Goal: Task Accomplishment & Management: Manage account settings

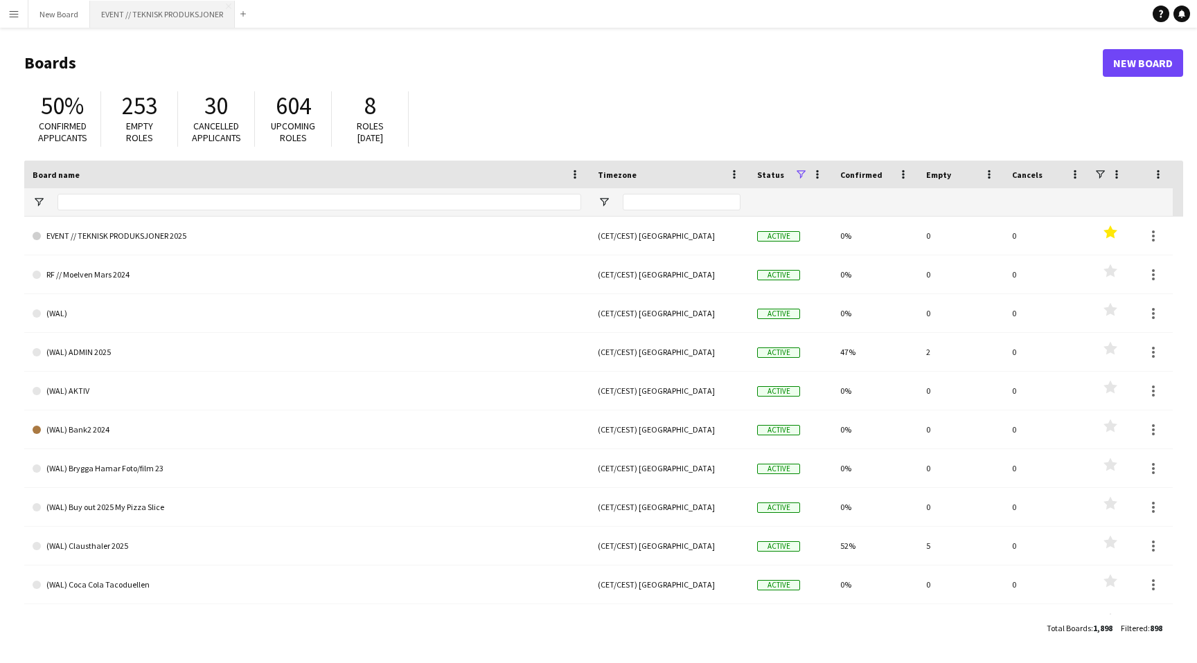
click at [179, 9] on button "EVENT // TEKNISK PRODUKSJONER Close" at bounding box center [162, 14] width 145 height 27
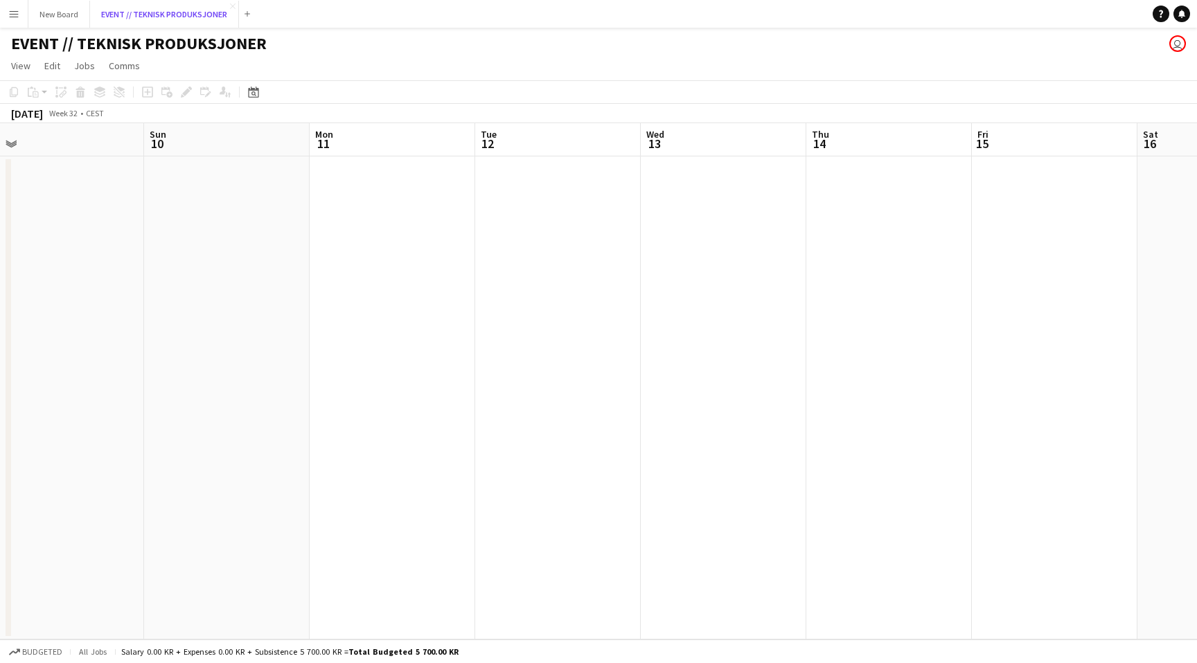
scroll to position [0, 533]
click at [392, 259] on app-date-cell at bounding box center [378, 398] width 166 height 483
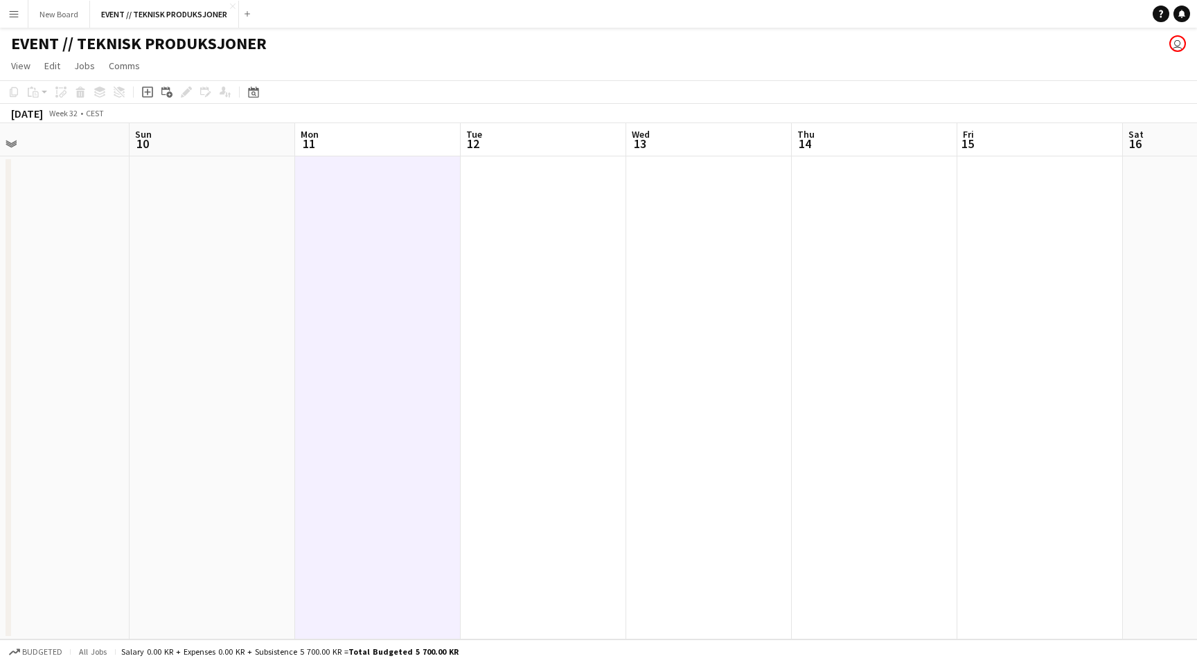
click at [392, 259] on app-date-cell at bounding box center [378, 398] width 166 height 483
click at [361, 260] on app-date-cell at bounding box center [378, 398] width 166 height 483
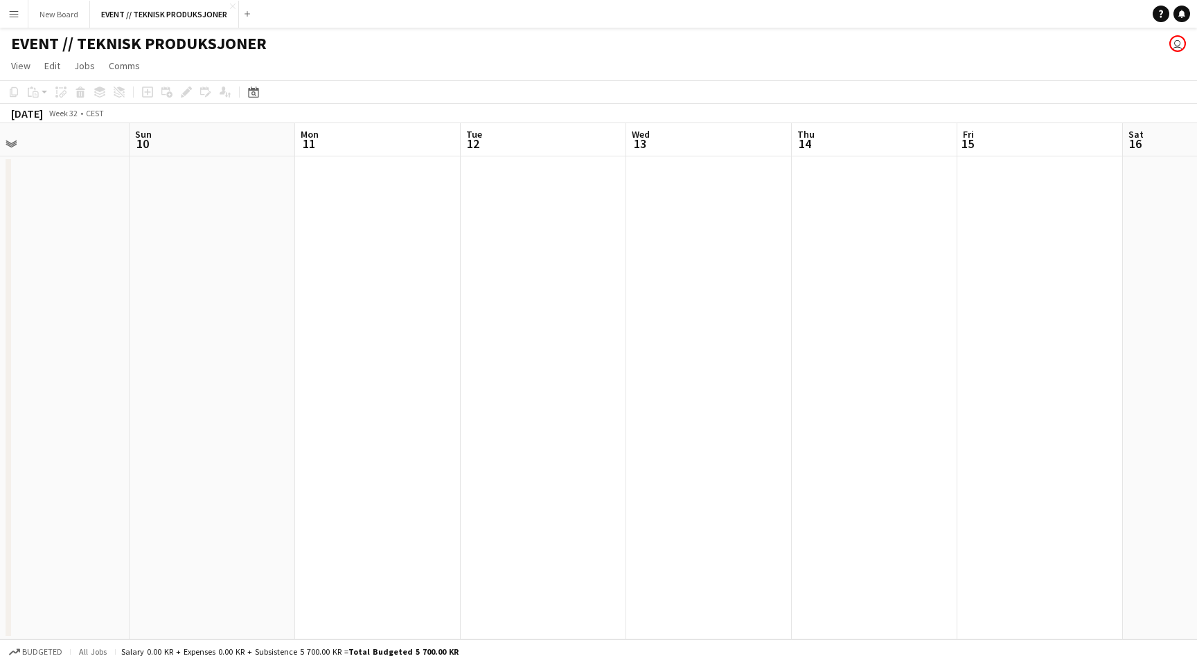
click at [186, 260] on app-date-cell at bounding box center [212, 398] width 166 height 483
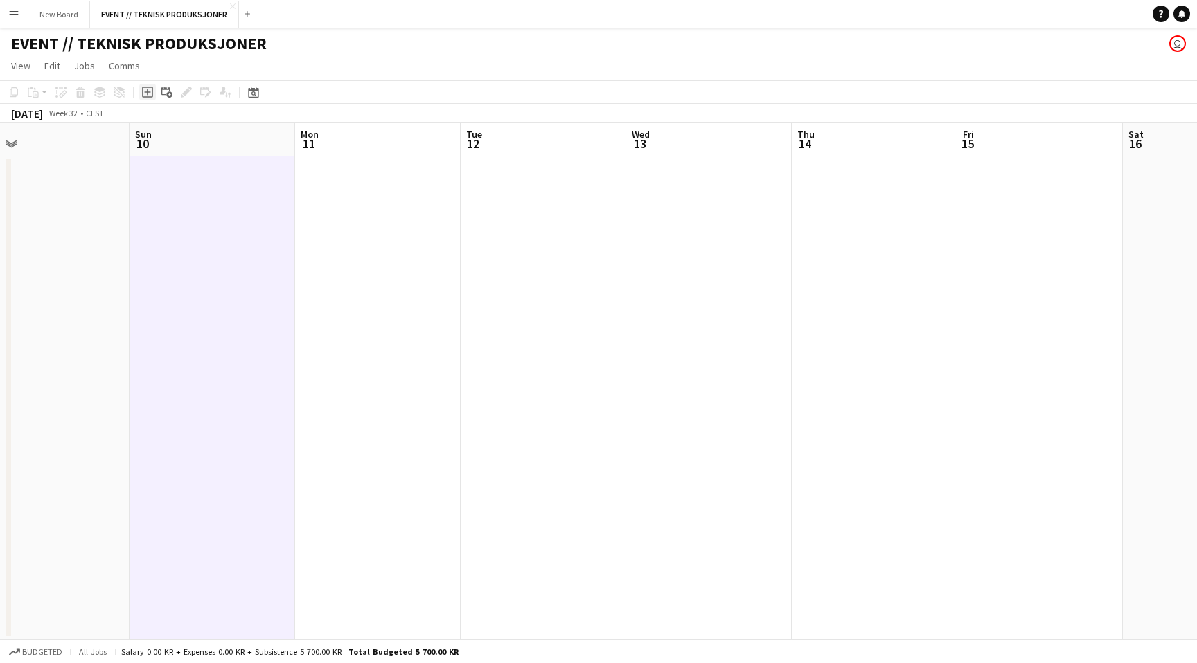
click at [151, 93] on icon "Add job" at bounding box center [147, 92] width 11 height 11
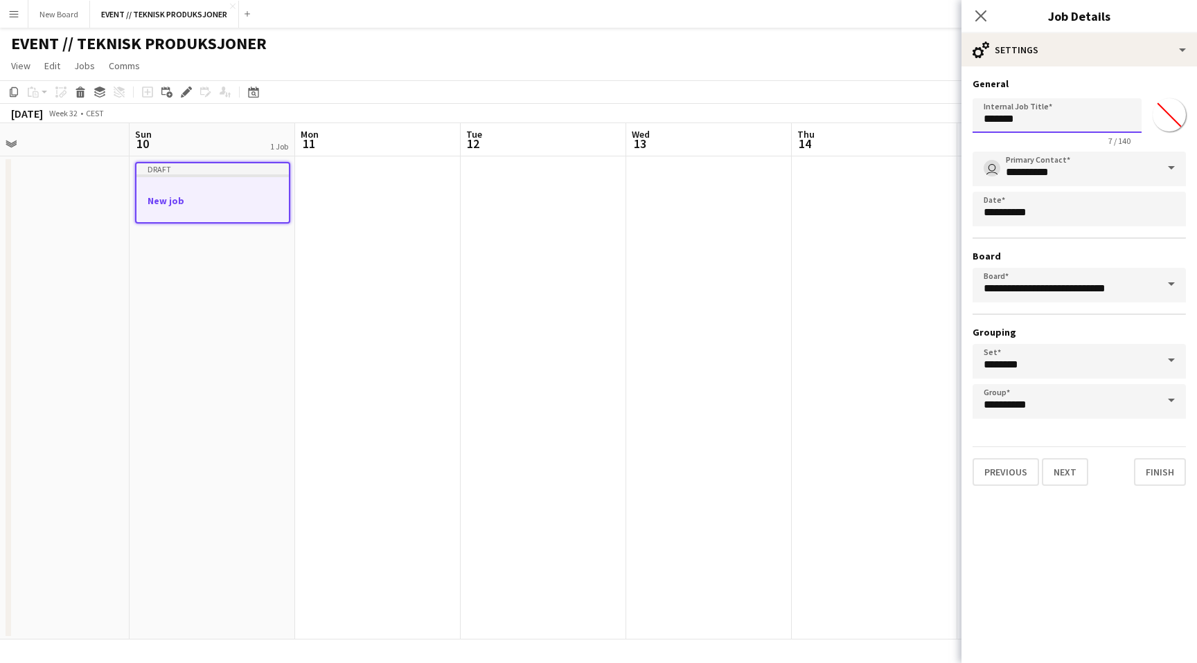
click at [1043, 122] on input "*******" at bounding box center [1056, 115] width 169 height 35
type input "*"
type input "**********"
click at [1089, 363] on input "********" at bounding box center [1078, 361] width 213 height 35
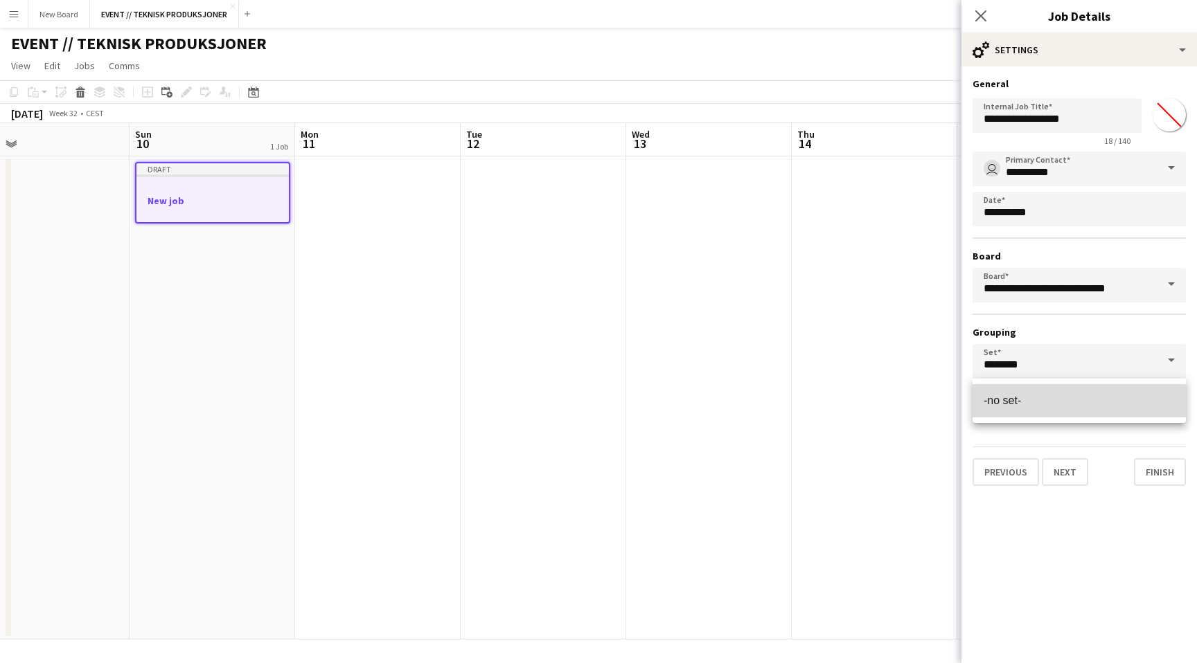
click at [1074, 410] on mat-option "-no set-" at bounding box center [1078, 400] width 213 height 33
type input "********"
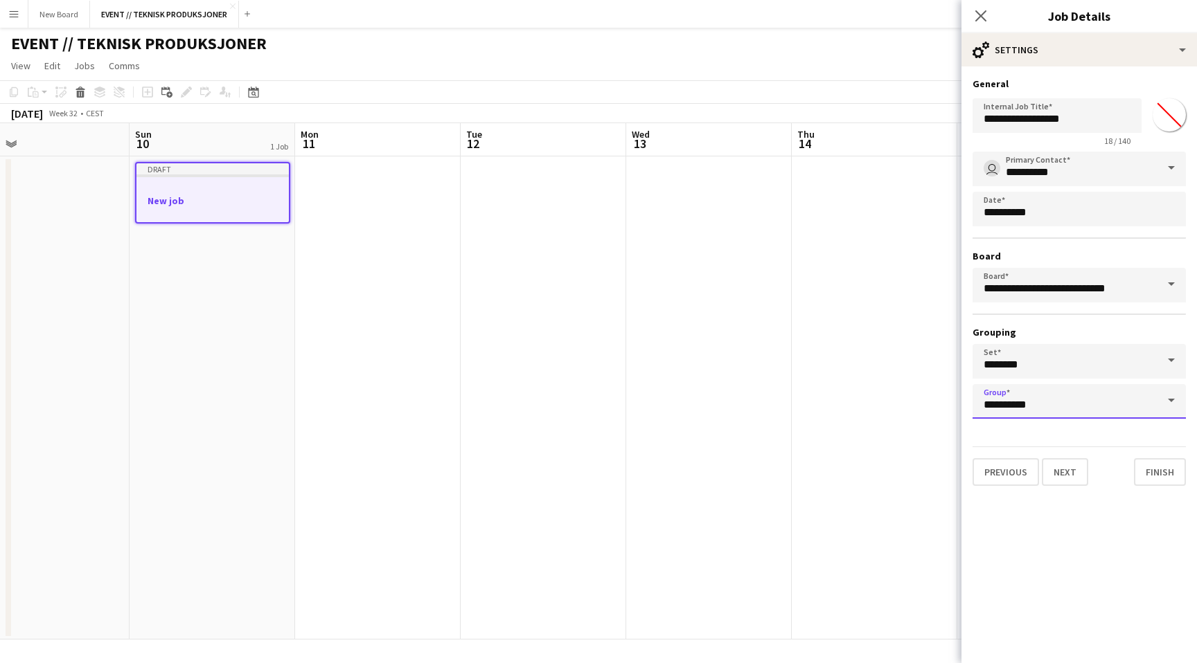
click at [1074, 410] on input "**********" at bounding box center [1078, 401] width 213 height 35
click at [1081, 555] on mat-expansion-panel "**********" at bounding box center [1078, 364] width 235 height 597
click at [1073, 474] on button "Next" at bounding box center [1065, 472] width 46 height 28
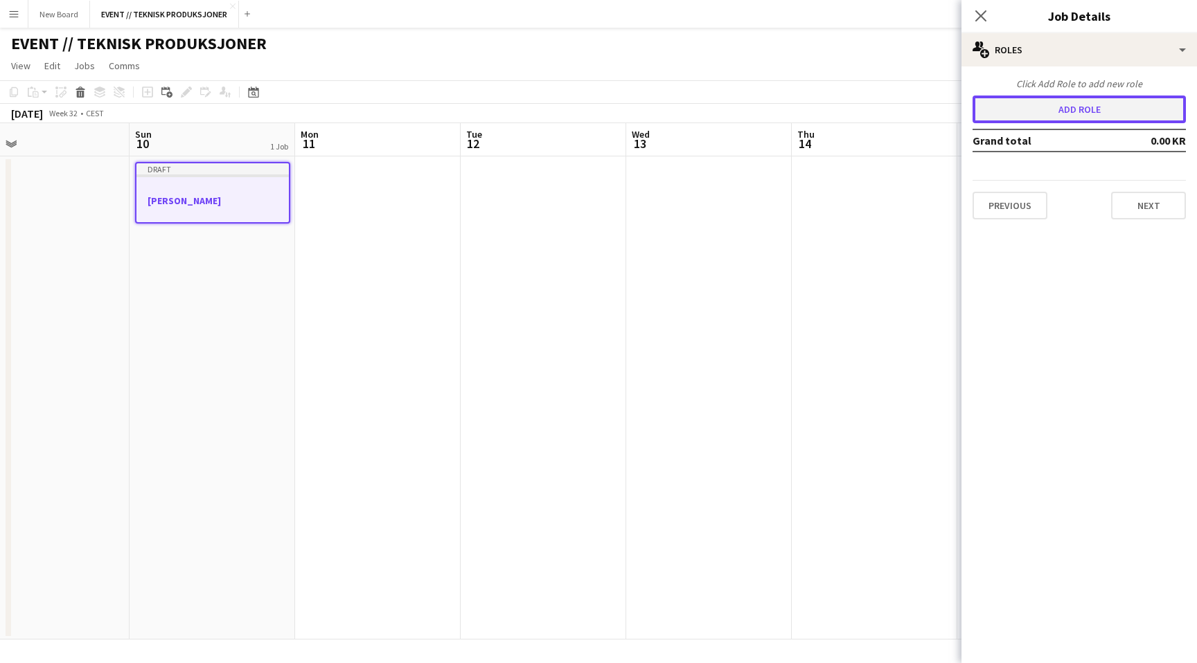
click at [1041, 105] on button "Add role" at bounding box center [1078, 110] width 213 height 28
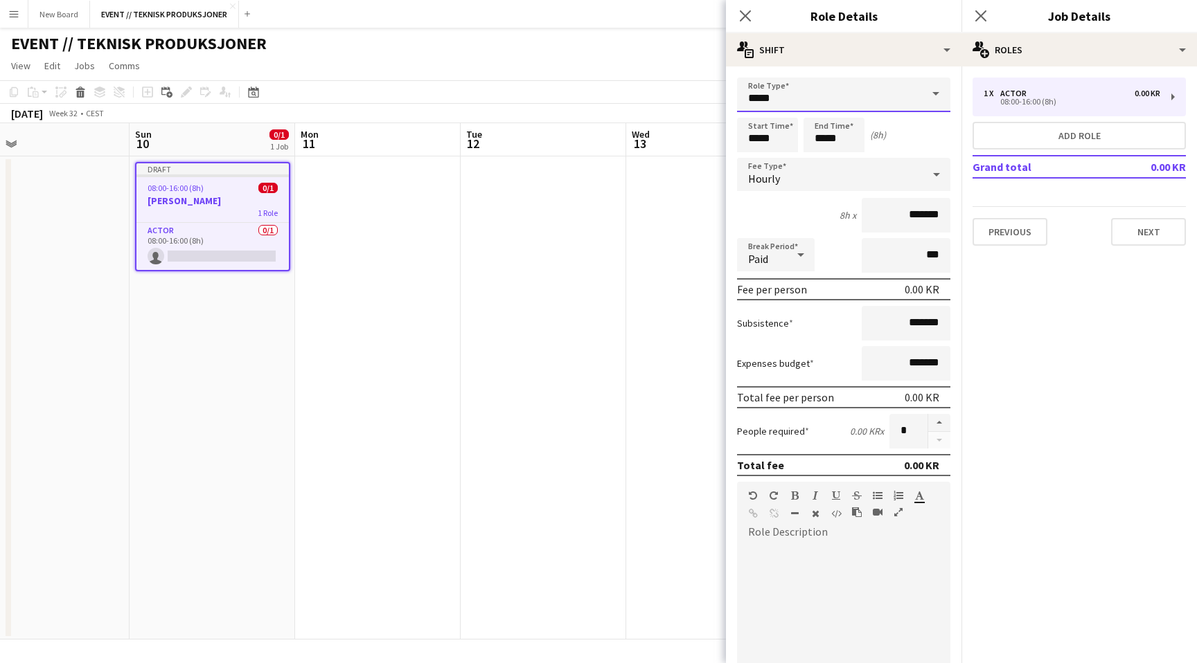
click at [895, 98] on input "*****" at bounding box center [843, 95] width 213 height 35
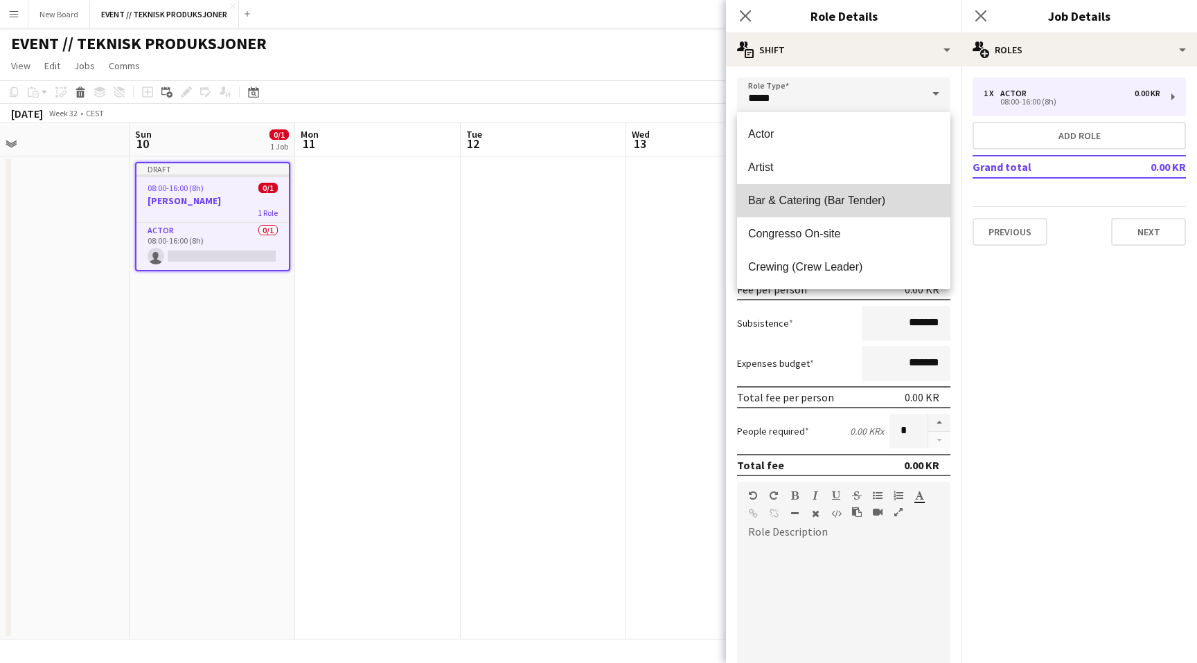
click at [891, 195] on span "Bar & Catering (Bar Tender)" at bounding box center [843, 200] width 191 height 13
type input "**********"
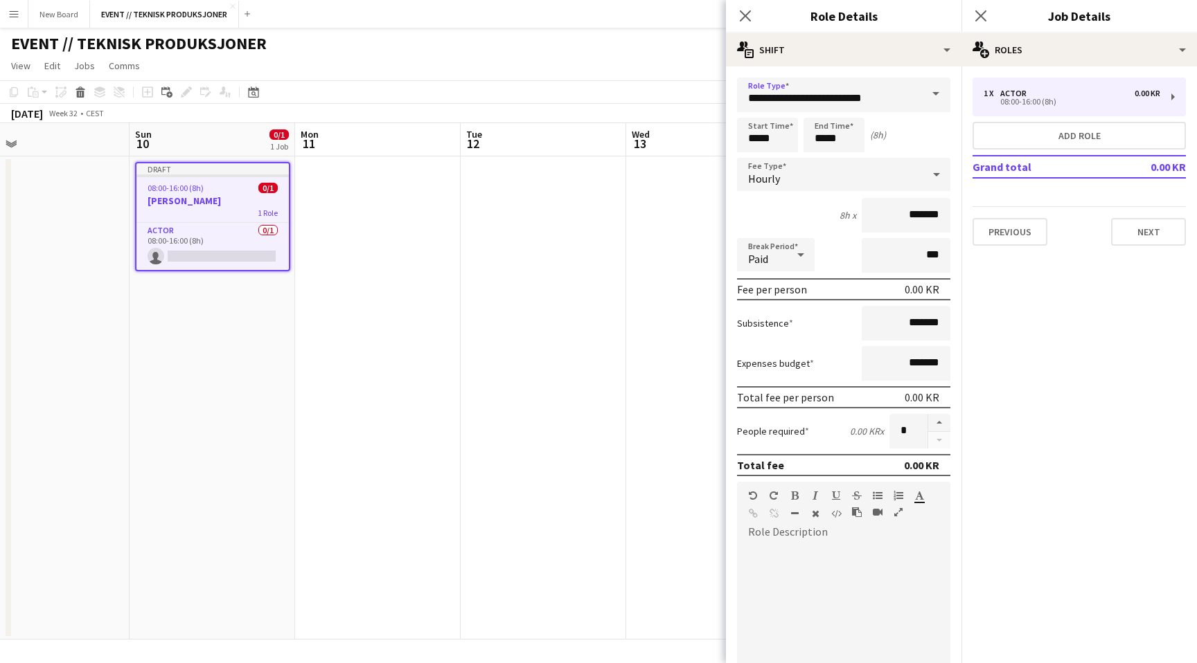
click at [1048, 395] on mat-expansion-panel "pencil3 General details 1 x Actor 0.00 KR 08:00-16:00 (8h) Add role Grand total…" at bounding box center [1078, 364] width 235 height 597
click at [881, 170] on div "Hourly" at bounding box center [830, 174] width 186 height 33
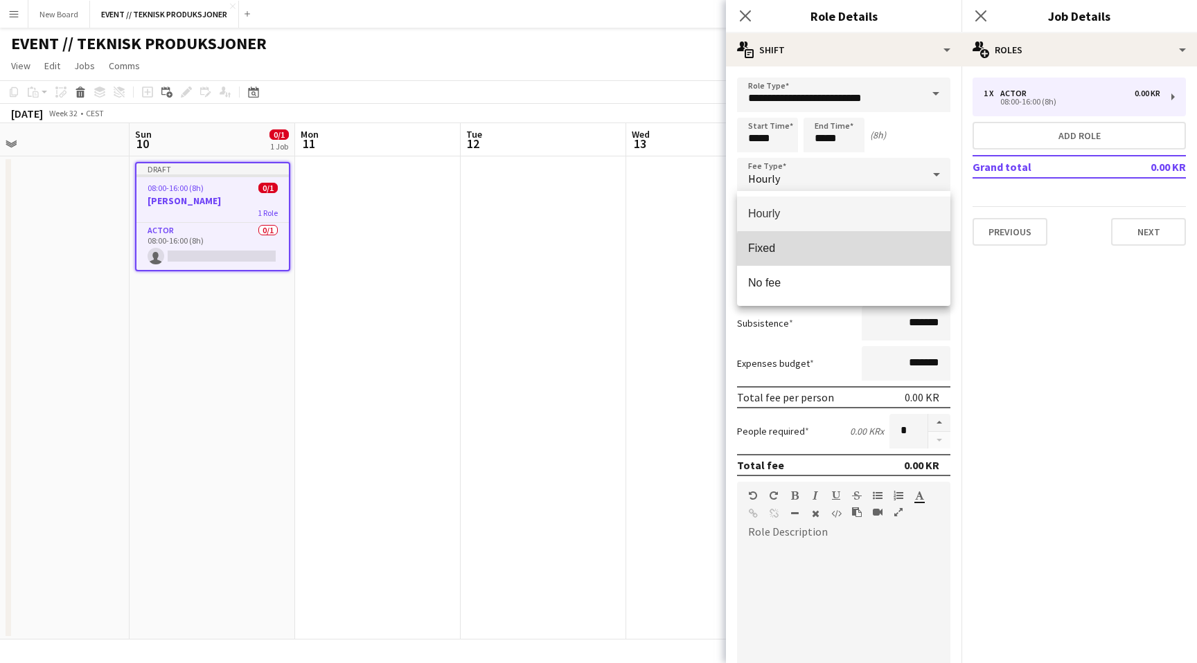
click at [850, 251] on span "Fixed" at bounding box center [843, 248] width 191 height 13
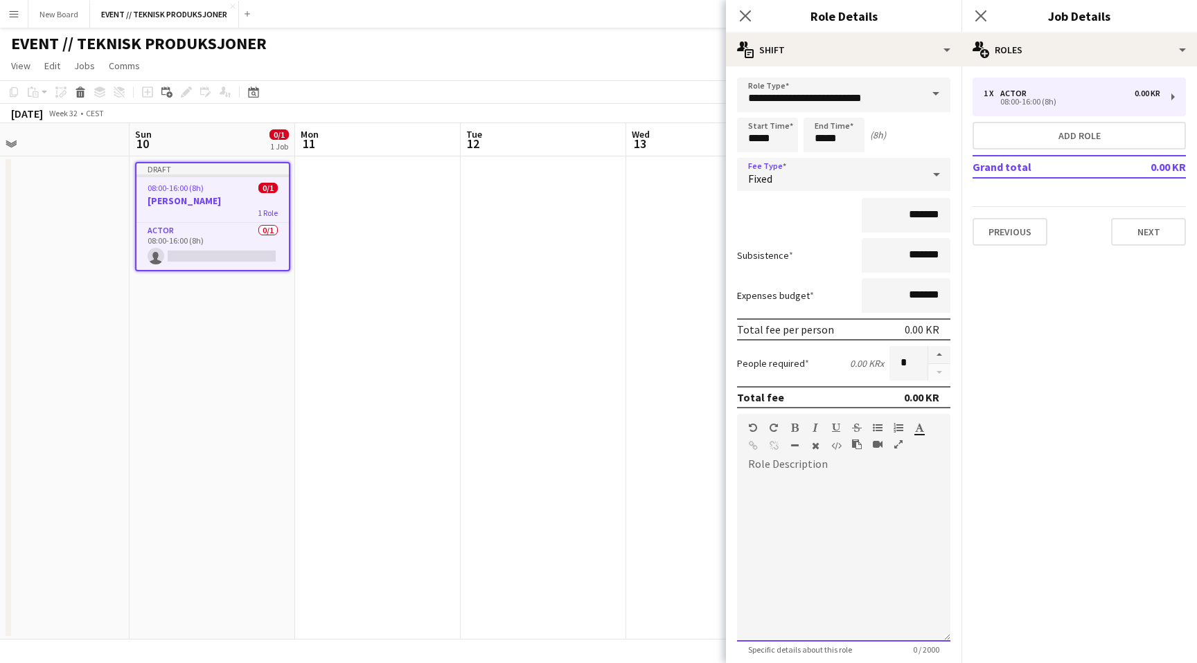
click at [816, 507] on div at bounding box center [843, 559] width 213 height 166
click at [1048, 474] on mat-expansion-panel "pencil3 General details 1 x Actor 0.00 KR 08:00-16:00 (8h) Add role Grand total…" at bounding box center [1078, 364] width 235 height 597
click at [1127, 235] on button "Next" at bounding box center [1148, 232] width 75 height 28
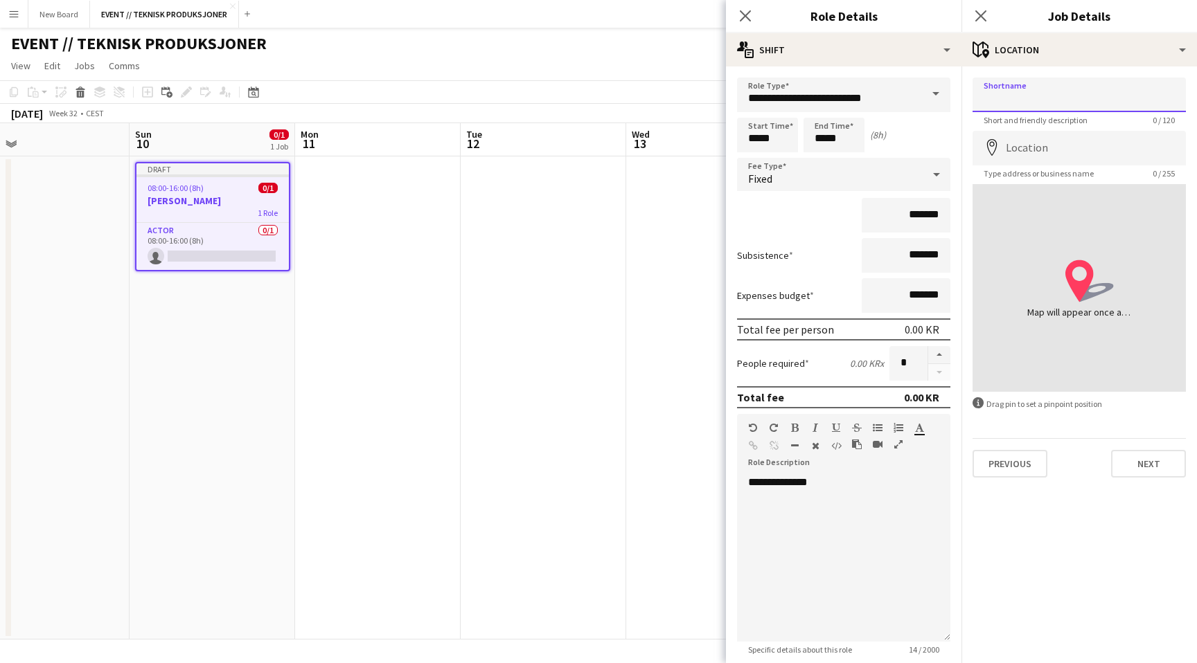
click at [1086, 102] on input "Shortname" at bounding box center [1078, 95] width 213 height 35
type input "*******"
click at [1097, 634] on mat-expansion-panel "map-marker Location Shortname ******* Short and friendly description 7 / 120 Lo…" at bounding box center [1078, 364] width 235 height 597
click at [1132, 470] on button "Next" at bounding box center [1148, 464] width 75 height 28
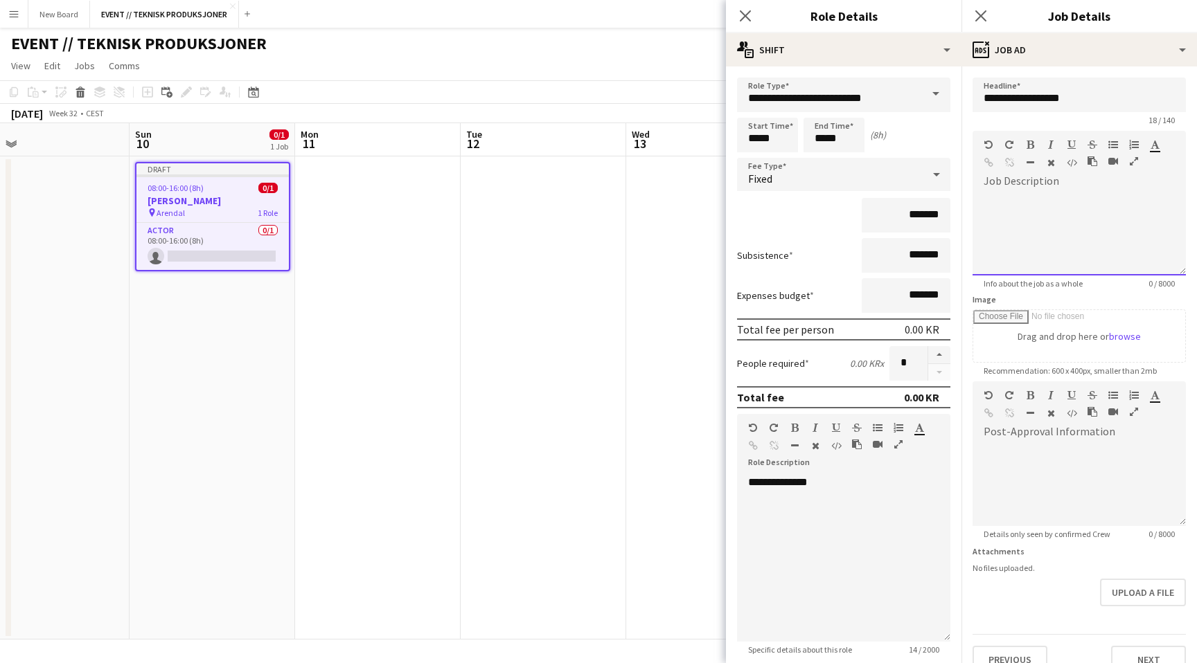
click at [1092, 206] on div at bounding box center [1078, 234] width 213 height 83
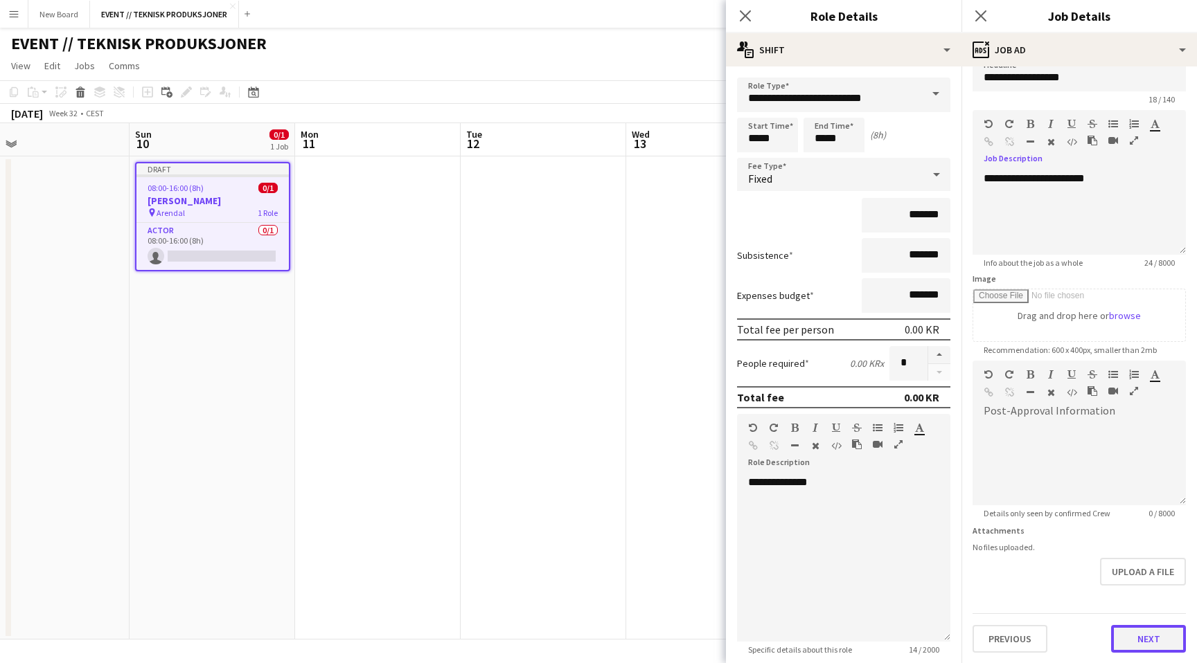
click at [1131, 643] on button "Next" at bounding box center [1148, 639] width 75 height 28
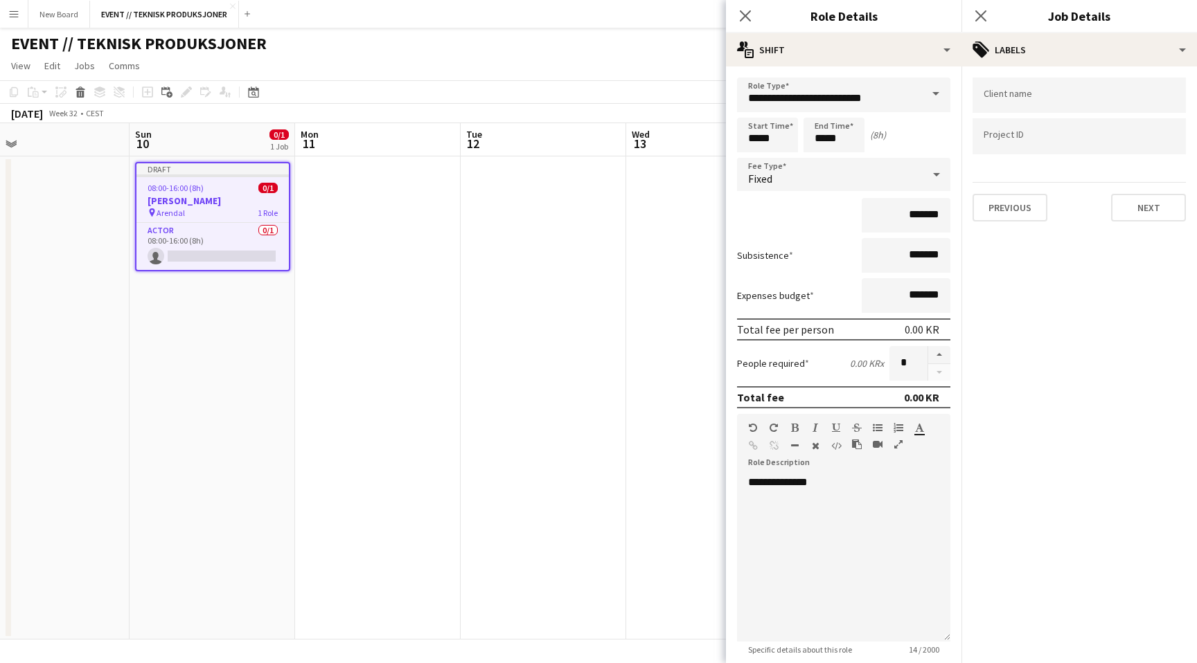
scroll to position [0, 0]
click at [1091, 99] on input "Type to search client labels..." at bounding box center [1078, 99] width 191 height 12
type input "*********"
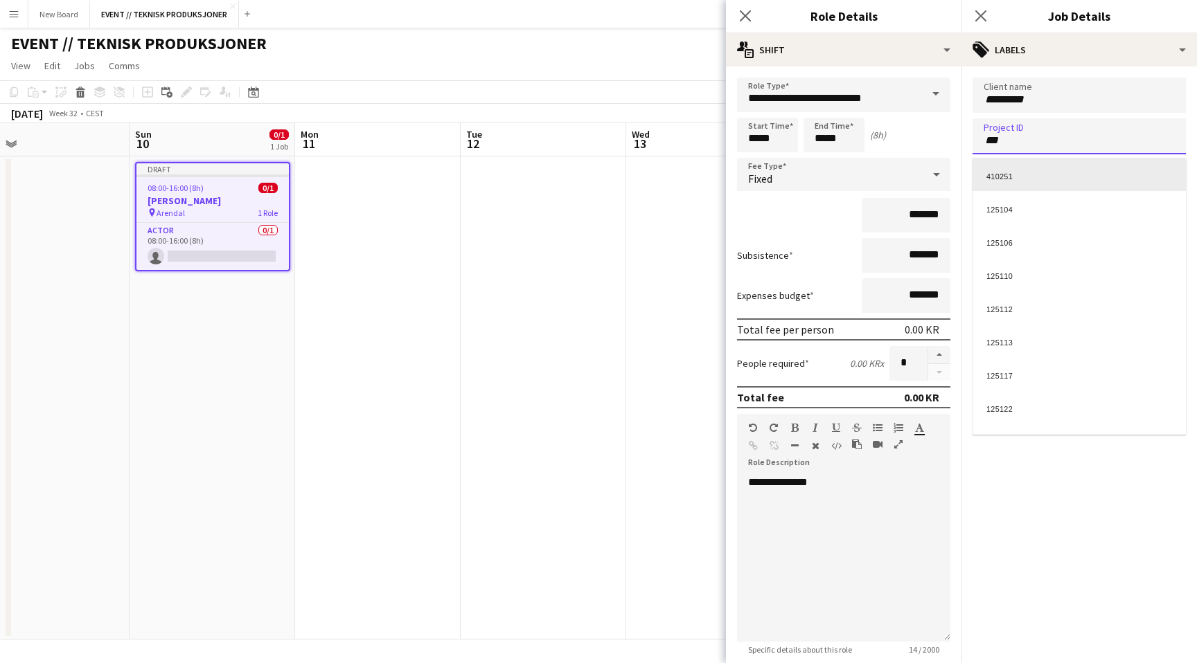
click at [1015, 137] on div at bounding box center [1078, 331] width 235 height 663
click at [1015, 137] on input "***" at bounding box center [1078, 140] width 191 height 12
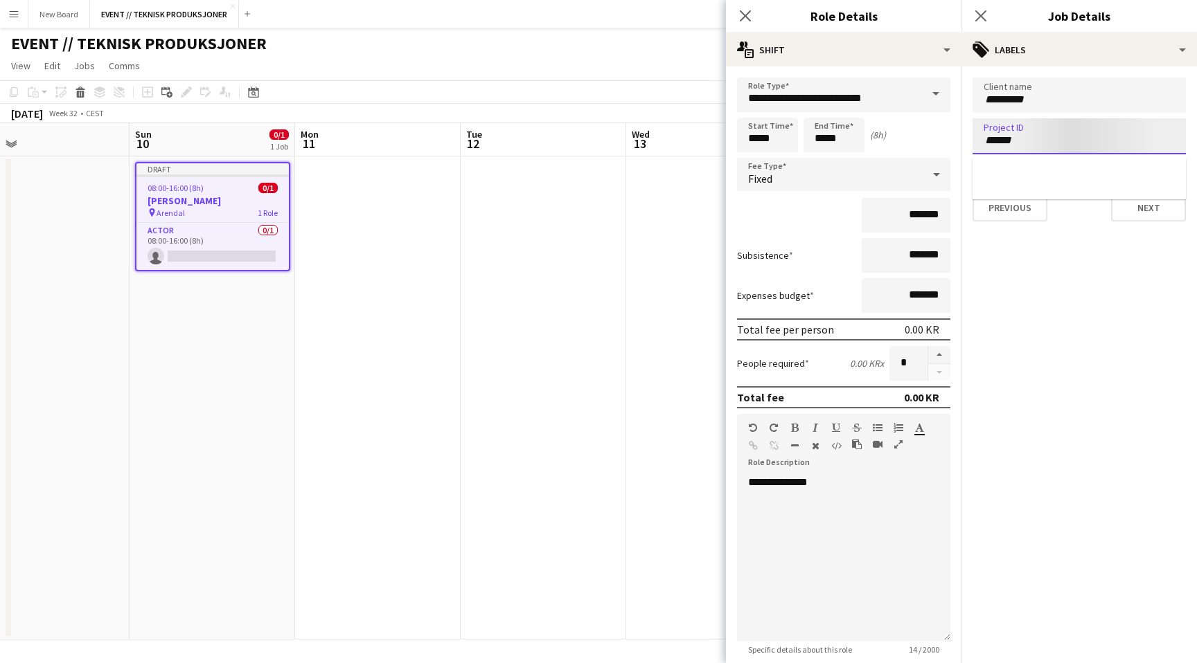
type input "******"
click at [1053, 510] on div at bounding box center [1078, 331] width 235 height 663
click at [1146, 220] on button "Next" at bounding box center [1148, 208] width 75 height 28
type input "*******"
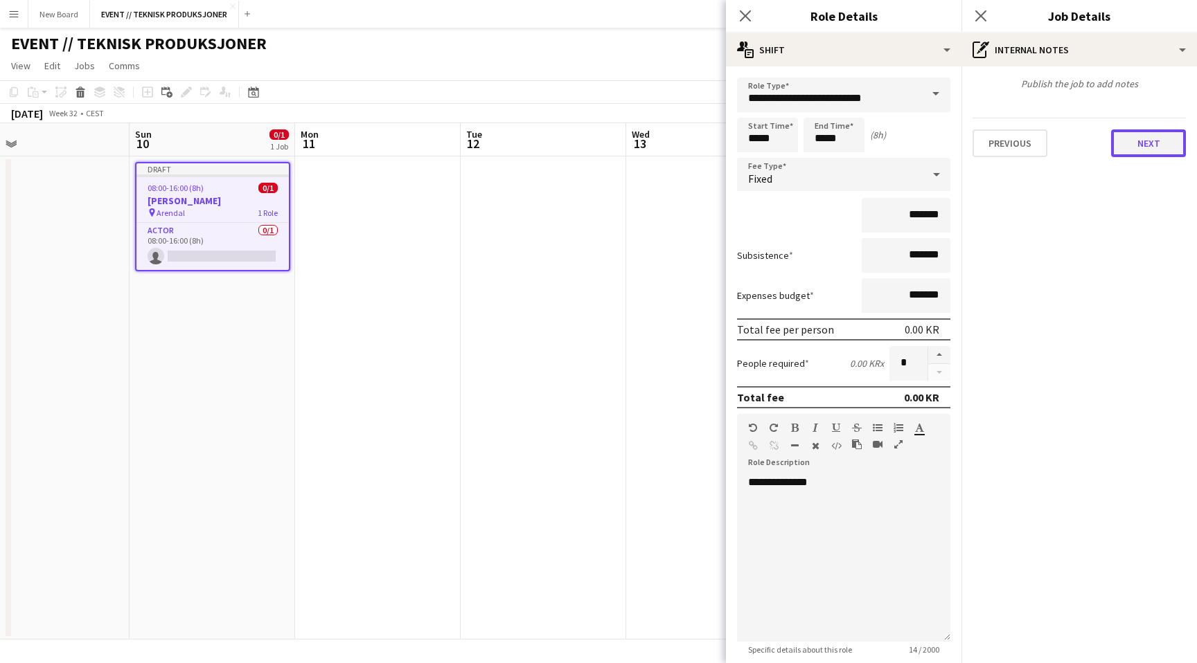
click at [1147, 151] on button "Next" at bounding box center [1148, 143] width 75 height 28
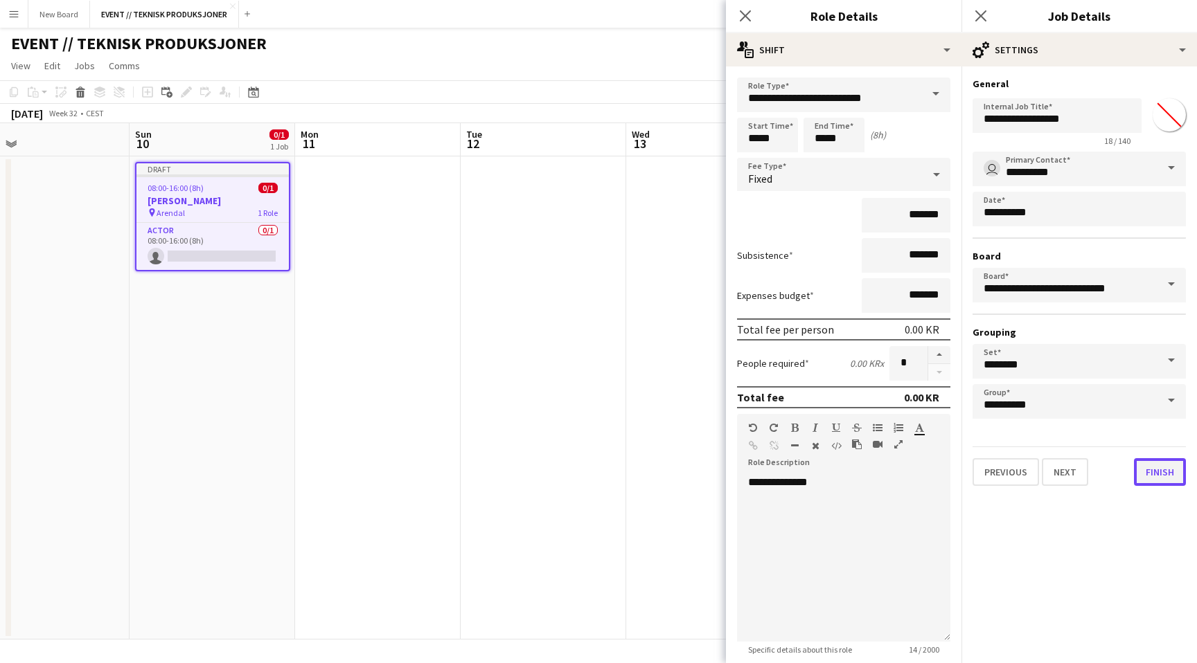
click at [1156, 472] on button "Finish" at bounding box center [1160, 472] width 52 height 28
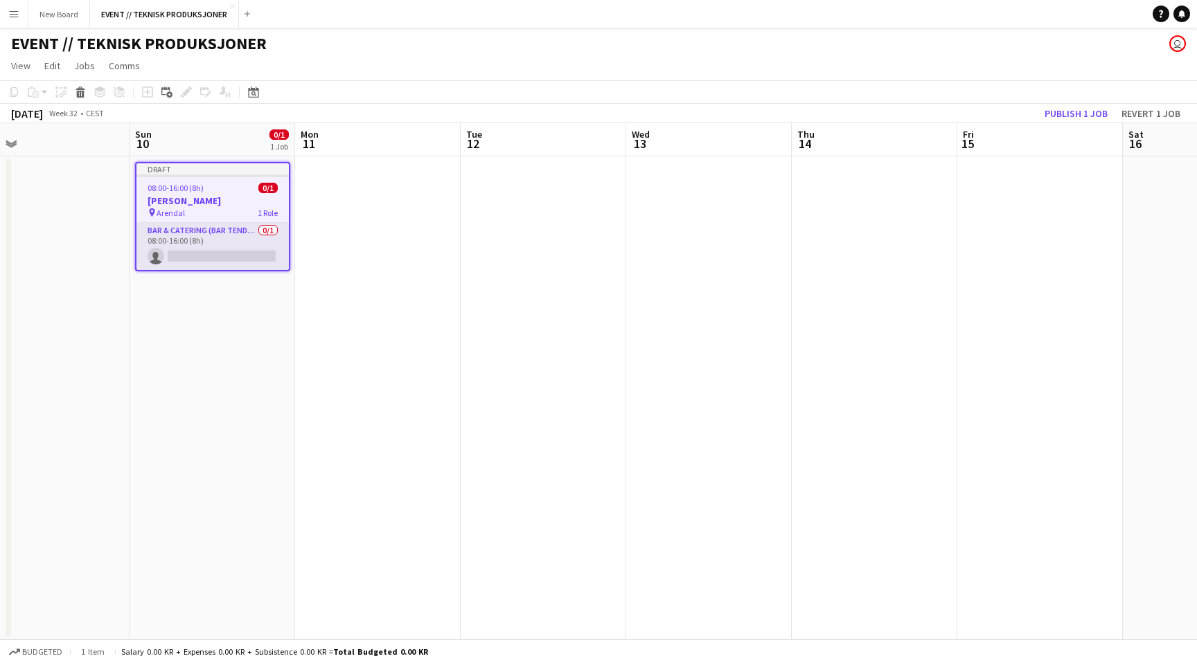
click at [222, 259] on app-card-role "Bar & Catering (Bar Tender) 0/1 08:00-16:00 (8h) single-neutral-actions" at bounding box center [212, 246] width 152 height 47
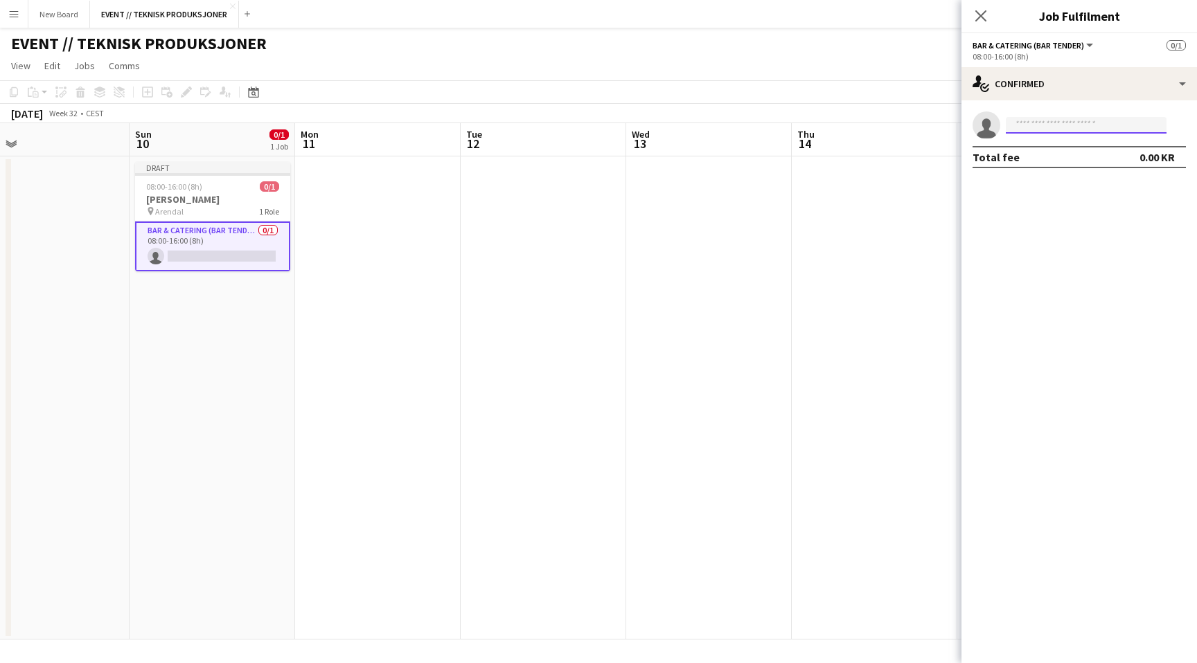
click at [1063, 124] on input at bounding box center [1086, 125] width 161 height 17
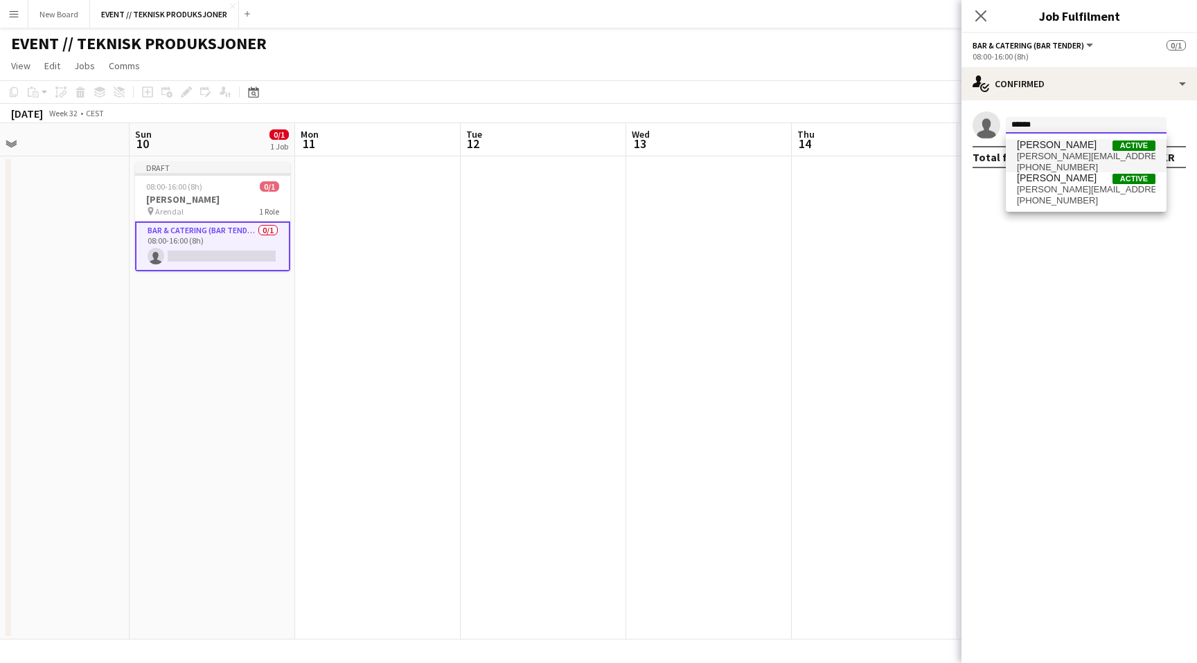
type input "******"
click at [1105, 149] on span "Kasper André Melås Active" at bounding box center [1086, 145] width 139 height 12
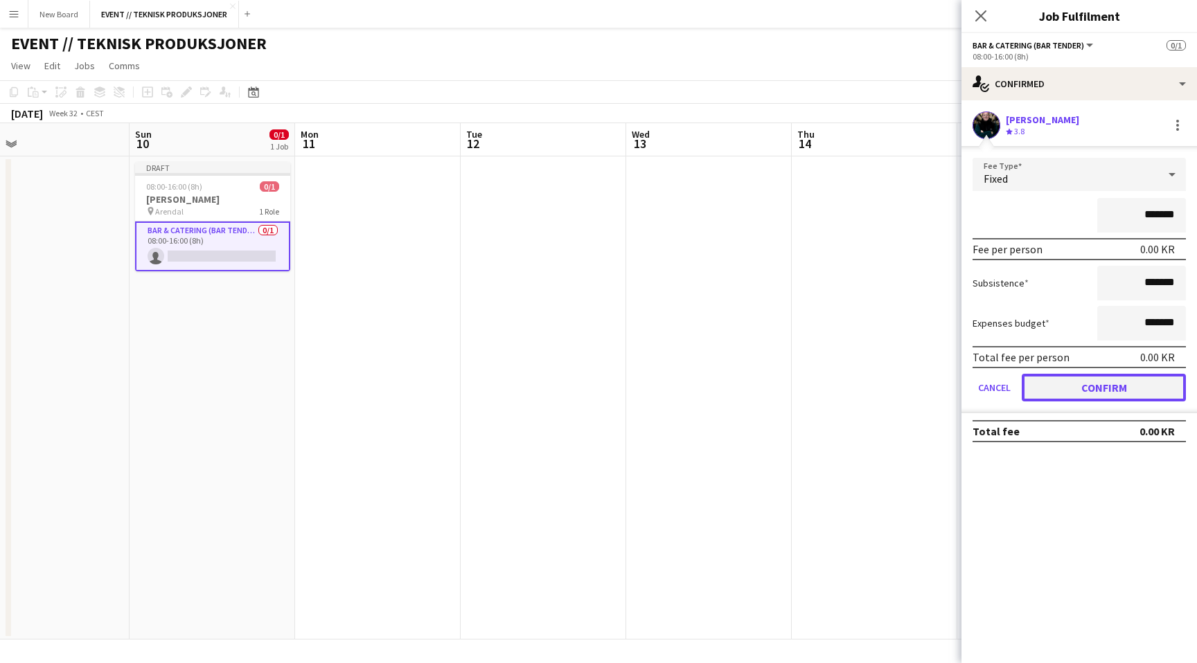
click at [1121, 384] on button "Confirm" at bounding box center [1103, 388] width 164 height 28
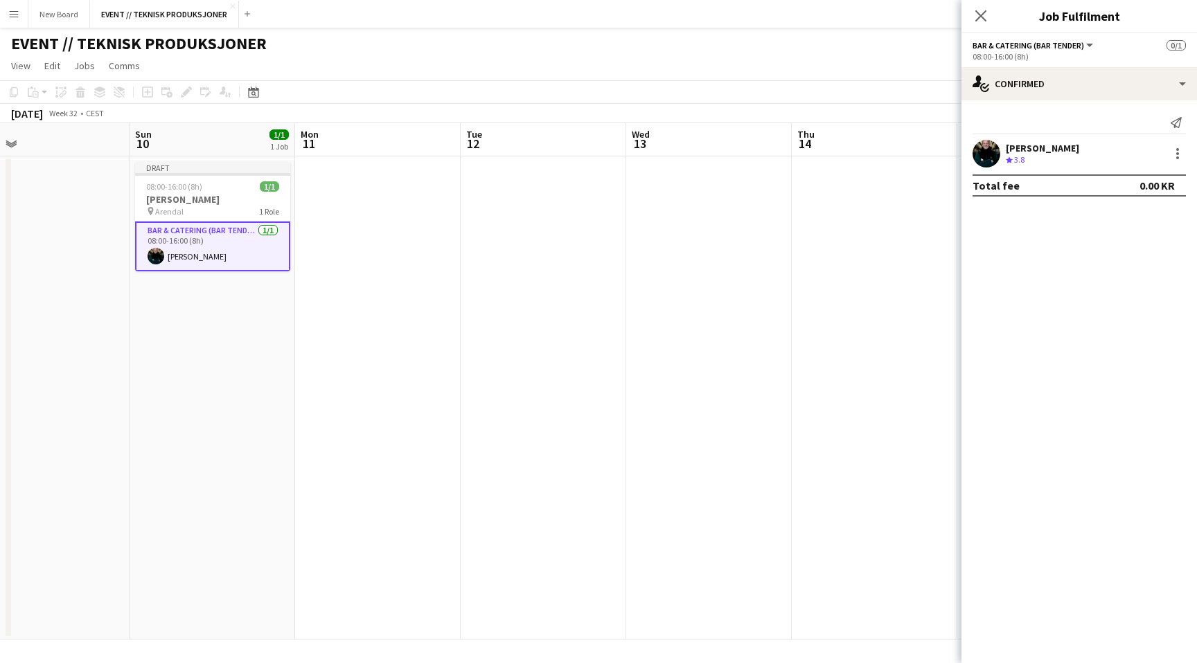
click at [828, 339] on app-date-cell at bounding box center [875, 398] width 166 height 483
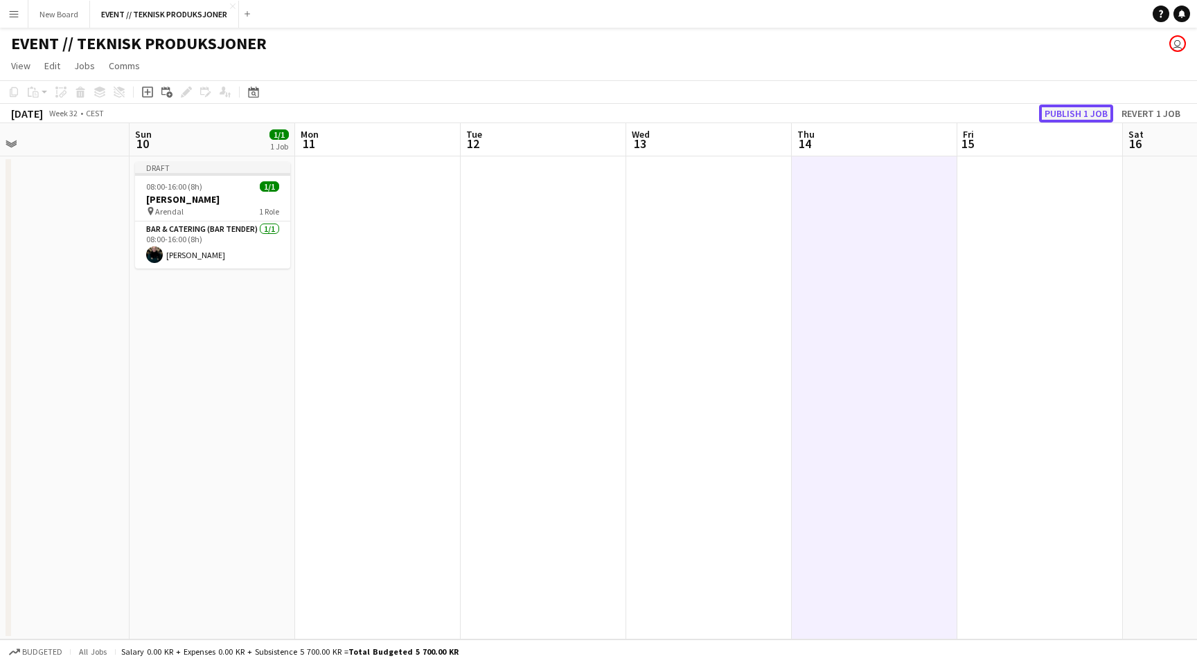
click at [1065, 114] on button "Publish 1 job" at bounding box center [1076, 114] width 74 height 18
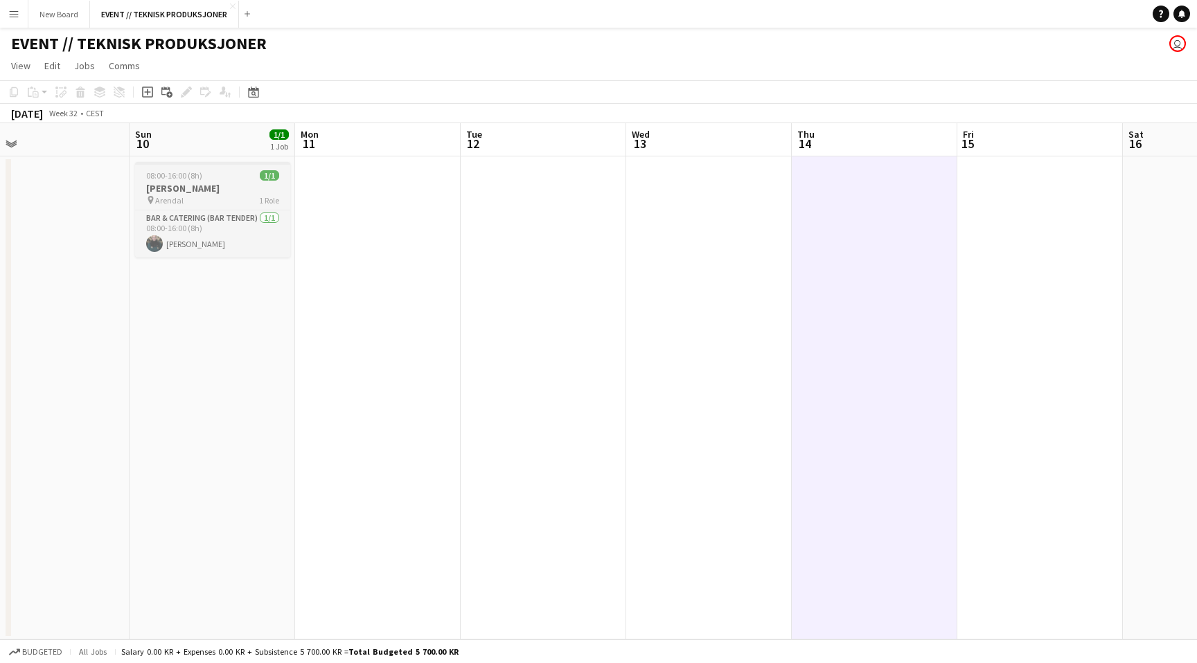
click at [235, 210] on div "Bar & Catering (Bar Tender) 1/1 08:00-16:00 (8h) Kasper André Melås" at bounding box center [212, 234] width 155 height 48
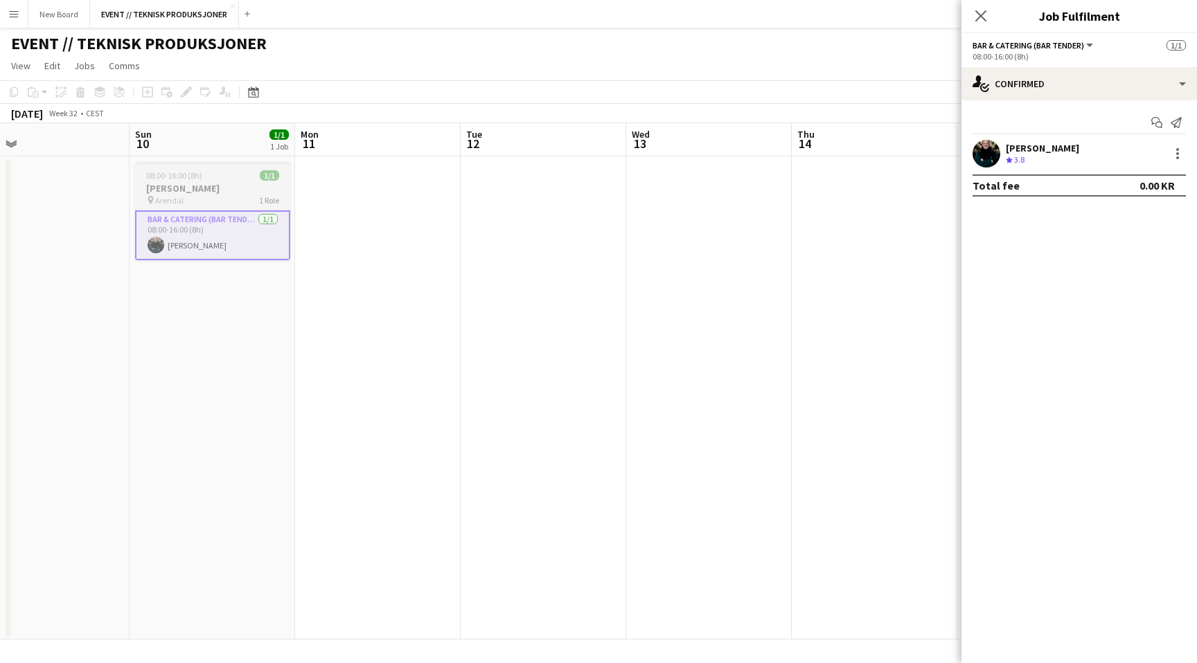
click at [243, 188] on h3 "Kasper Arendalsuka" at bounding box center [212, 188] width 155 height 12
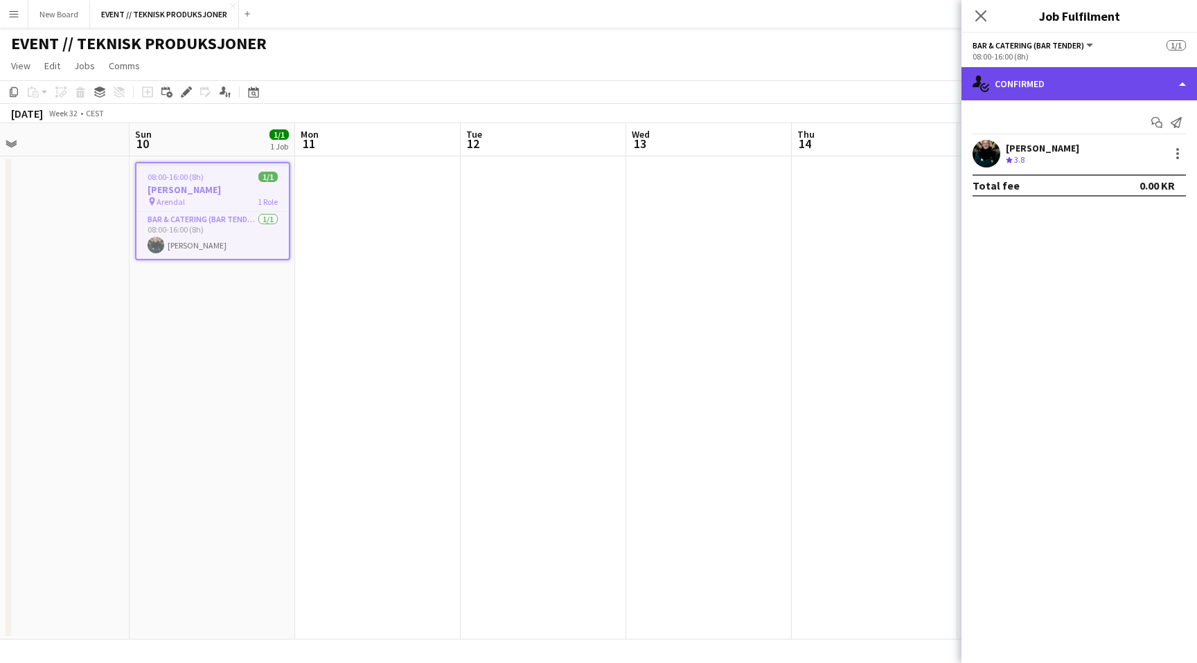
click at [1056, 77] on div "single-neutral-actions-check-2 Confirmed" at bounding box center [1078, 83] width 235 height 33
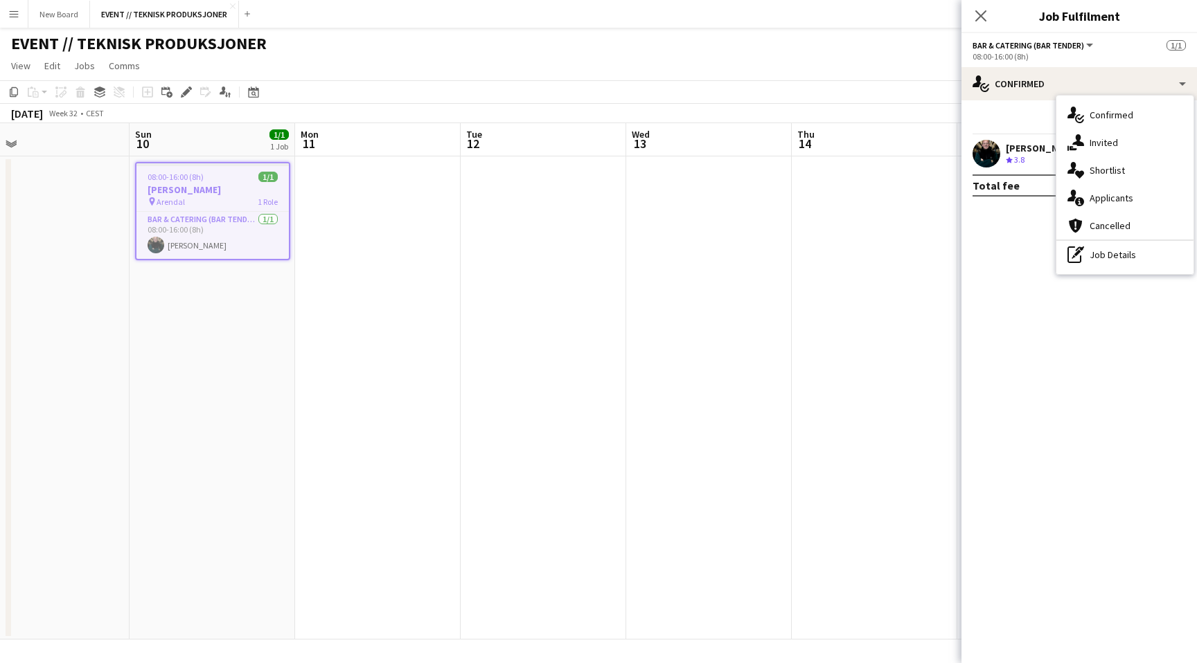
click at [1009, 253] on mat-expansion-panel "check Confirmed Start chat Send notification Kasper André Melås Crew rating 3.8…" at bounding box center [1078, 381] width 235 height 563
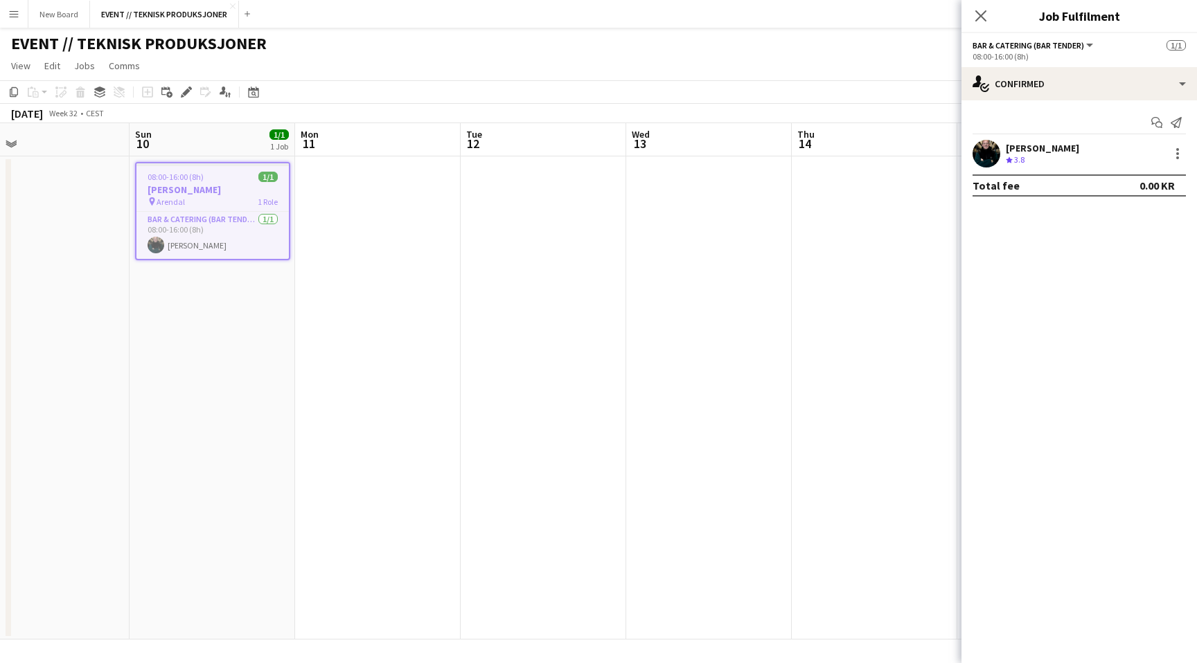
click at [1045, 185] on div "Total fee 0.00 KR" at bounding box center [1078, 186] width 213 height 22
click at [1074, 159] on div "Crew rating 3.8" at bounding box center [1042, 160] width 73 height 12
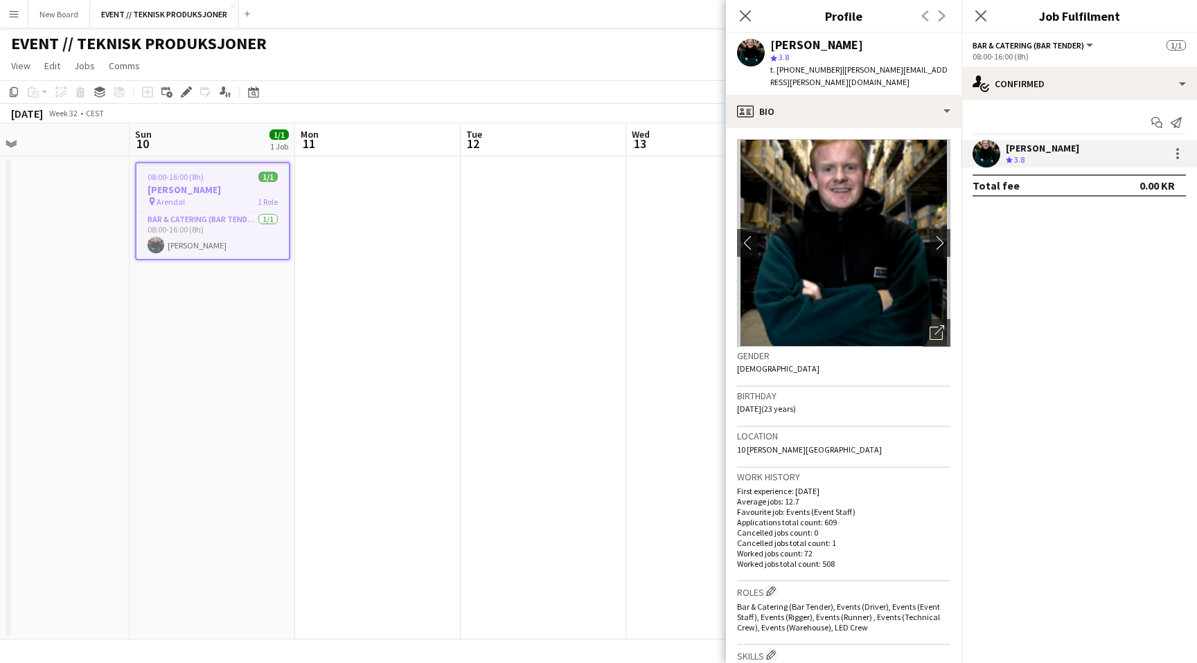
click at [597, 328] on app-date-cell at bounding box center [544, 398] width 166 height 483
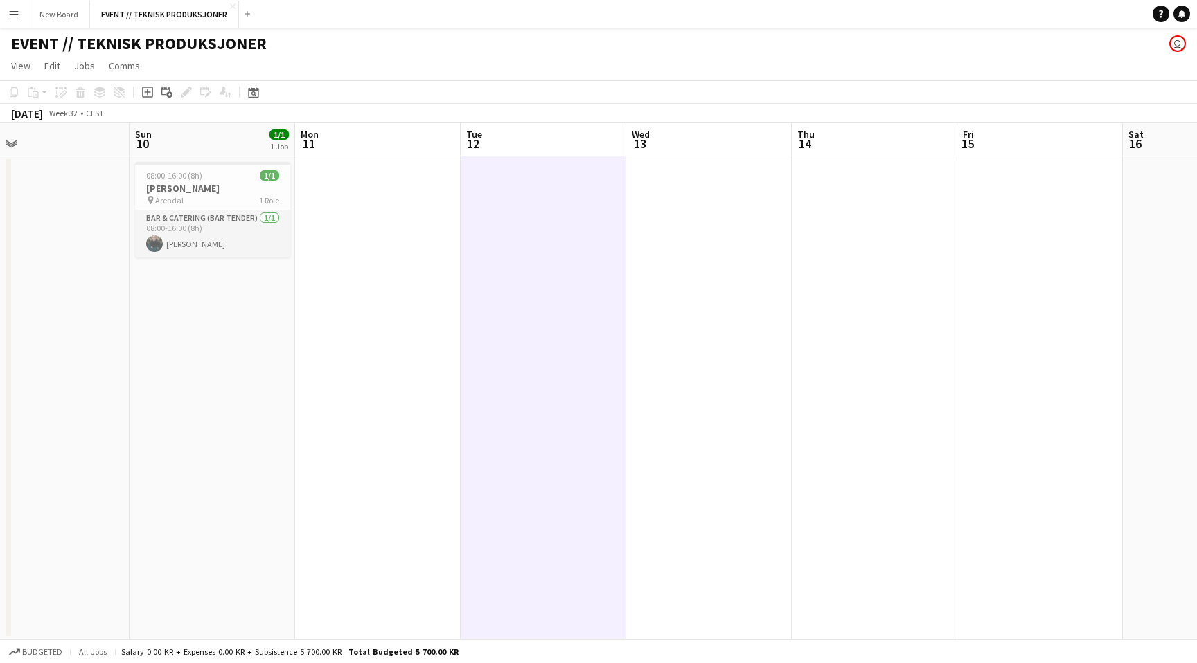
click at [229, 215] on app-card-role "Bar & Catering (Bar Tender) 1/1 08:00-16:00 (8h) Kasper André Melås" at bounding box center [212, 234] width 155 height 47
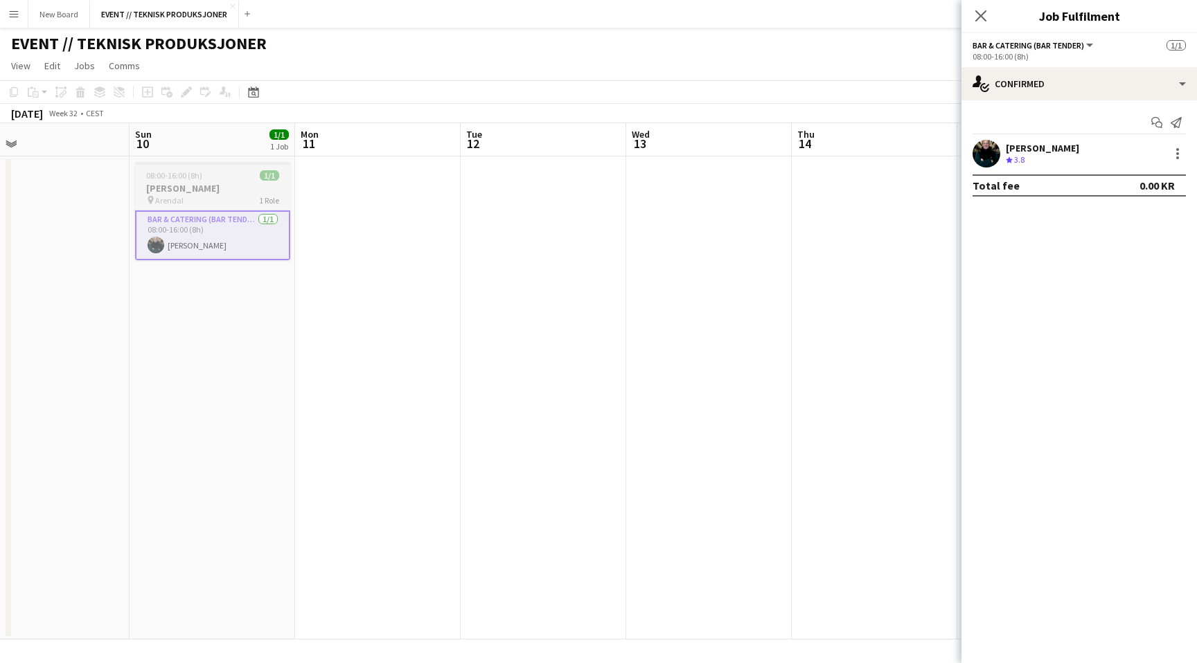
click at [220, 188] on h3 "Kasper Arendalsuka" at bounding box center [212, 188] width 155 height 12
click at [220, 188] on h3 "Kasper Arendalsuka" at bounding box center [212, 190] width 152 height 12
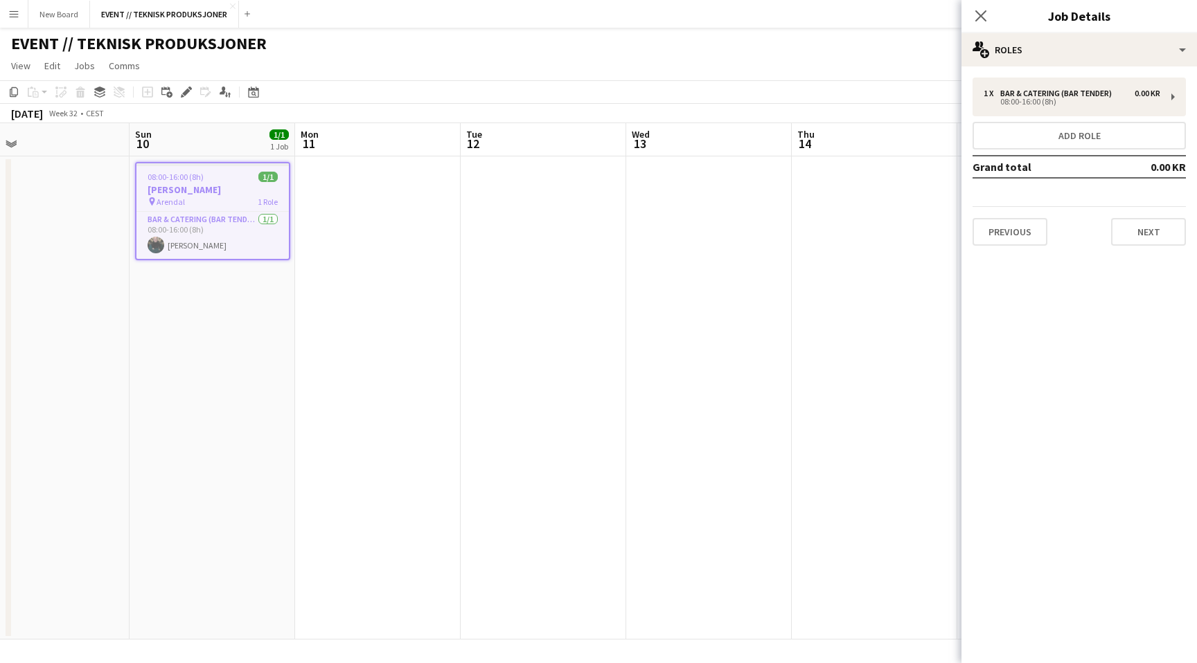
click at [204, 180] on div "08:00-16:00 (8h) 1/1" at bounding box center [212, 177] width 152 height 10
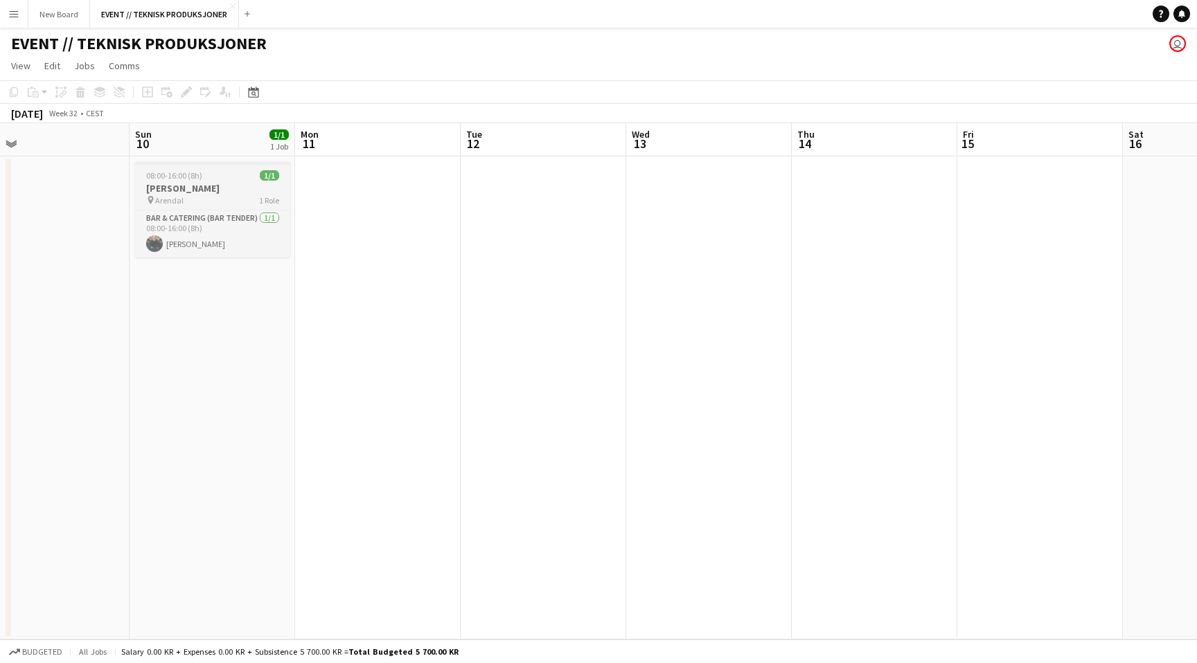
click at [204, 180] on div "08:00-16:00 (8h) 1/1" at bounding box center [212, 175] width 155 height 10
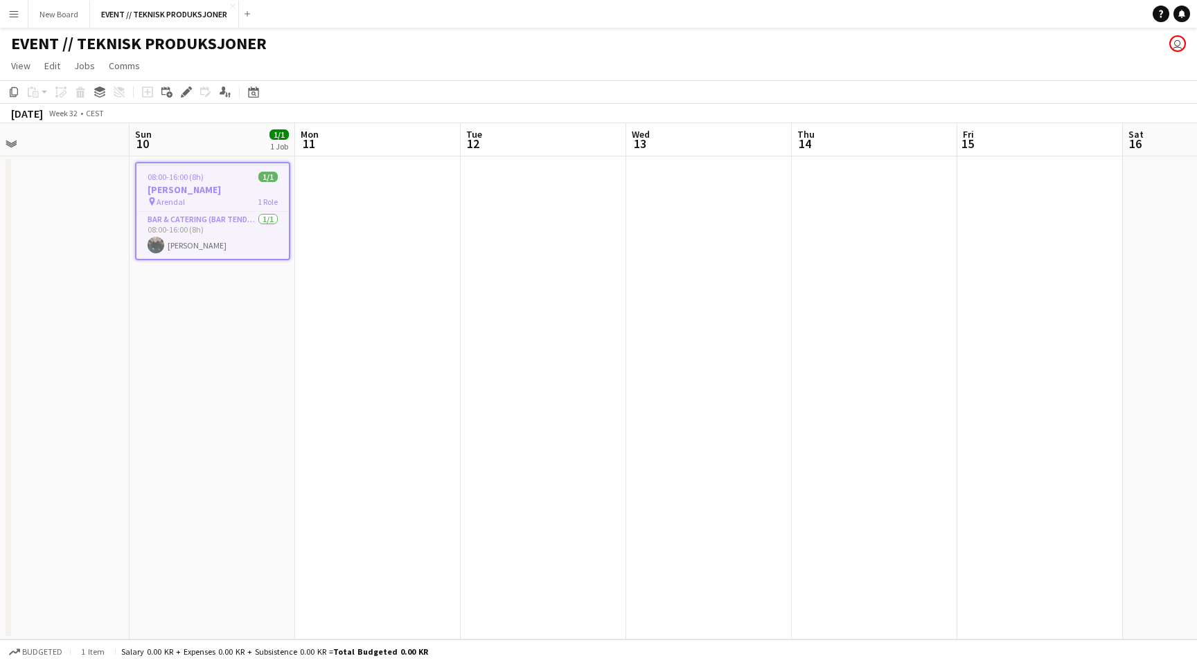
click at [204, 180] on div "08:00-16:00 (8h) 1/1" at bounding box center [212, 177] width 152 height 10
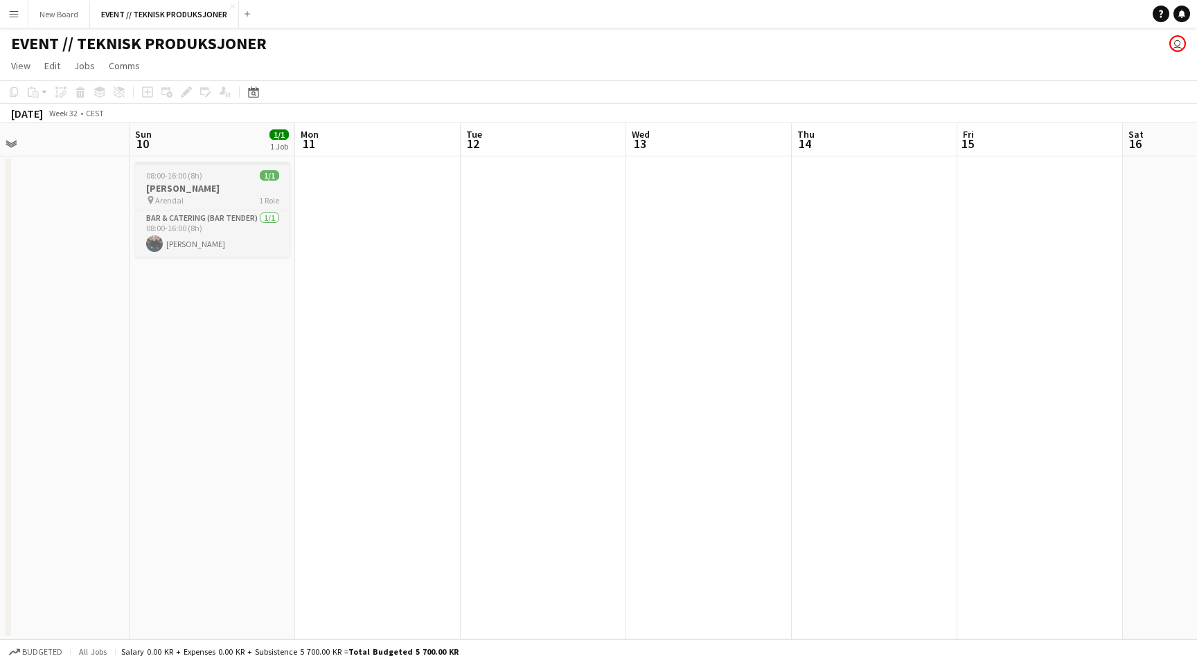
click at [155, 192] on h3 "Kasper Arendalsuka" at bounding box center [212, 188] width 155 height 12
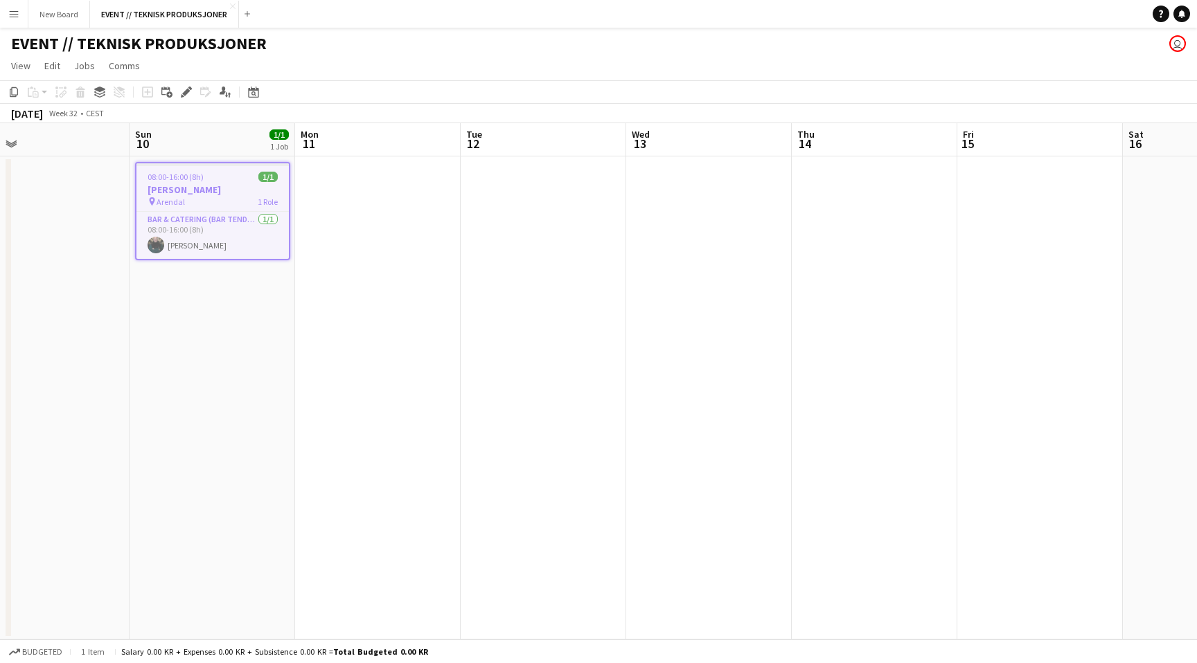
click at [155, 192] on h3 "Kasper Arendalsuka" at bounding box center [212, 190] width 152 height 12
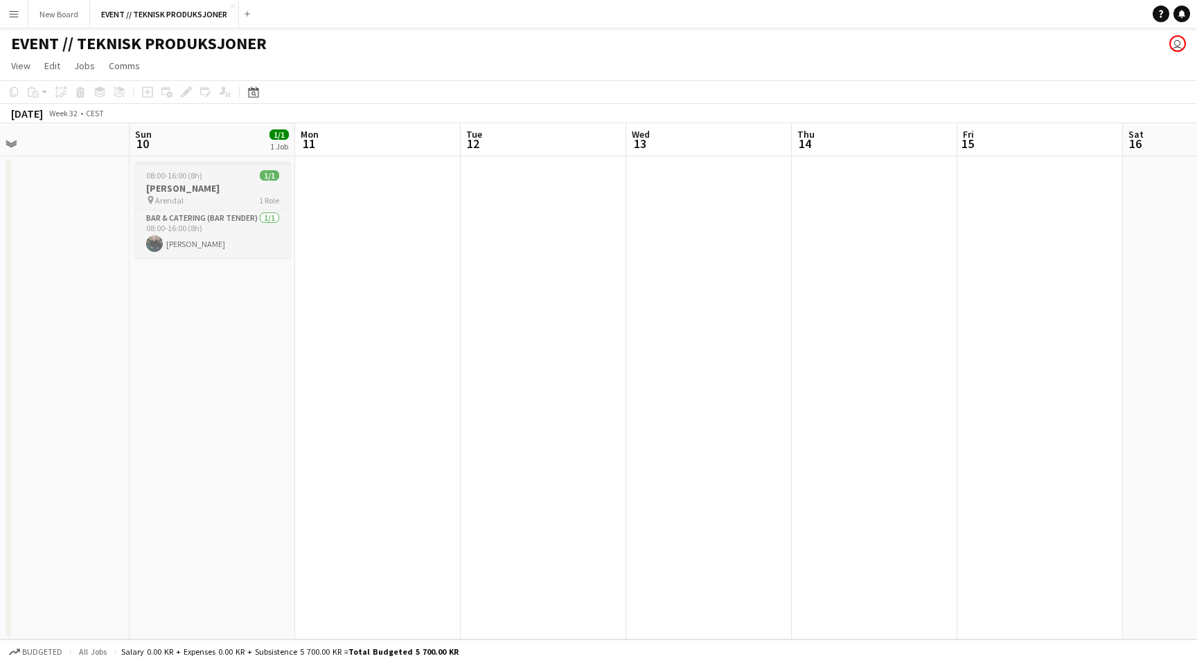
click at [155, 192] on h3 "Kasper Arendalsuka" at bounding box center [212, 188] width 155 height 12
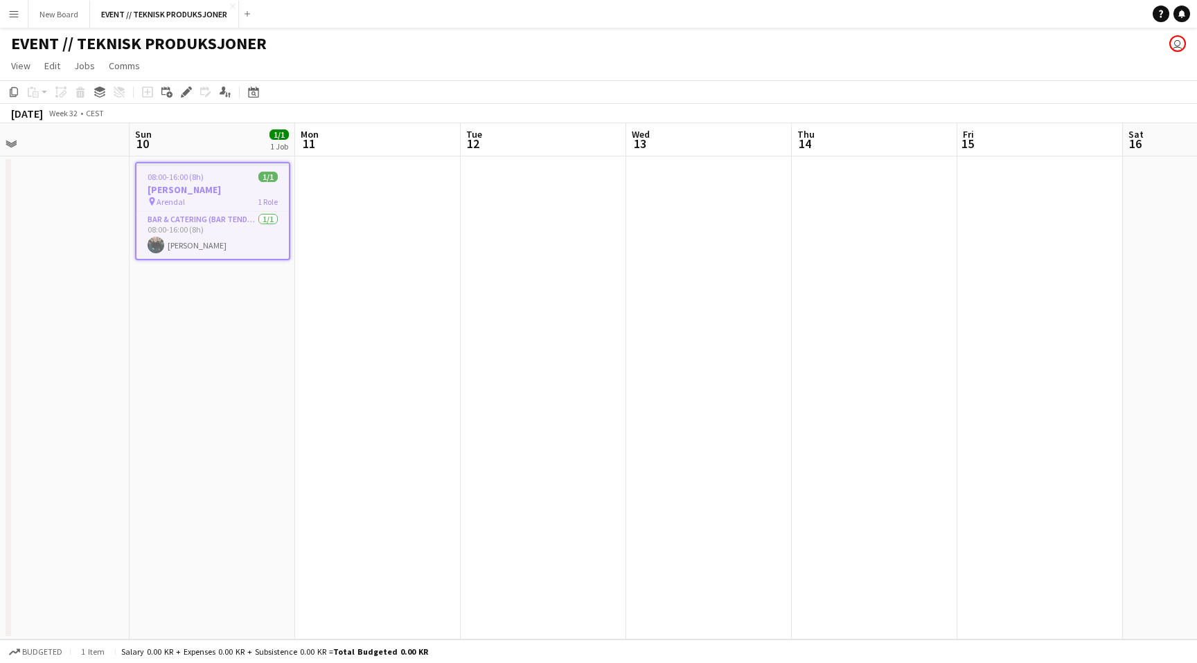
click at [155, 192] on h3 "Kasper Arendalsuka" at bounding box center [212, 190] width 152 height 12
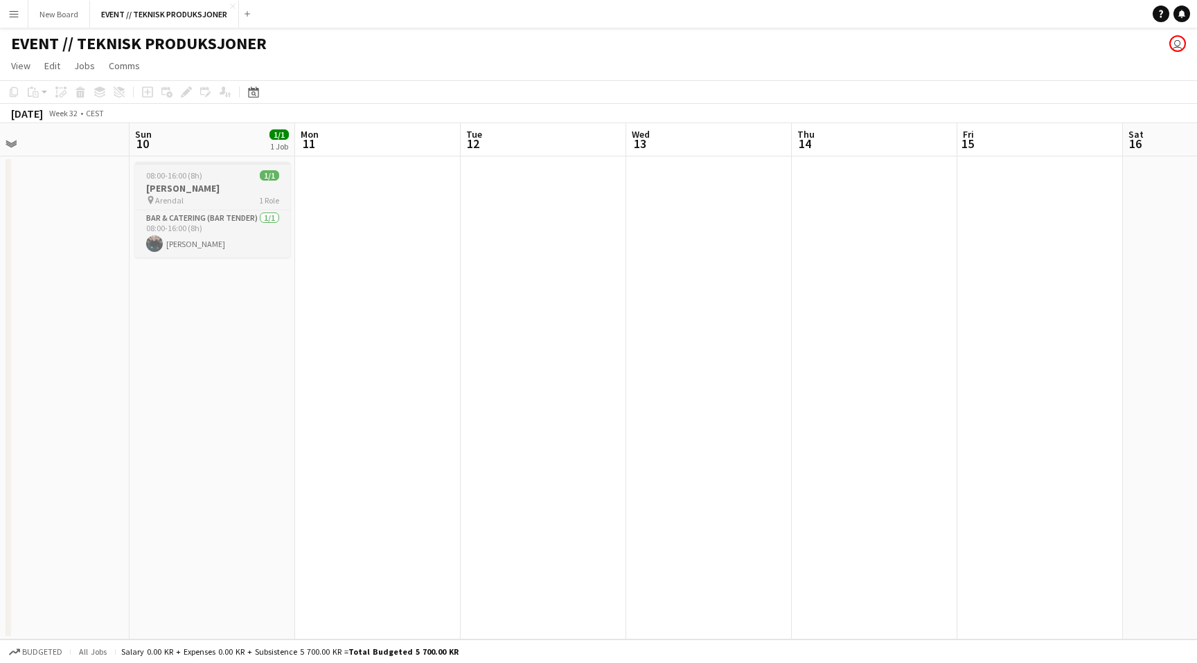
click at [155, 192] on h3 "Kasper Arendalsuka" at bounding box center [212, 188] width 155 height 12
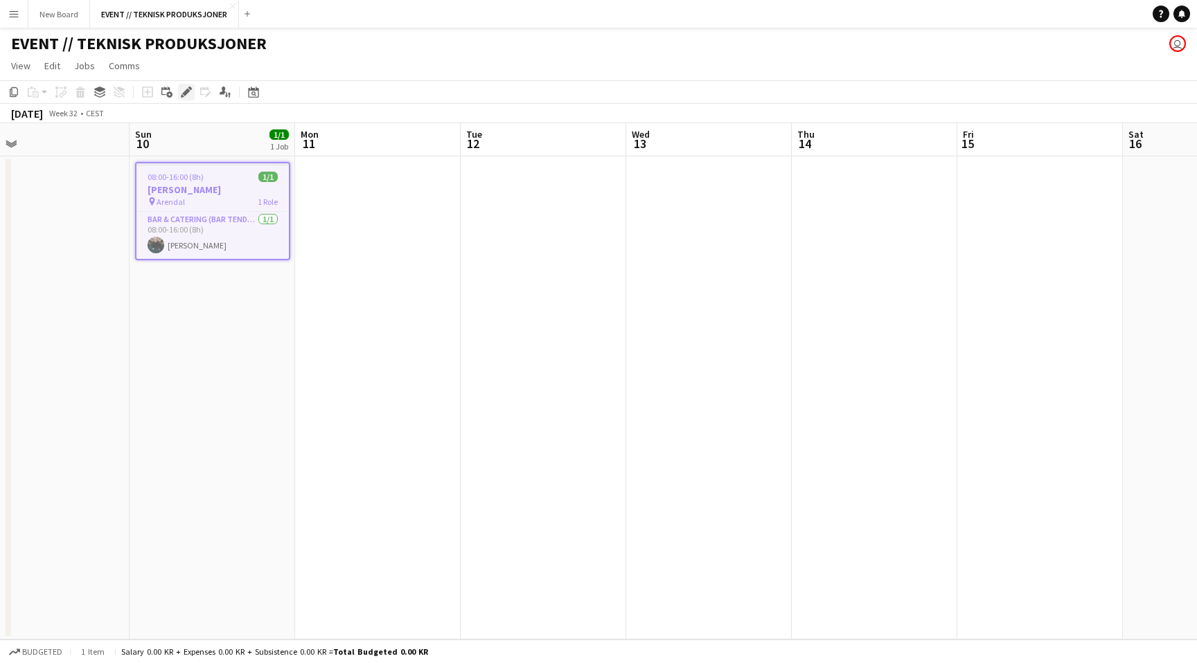
click at [181, 96] on icon "Edit" at bounding box center [186, 92] width 11 height 11
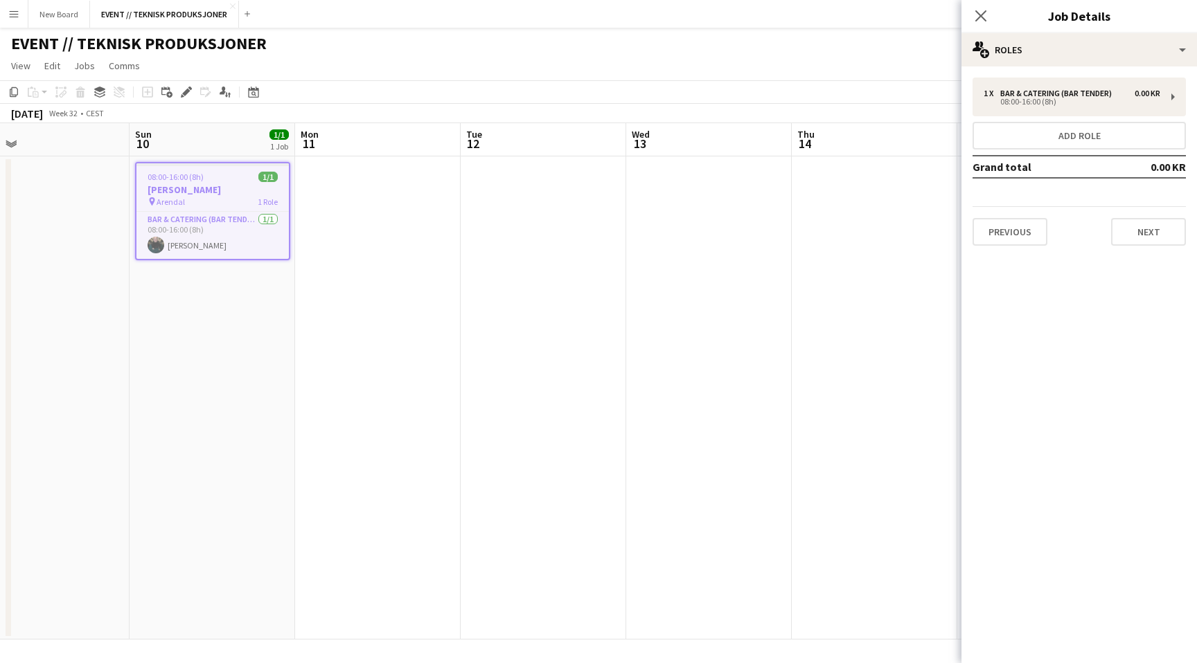
click at [1082, 172] on td "Grand total" at bounding box center [1038, 167] width 132 height 22
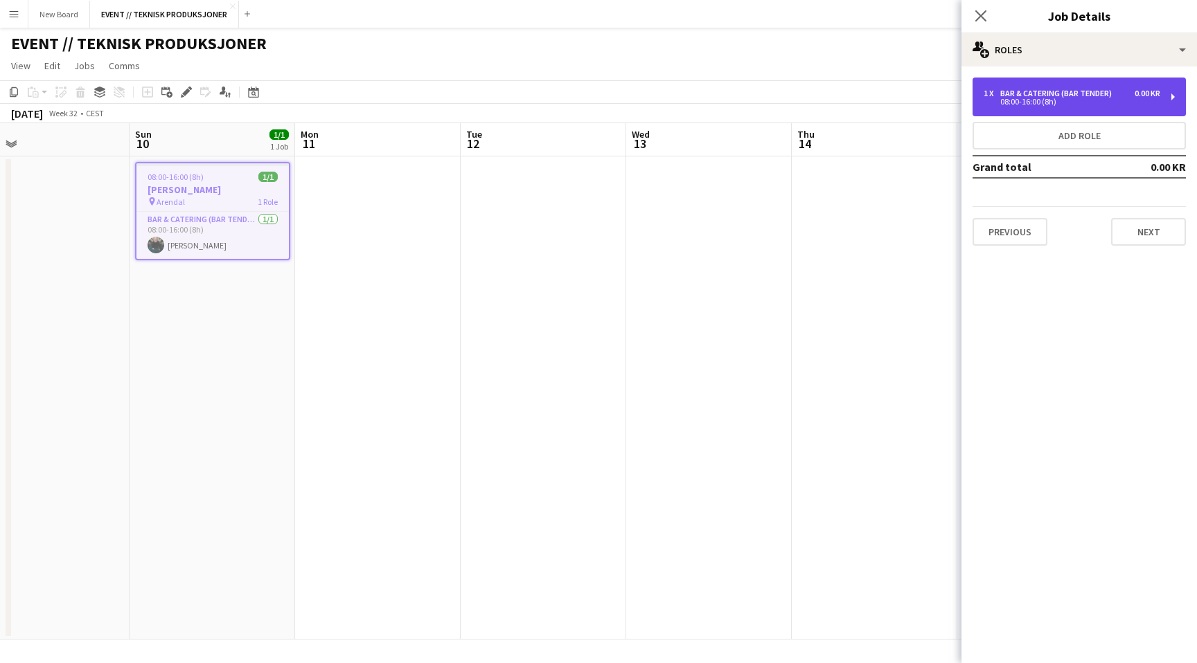
click at [1149, 85] on div "1 x Bar & Catering (Bar Tender) 0.00 KR 08:00-16:00 (8h)" at bounding box center [1078, 97] width 213 height 39
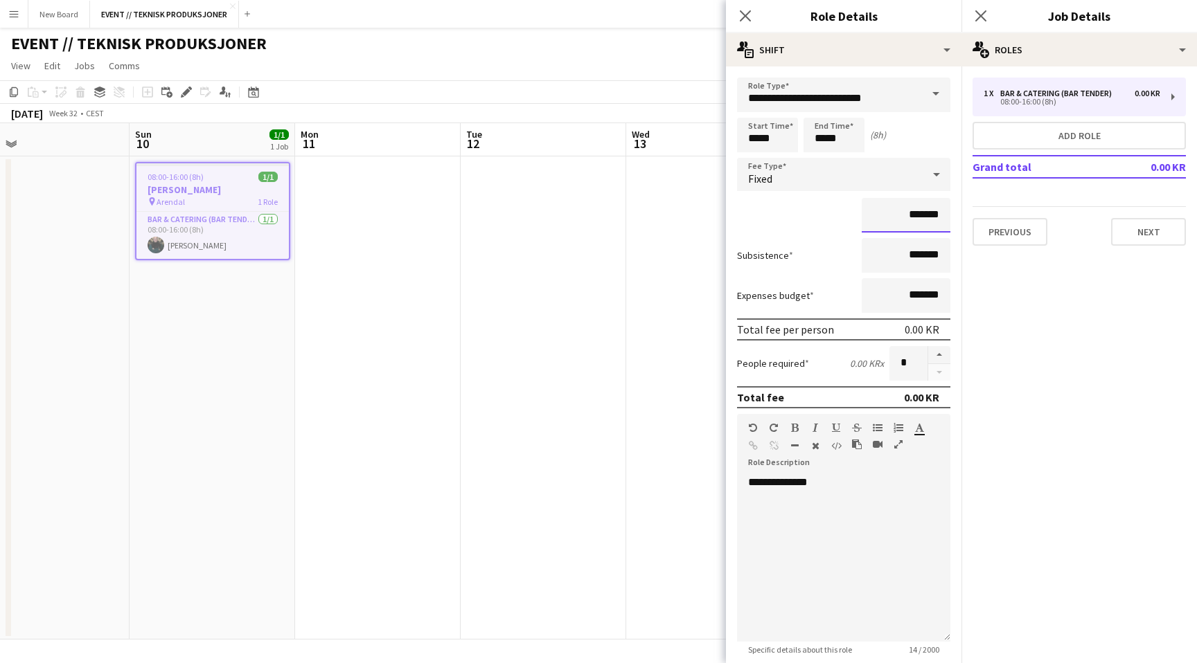
click at [900, 218] on input "*******" at bounding box center [905, 215] width 89 height 35
type input "**********"
click at [993, 349] on mat-expansion-panel "pencil3 General details 1 x Bar & Catering (Bar Tender) 0.00 KR 08:00-16:00 (8h…" at bounding box center [1078, 364] width 235 height 597
click at [912, 515] on div "**********" at bounding box center [843, 559] width 213 height 166
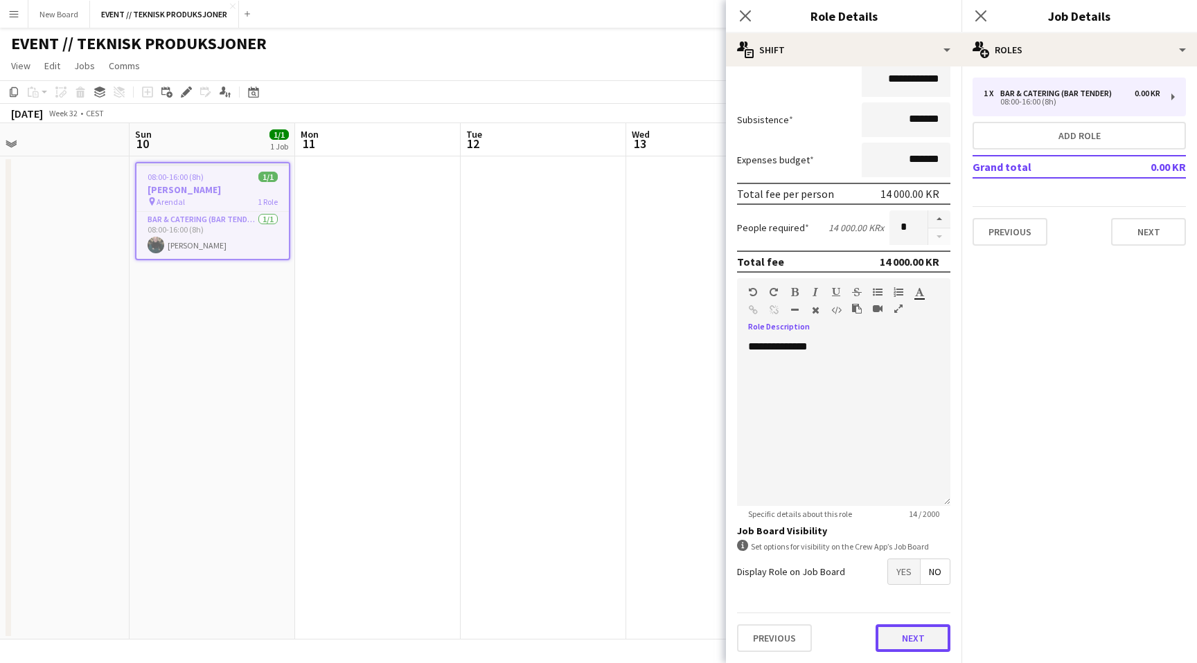
click at [909, 645] on button "Next" at bounding box center [912, 639] width 75 height 28
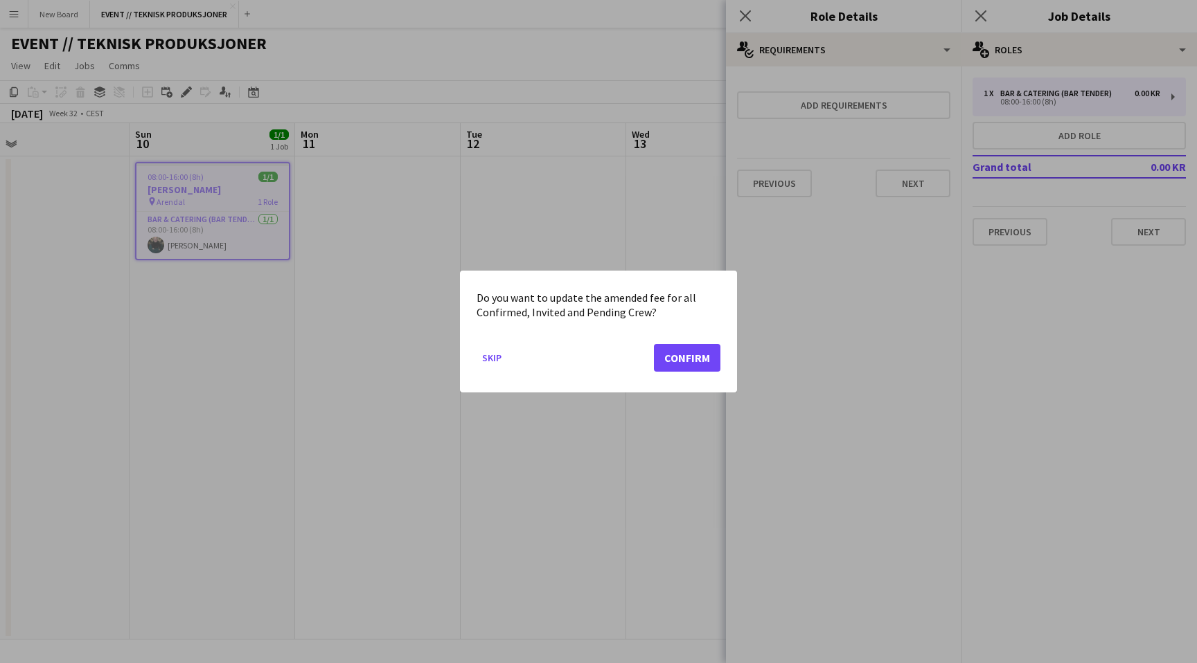
scroll to position [0, 0]
click at [684, 357] on button "Confirm" at bounding box center [687, 358] width 66 height 28
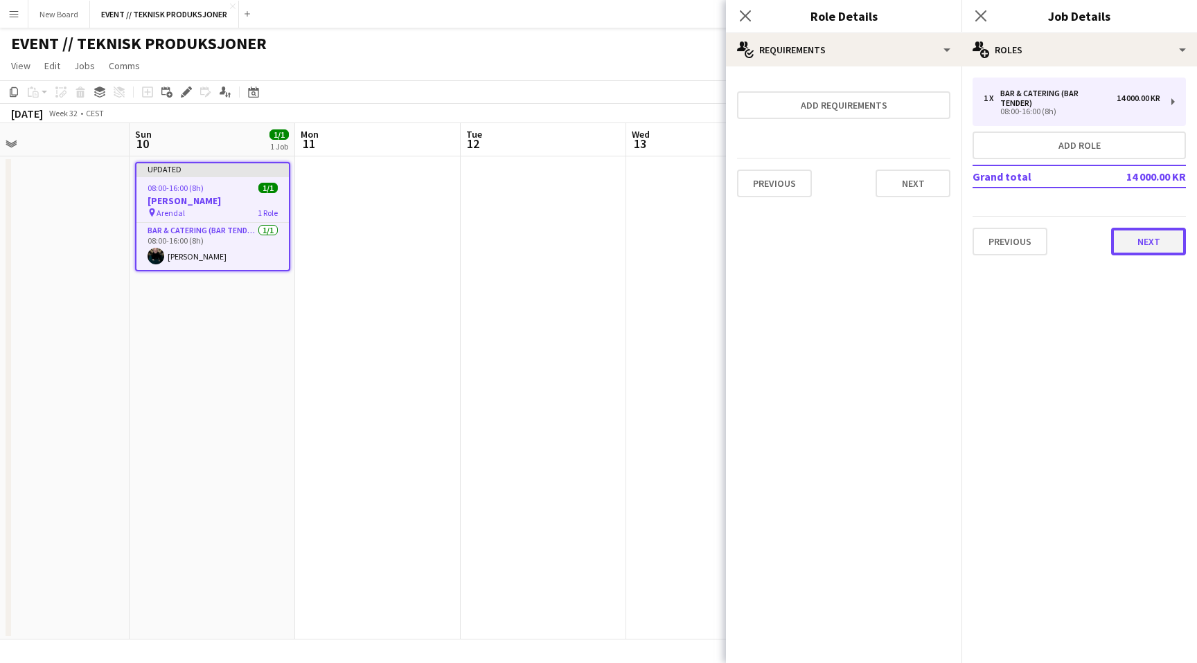
click at [1124, 233] on button "Next" at bounding box center [1148, 242] width 75 height 28
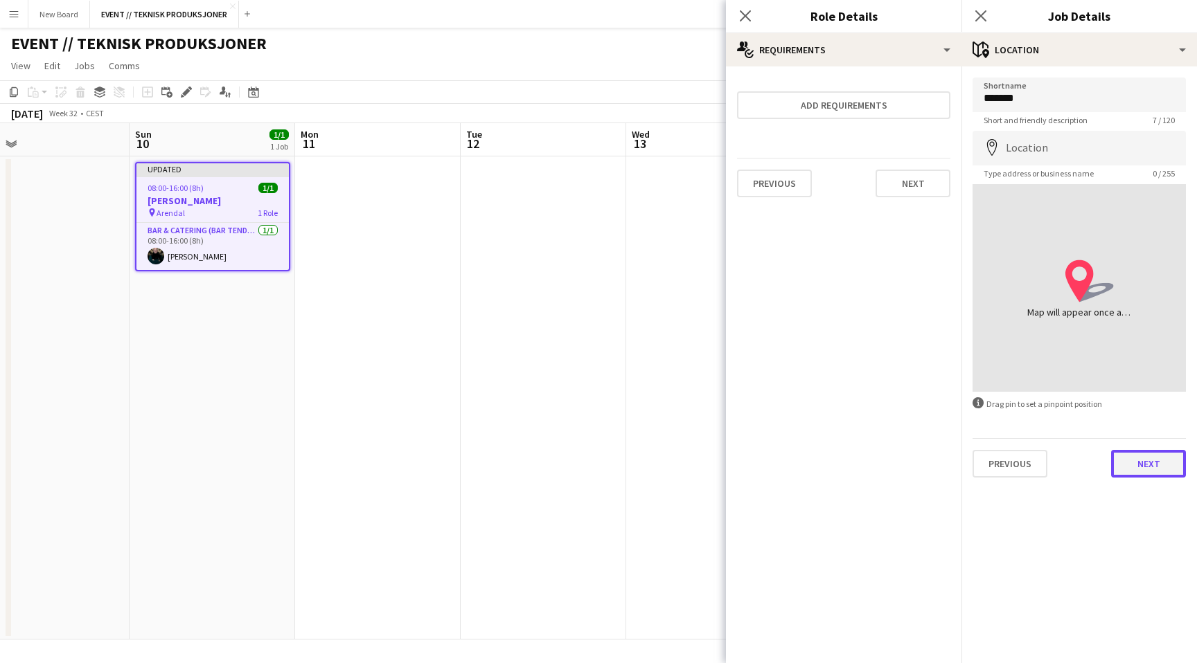
click at [1131, 470] on button "Next" at bounding box center [1148, 464] width 75 height 28
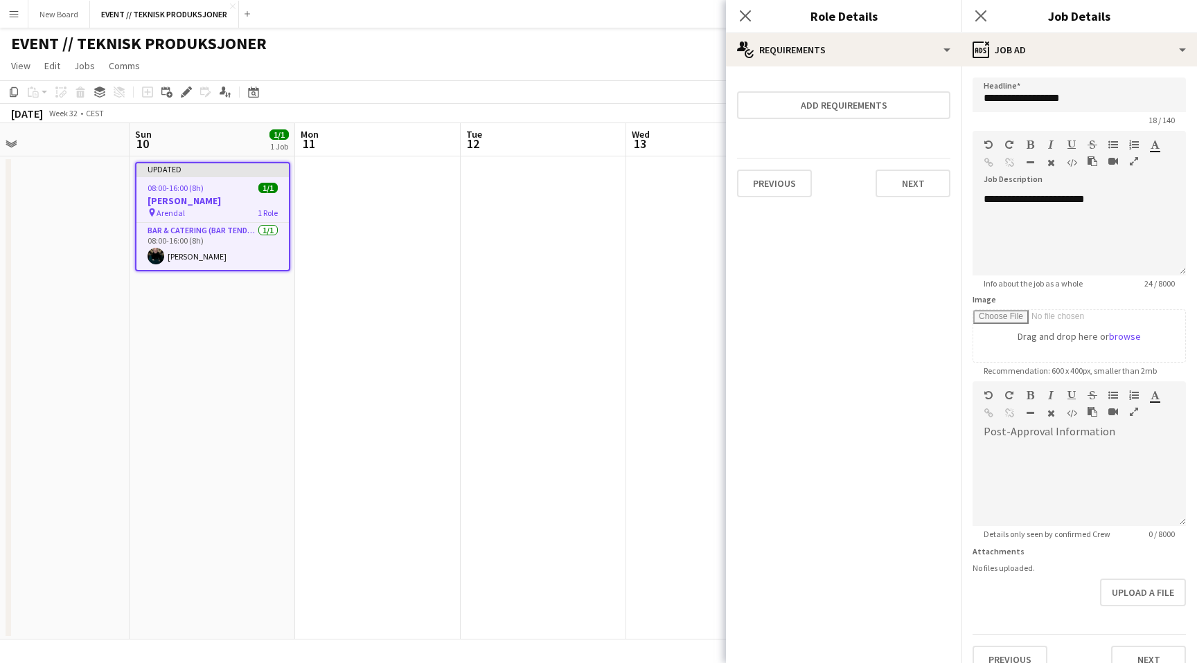
scroll to position [21, 0]
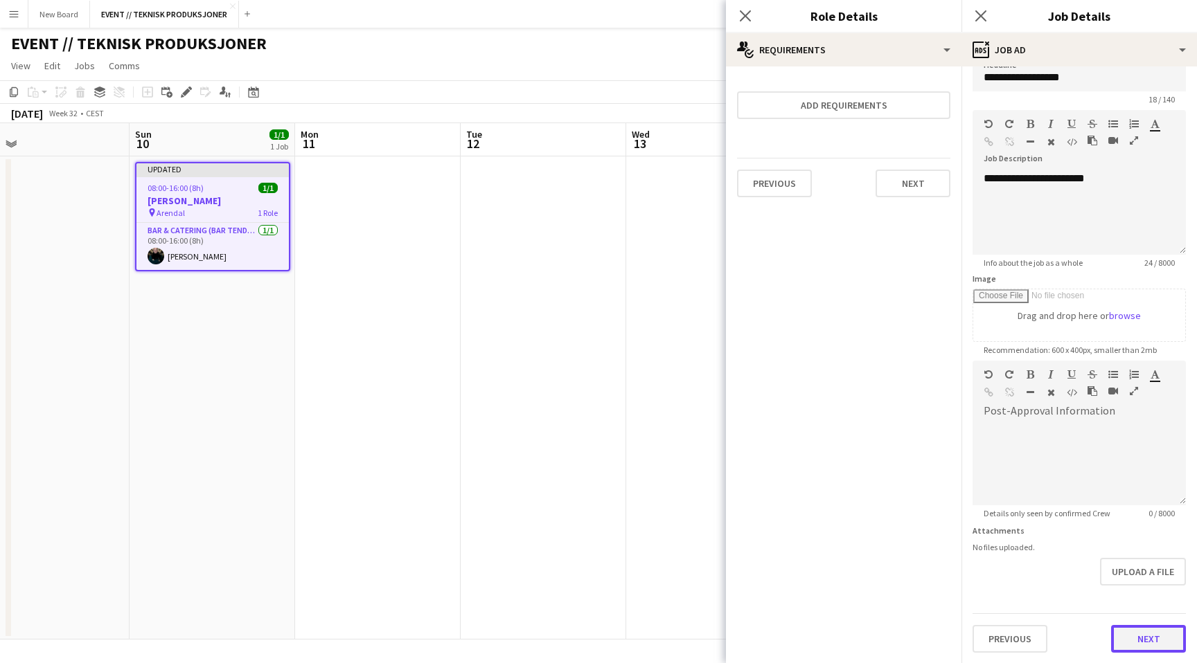
click at [1134, 641] on button "Next" at bounding box center [1148, 639] width 75 height 28
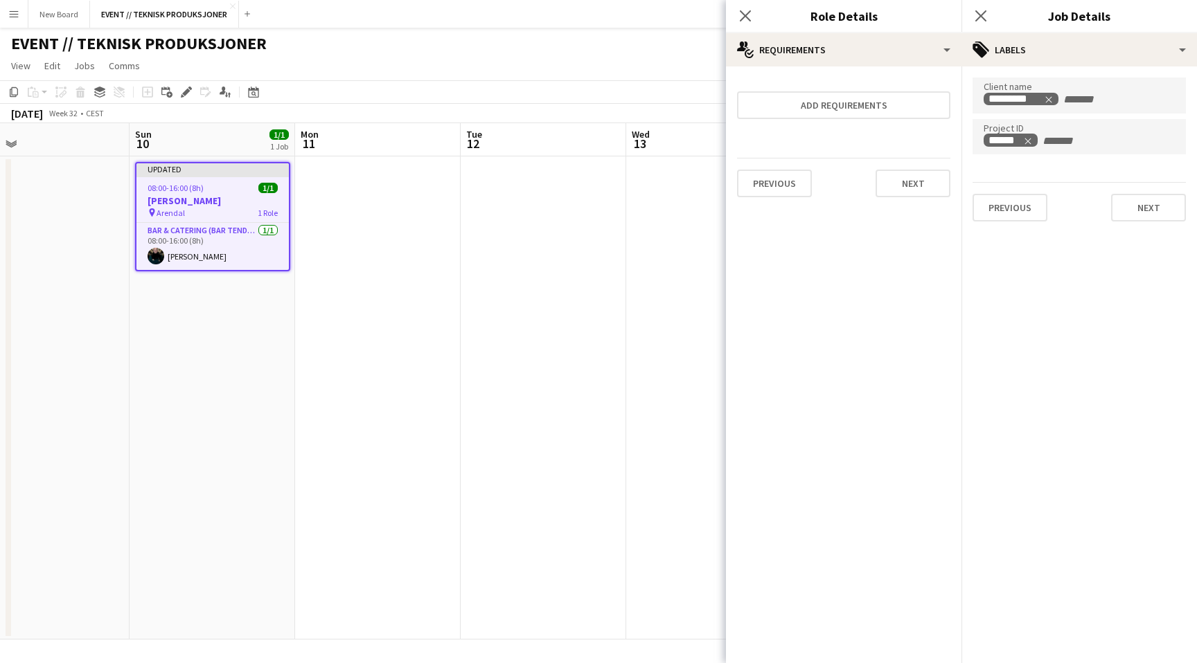
scroll to position [0, 0]
click at [1121, 294] on mat-expansion-panel "tags Labels Client name ********* Project ID ****** Previous Next" at bounding box center [1078, 364] width 235 height 597
click at [1147, 201] on button "Next" at bounding box center [1148, 208] width 75 height 28
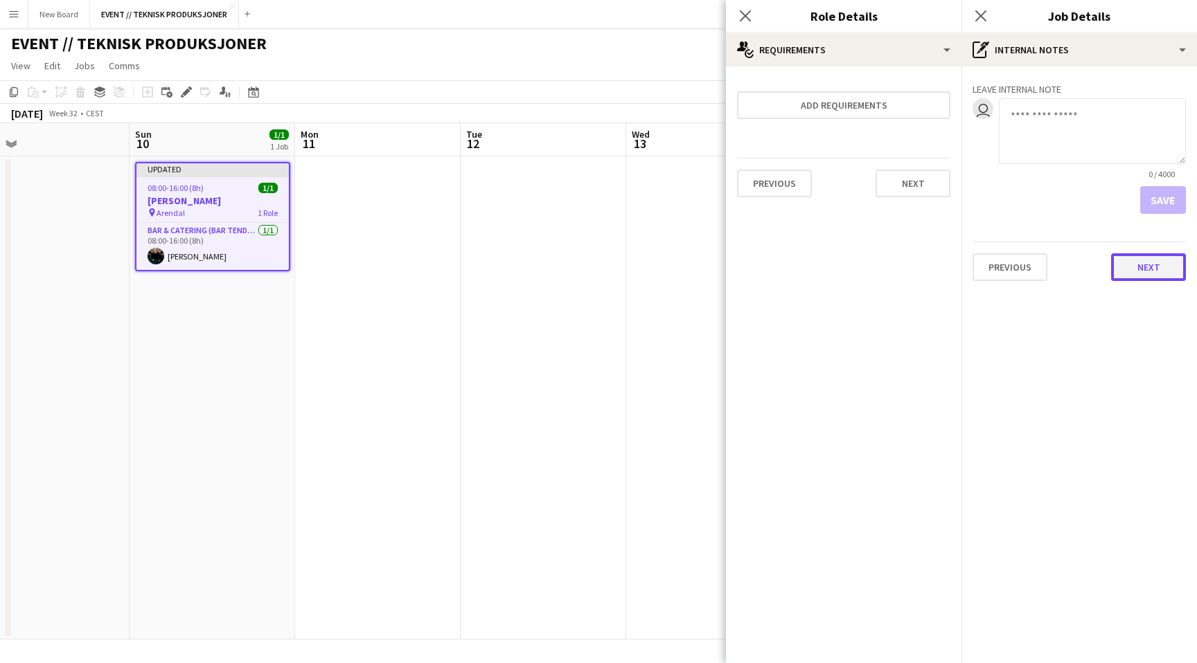
click at [1139, 275] on button "Next" at bounding box center [1148, 267] width 75 height 28
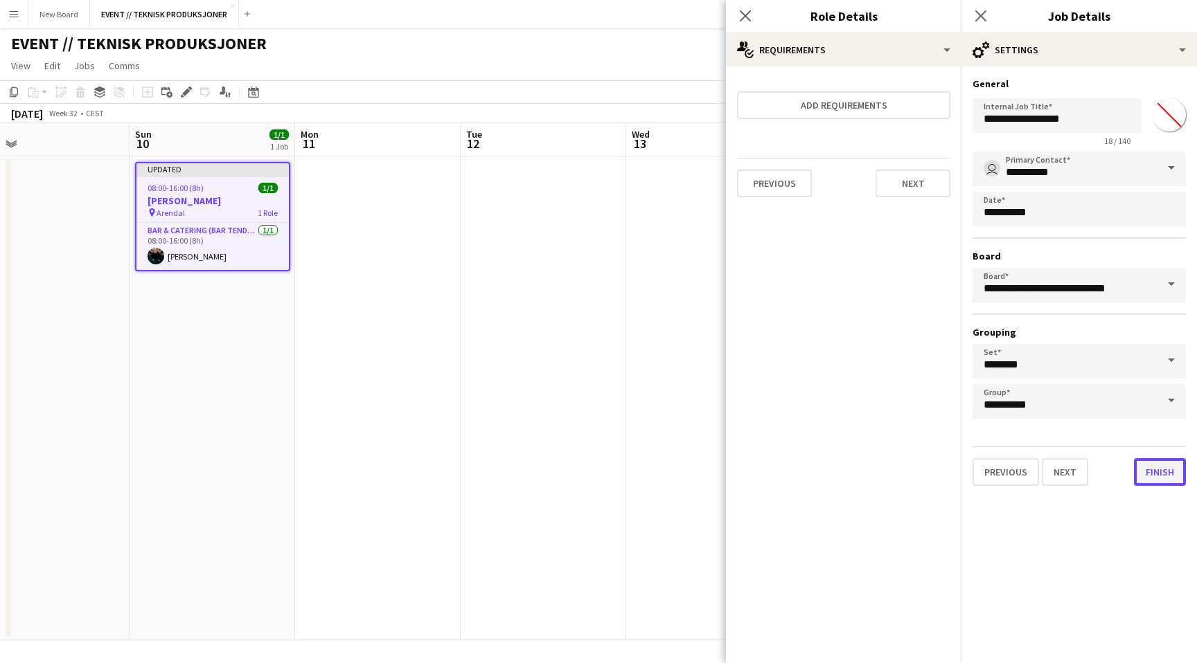
click at [1144, 478] on button "Finish" at bounding box center [1160, 472] width 52 height 28
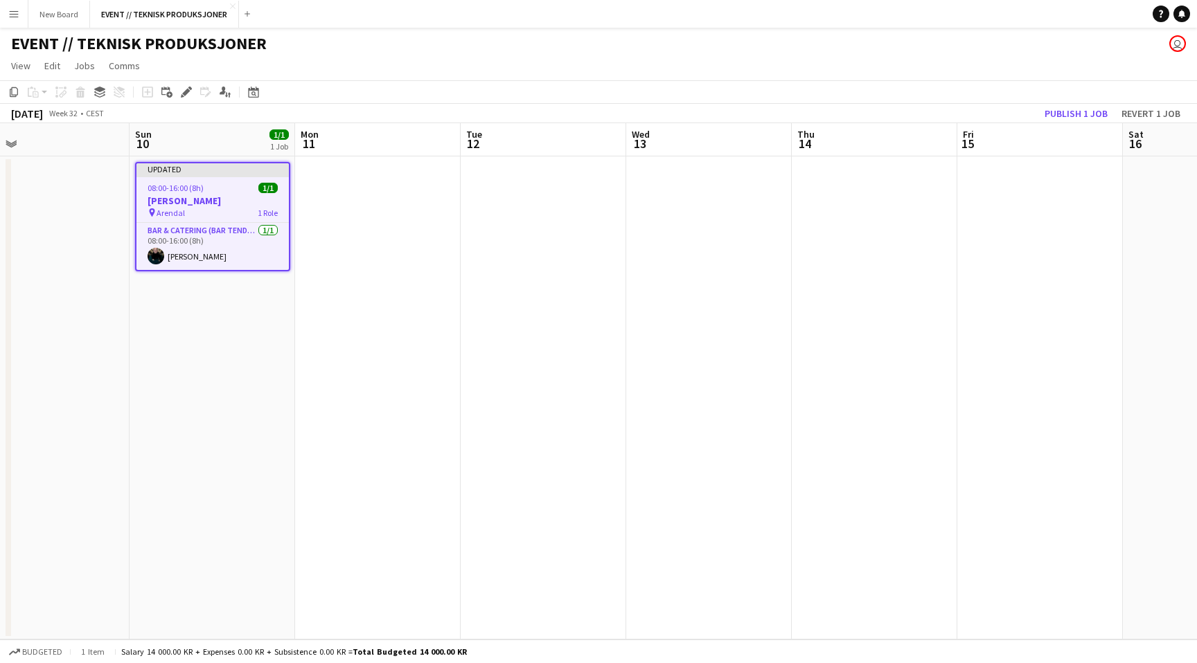
click at [1085, 96] on app-toolbar "Copy Paste Paste Command V Paste with crew Command Shift V Paste linked Job Del…" at bounding box center [598, 92] width 1197 height 24
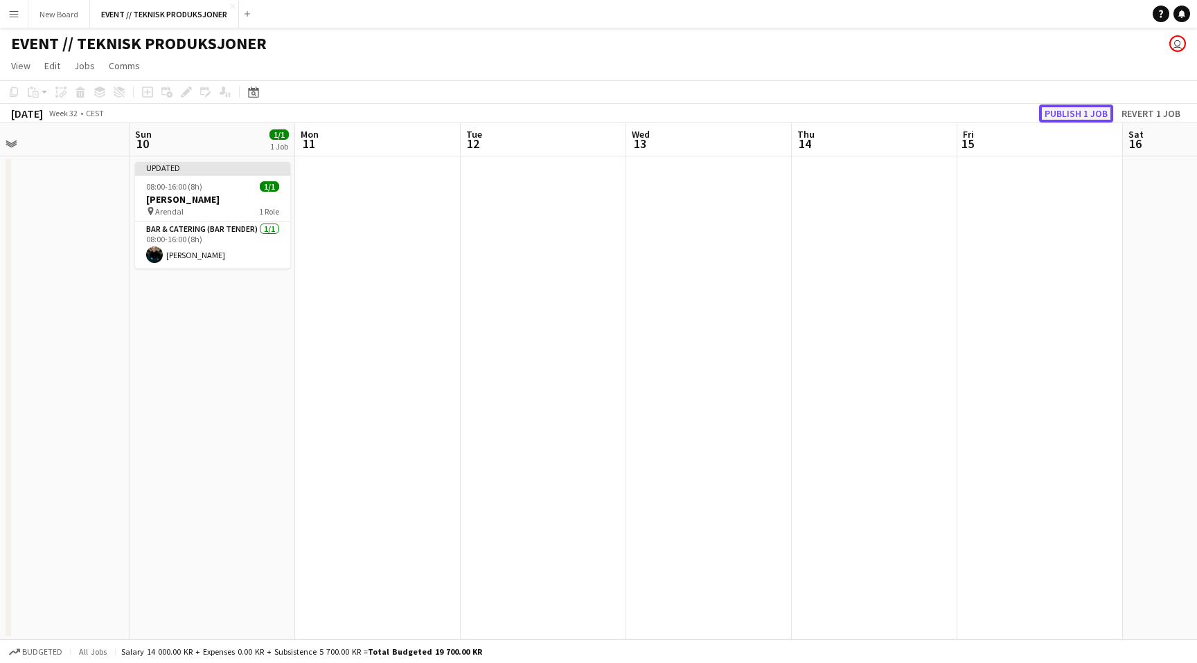
click at [1082, 112] on button "Publish 1 job" at bounding box center [1076, 114] width 74 height 18
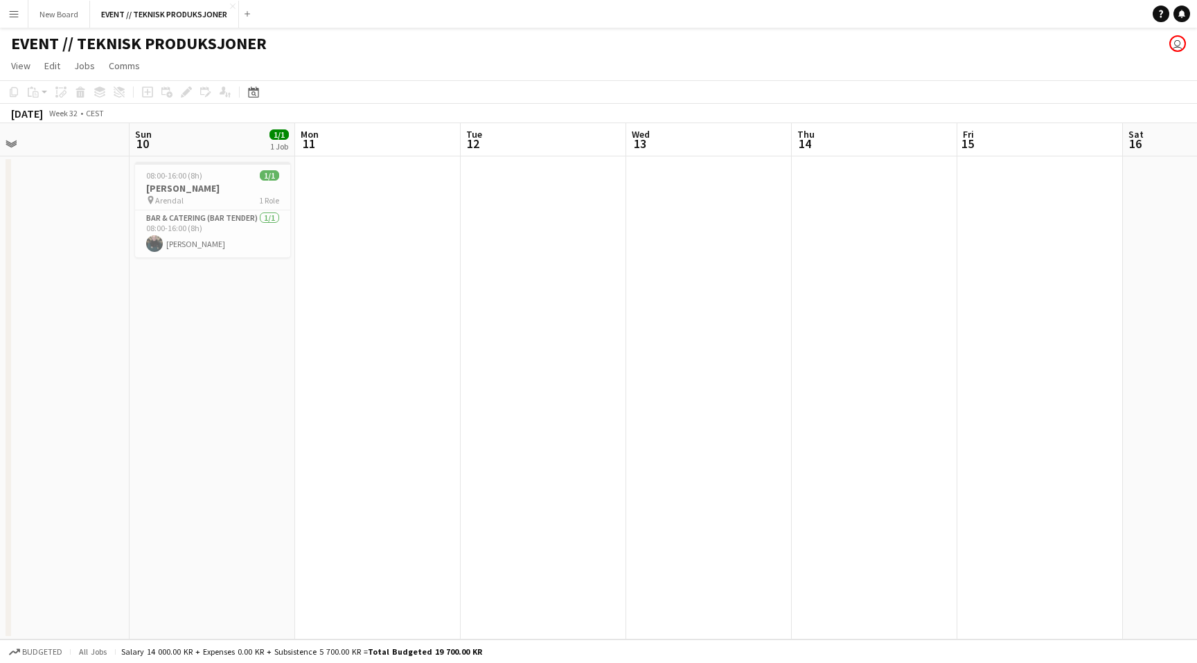
click at [320, 306] on app-date-cell at bounding box center [378, 398] width 166 height 483
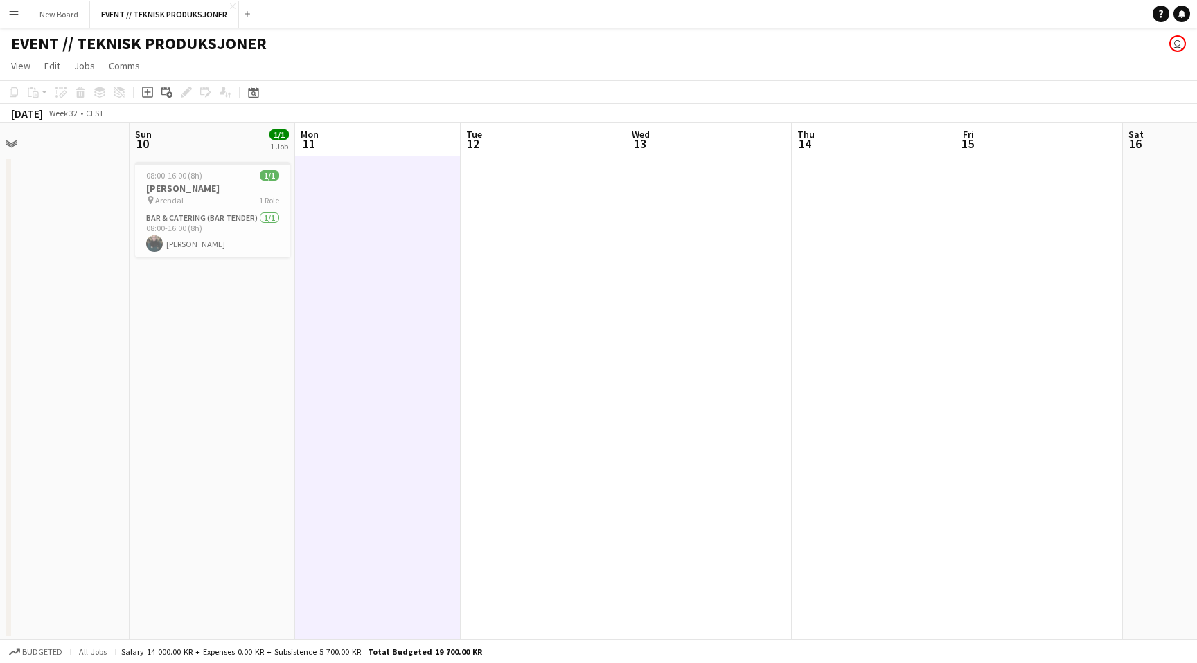
click at [254, 325] on app-date-cell "08:00-16:00 (8h) 1/1 Kasper Arendalsuka pin Arendal 1 Role Bar & Catering (Bar …" at bounding box center [212, 398] width 166 height 483
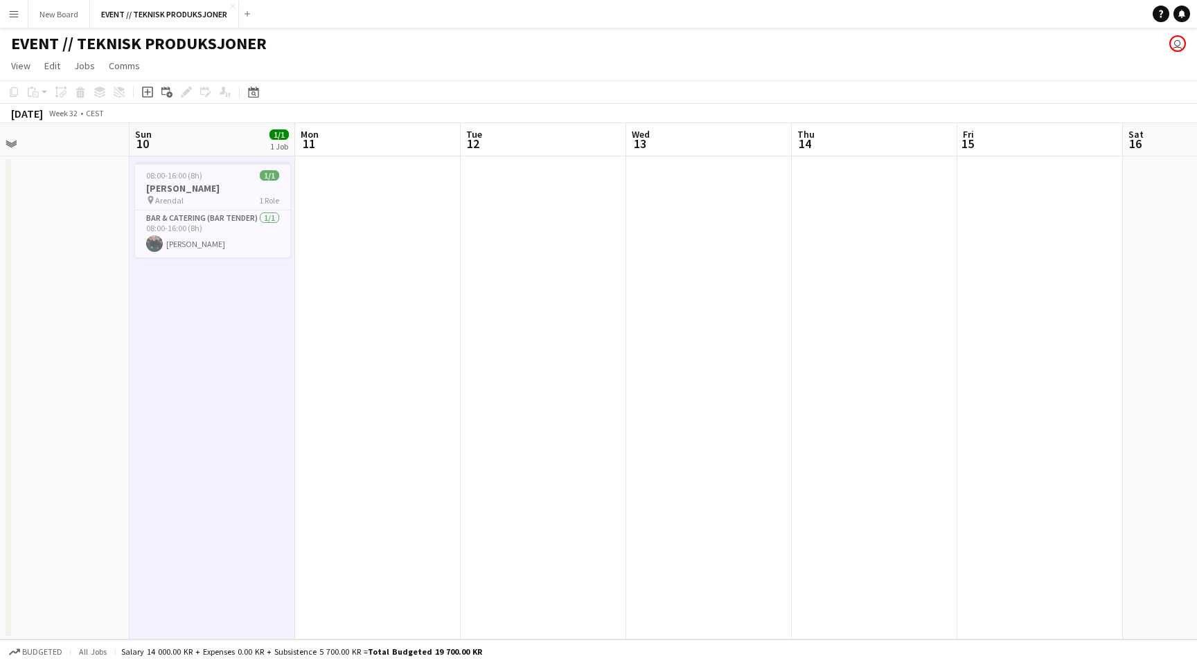
click at [19, 17] on button "Menu" at bounding box center [14, 14] width 28 height 28
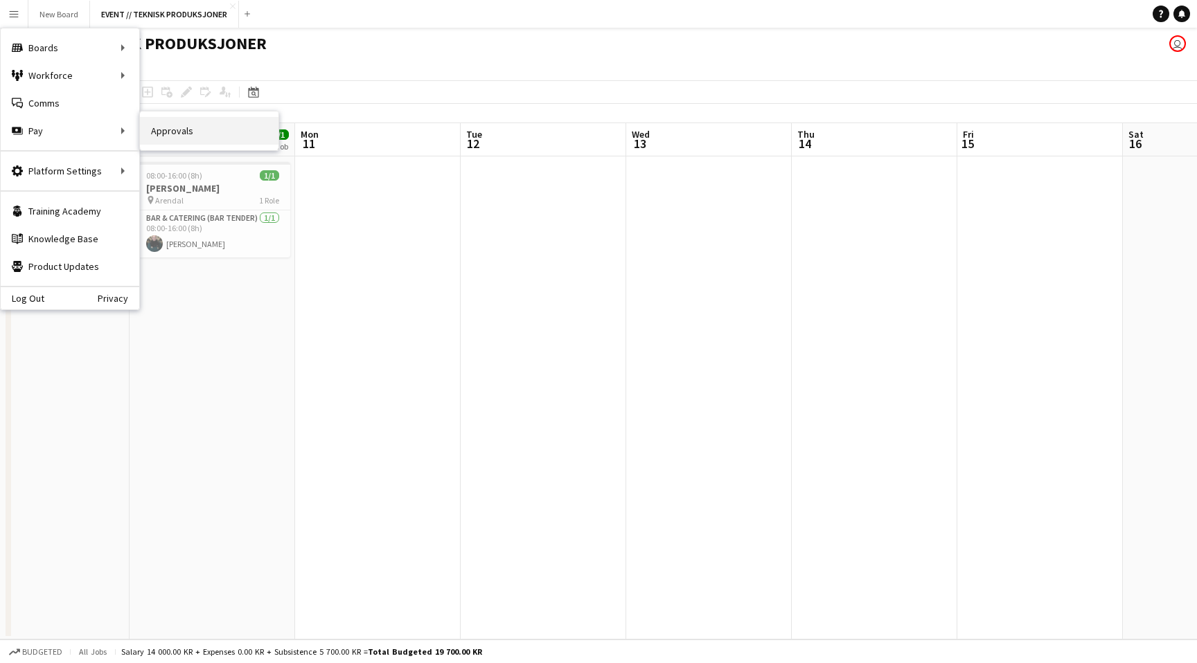
click at [164, 136] on link "Approvals" at bounding box center [209, 131] width 139 height 28
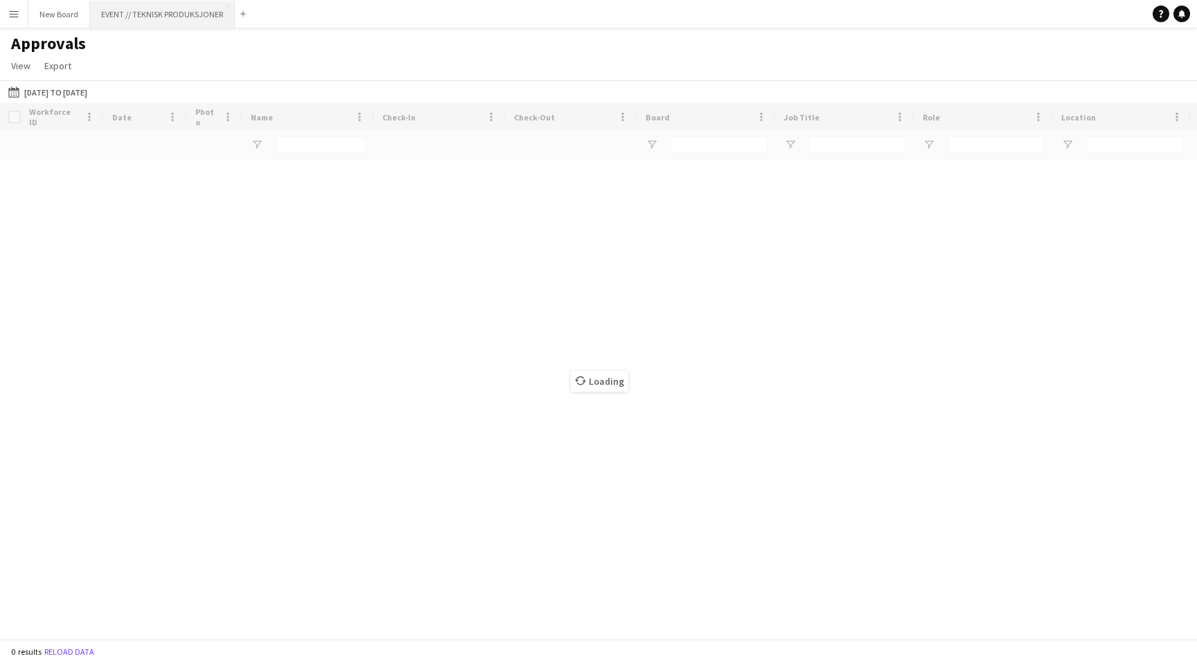
click at [202, 9] on button "EVENT // TEKNISK PRODUKSJONER Close" at bounding box center [162, 14] width 145 height 27
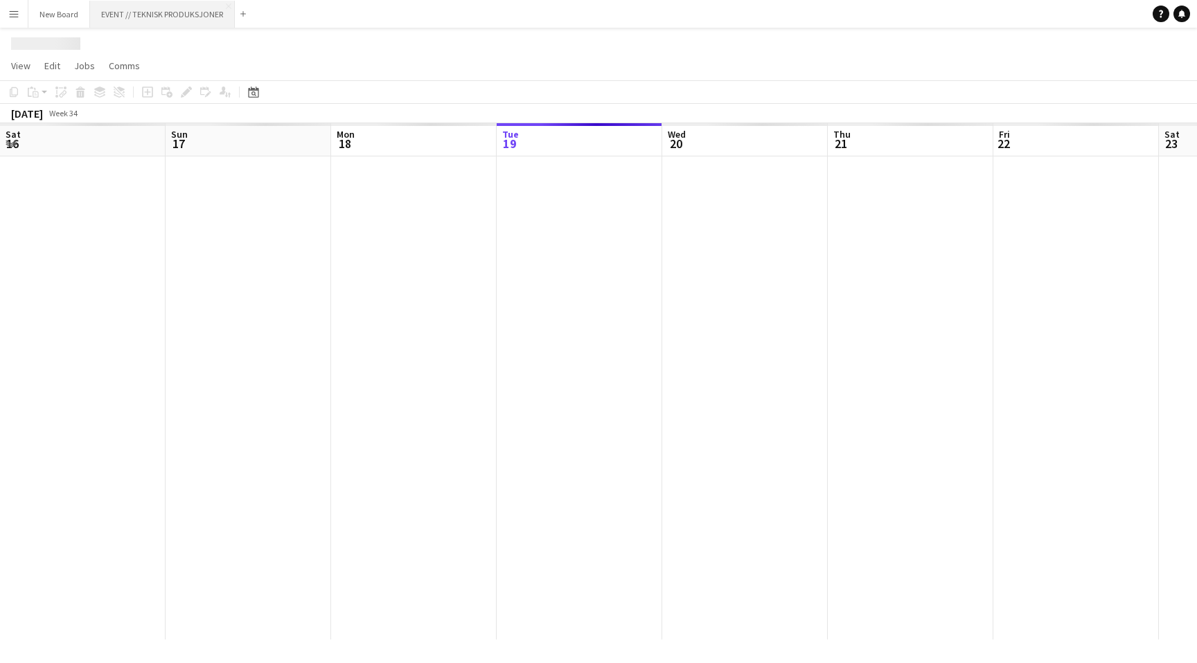
scroll to position [0, 331]
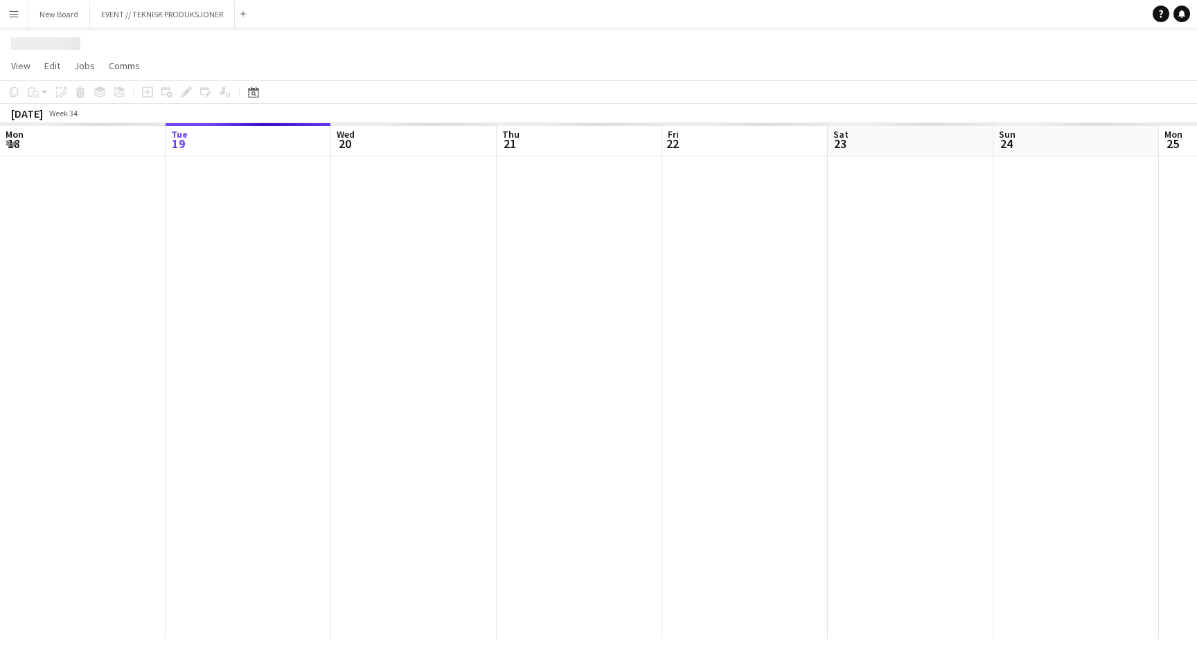
click at [20, 28] on div at bounding box center [598, 41] width 1197 height 26
click at [17, 15] on app-icon "Menu" at bounding box center [13, 13] width 11 height 11
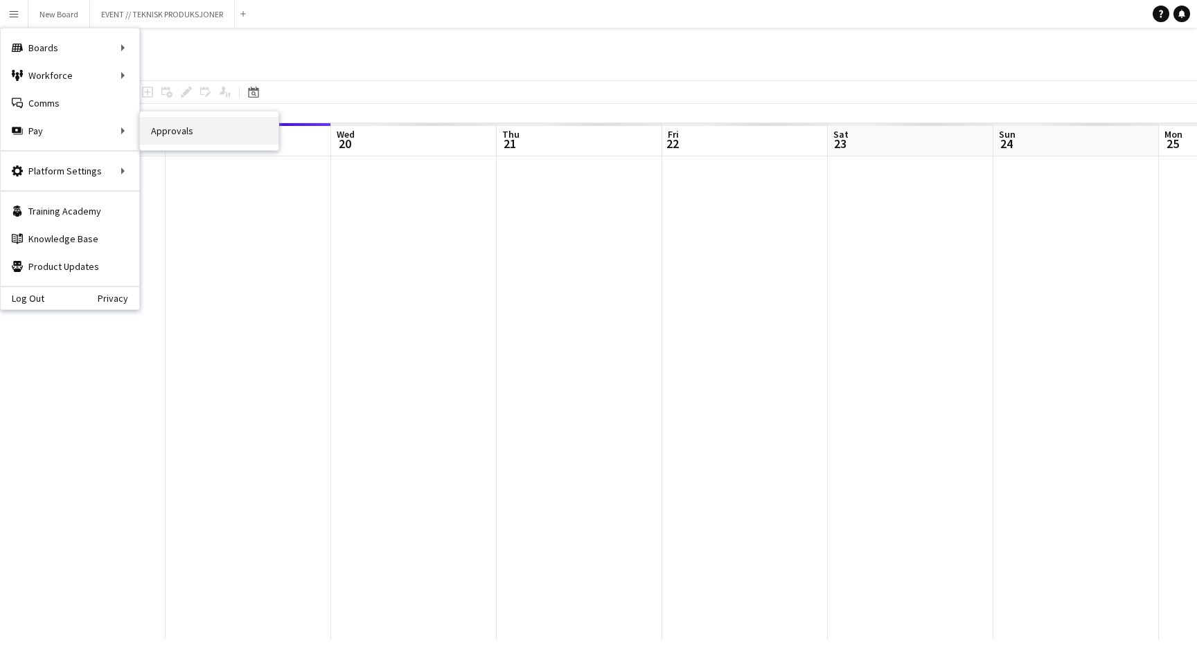
click at [174, 134] on link "Approvals" at bounding box center [209, 131] width 139 height 28
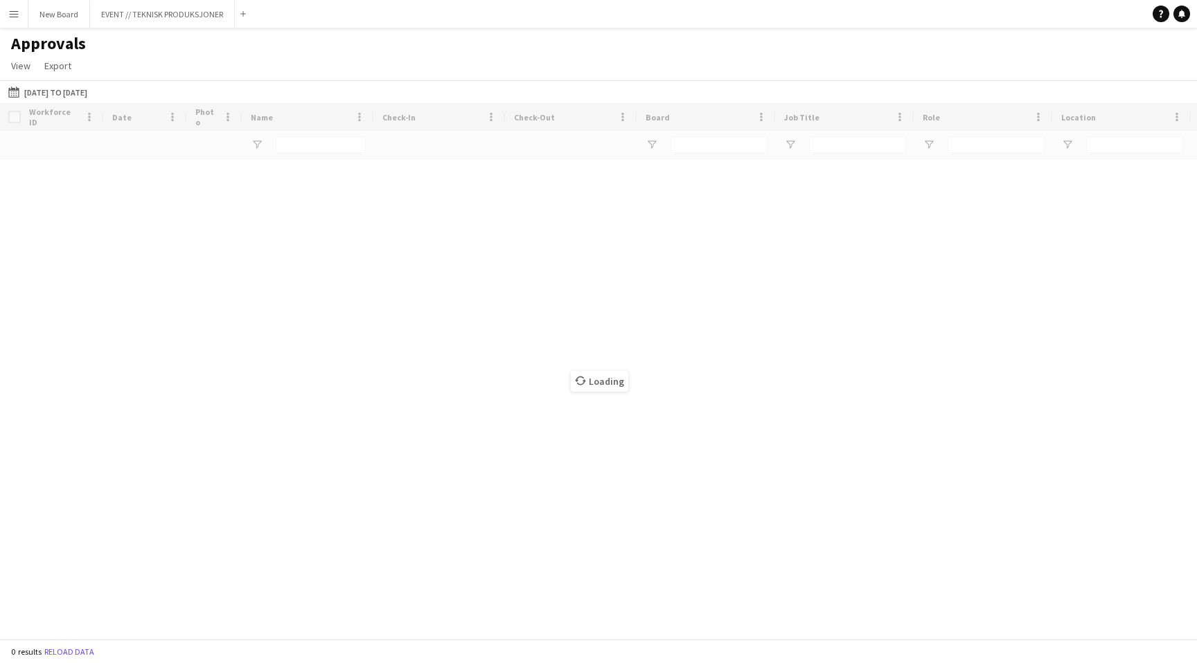
click at [580, 381] on icon at bounding box center [580, 380] width 11 height 11
click at [48, 52] on h1 "Approvals" at bounding box center [48, 43] width 97 height 21
click at [59, 16] on button "New Board Close" at bounding box center [59, 14] width 62 height 27
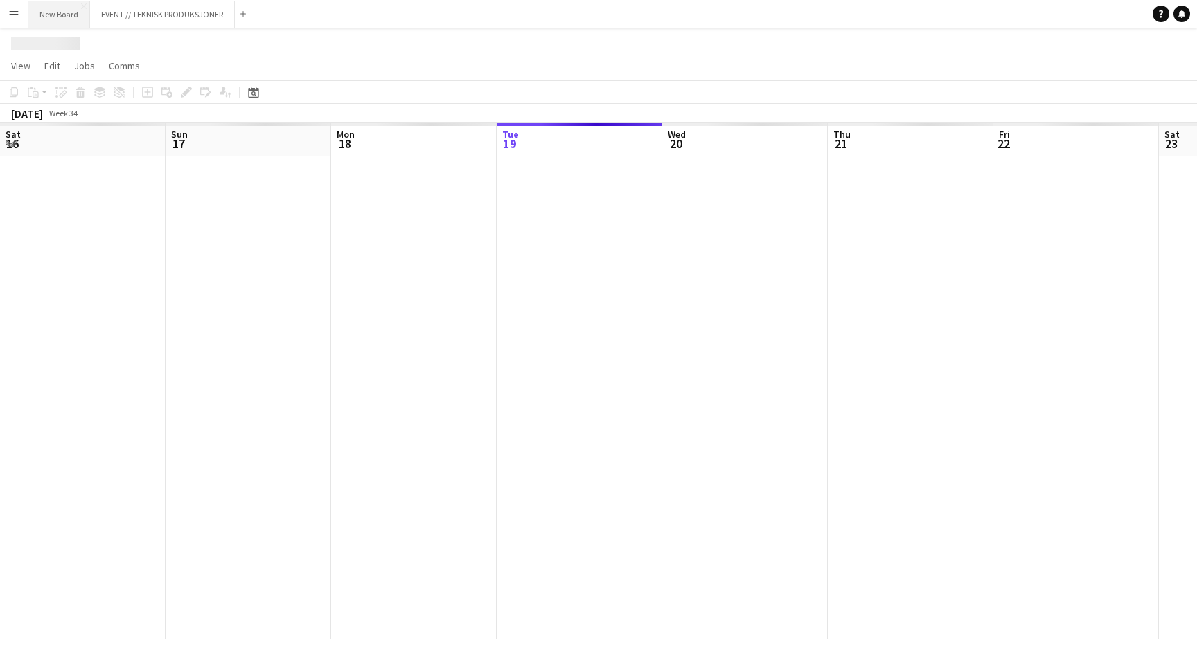
scroll to position [0, 331]
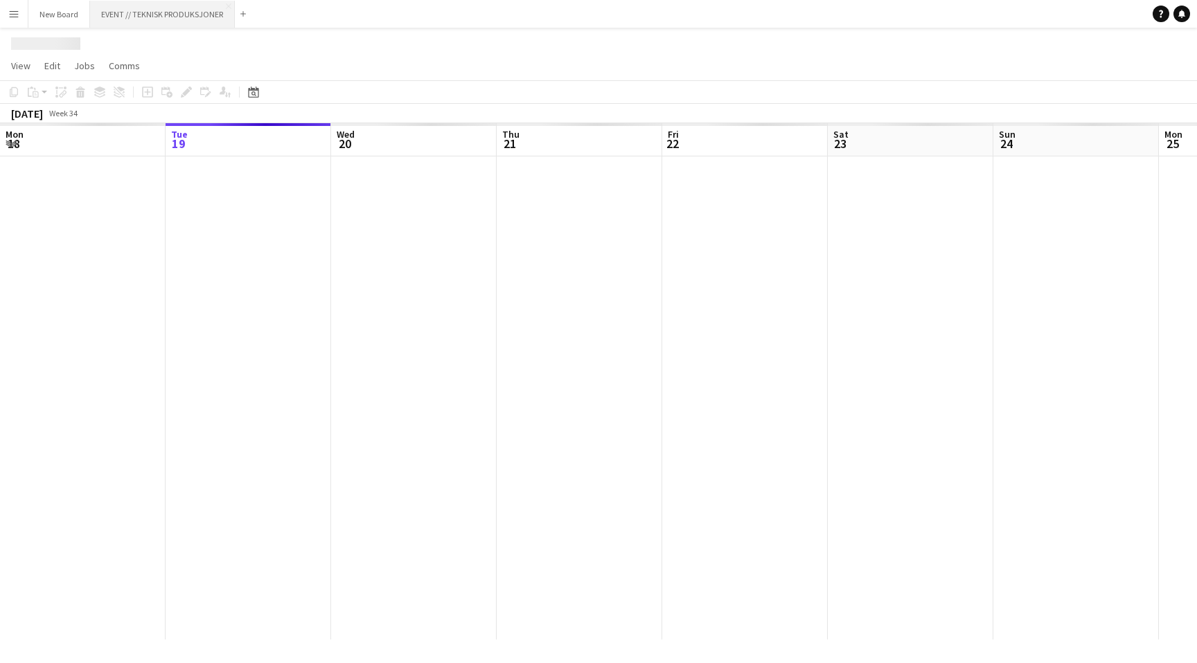
click at [140, 18] on button "EVENT // TEKNISK PRODUKSJONER Close" at bounding box center [162, 14] width 145 height 27
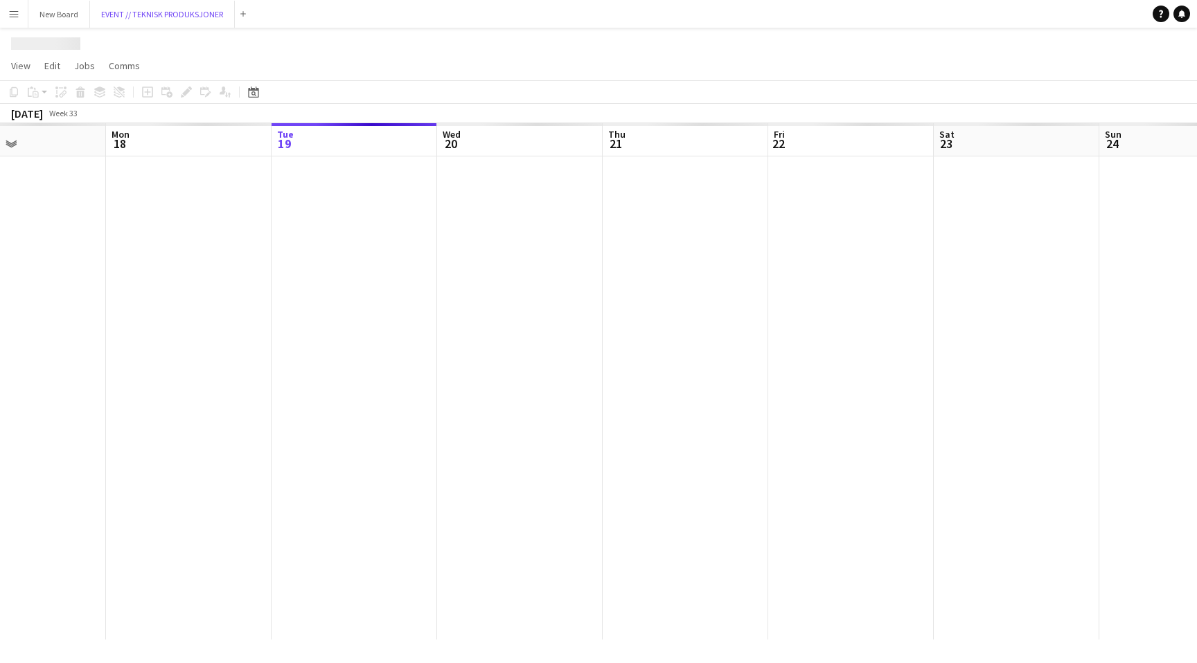
scroll to position [0, 571]
click at [19, 21] on button "Menu" at bounding box center [14, 14] width 28 height 28
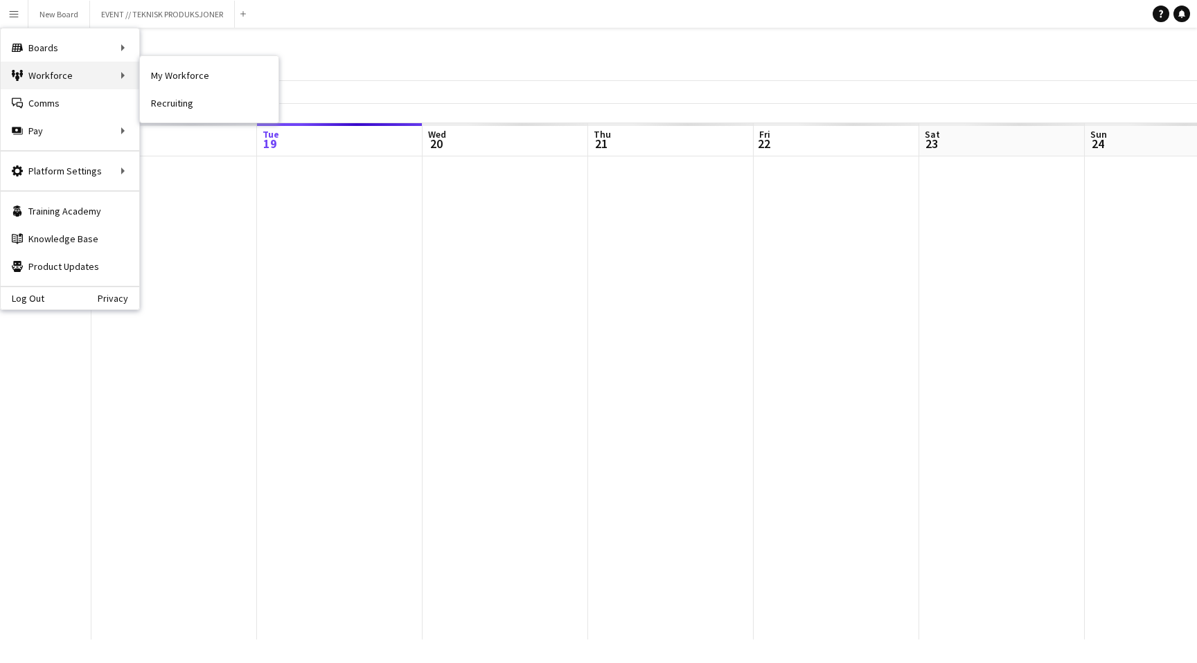
click at [56, 80] on div "Workforce Workforce" at bounding box center [70, 76] width 139 height 28
click at [63, 106] on link "Comms Comms" at bounding box center [70, 103] width 139 height 28
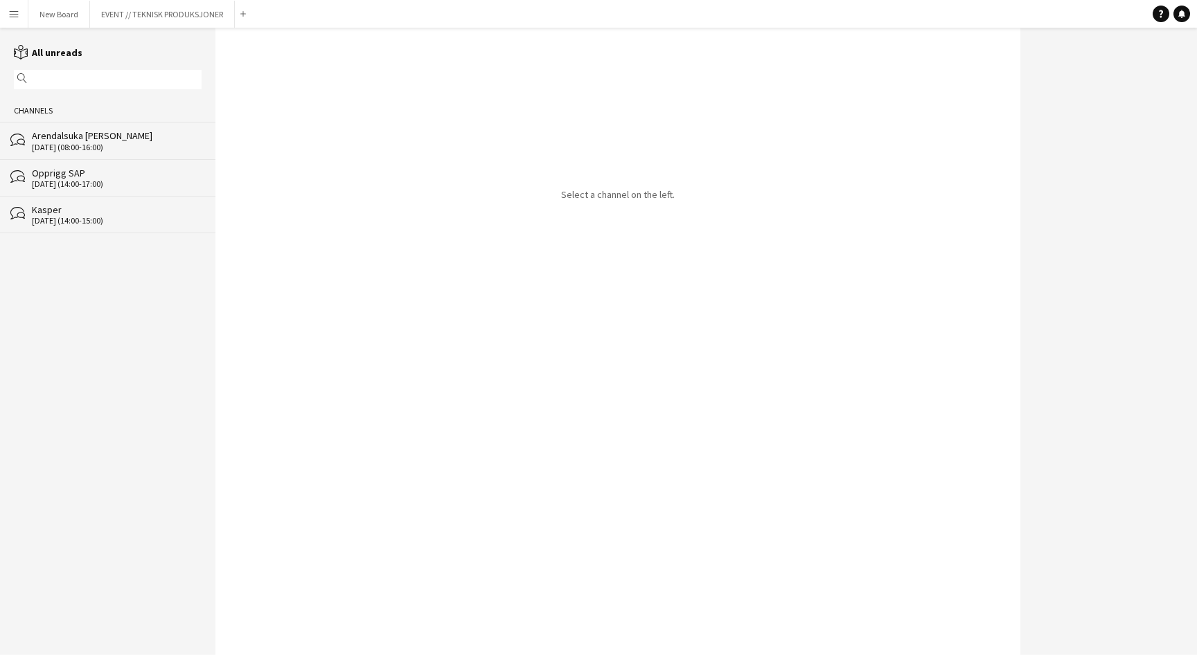
click at [100, 141] on div "Arendalsuka Kasper" at bounding box center [117, 135] width 170 height 12
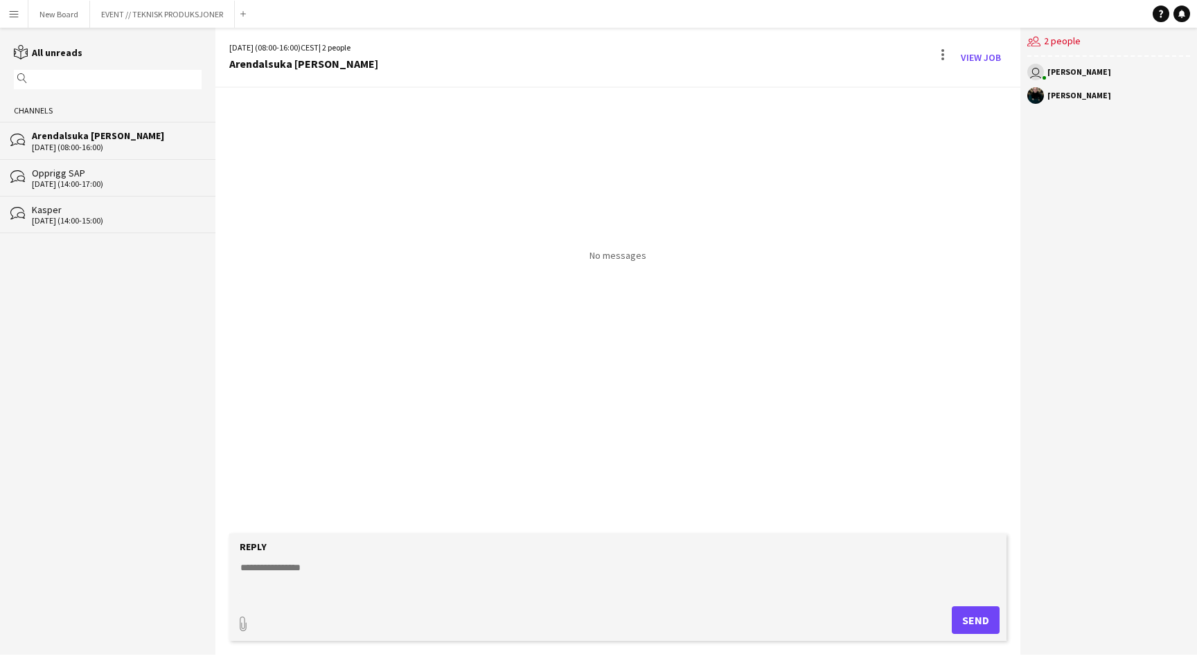
click at [96, 176] on div "Opprigg SAP" at bounding box center [117, 173] width 170 height 12
click at [98, 224] on div "bubbles Kasper 23-04-2024 (14:00-15:00)" at bounding box center [107, 214] width 215 height 37
click at [87, 127] on div "bubbles Arendalsuka Kasper 17-08-2024 (08:00-16:00)" at bounding box center [107, 140] width 215 height 37
click at [26, 19] on button "Menu" at bounding box center [14, 14] width 28 height 28
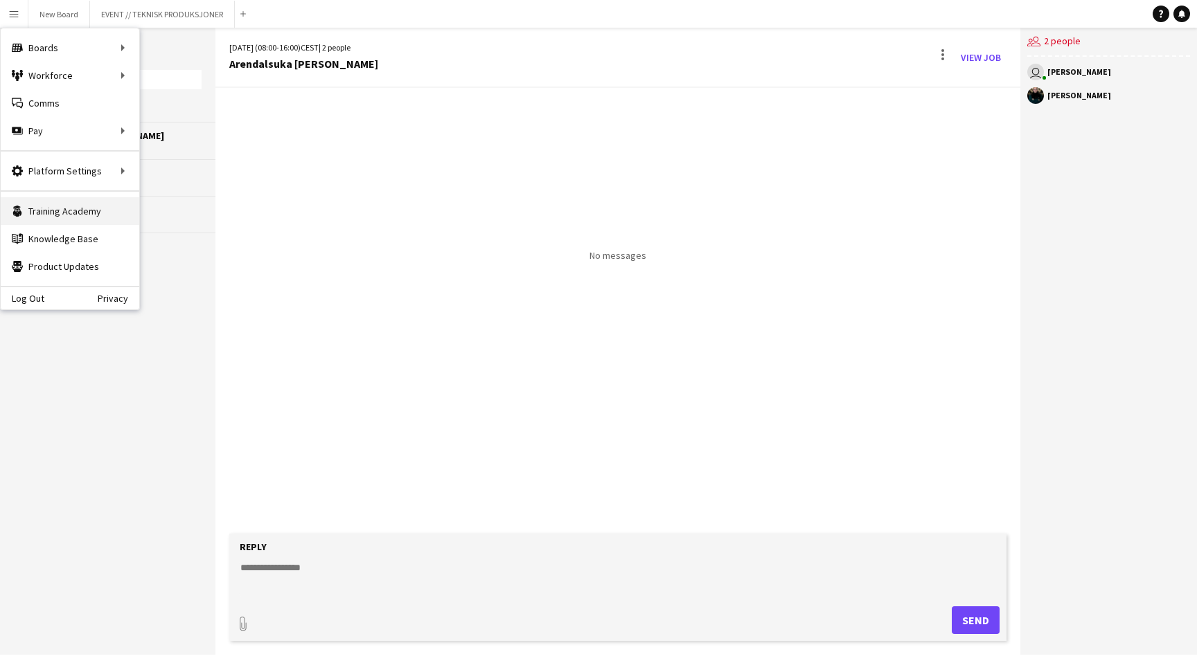
click at [89, 202] on link "Training Academy Training Academy" at bounding box center [70, 211] width 139 height 28
click at [89, 48] on div "Boards Boards" at bounding box center [70, 48] width 139 height 28
click at [152, 41] on link "Boards" at bounding box center [209, 48] width 139 height 28
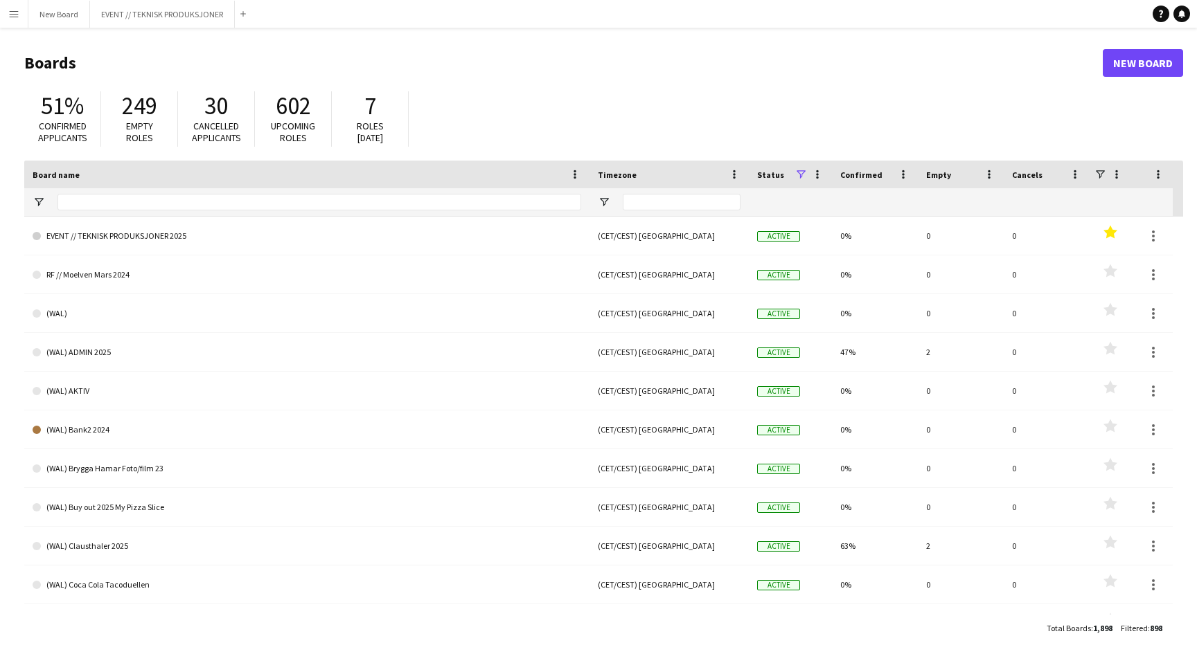
click at [17, 19] on app-icon "Menu" at bounding box center [13, 13] width 11 height 11
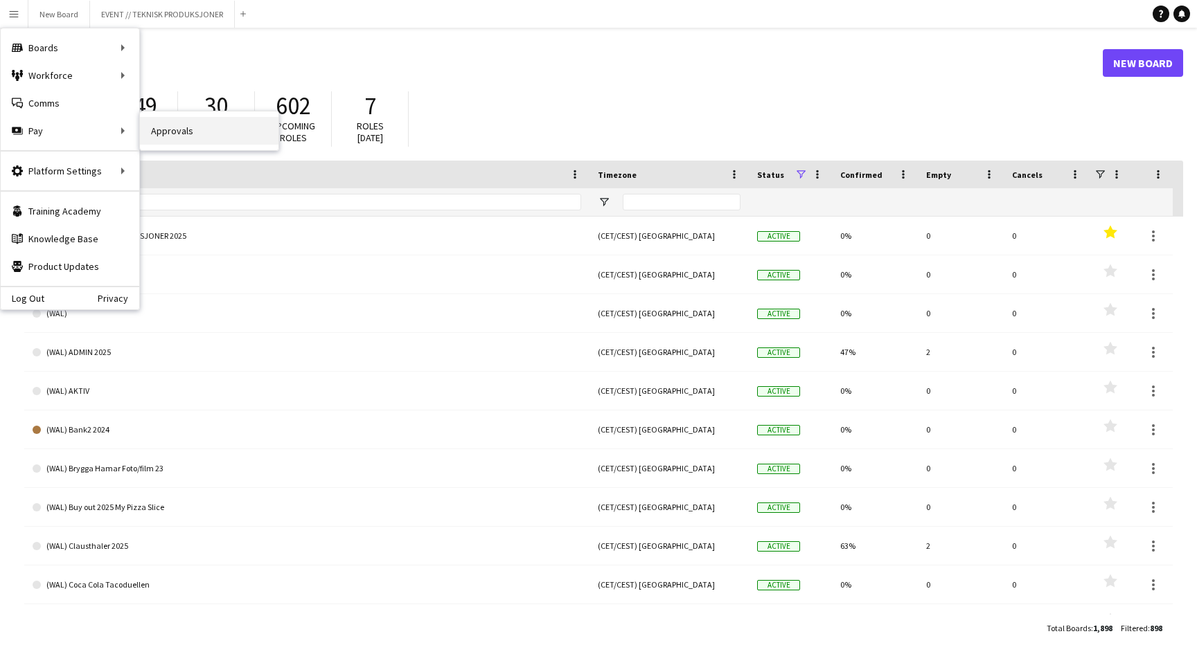
click at [198, 127] on link "Approvals" at bounding box center [209, 131] width 139 height 28
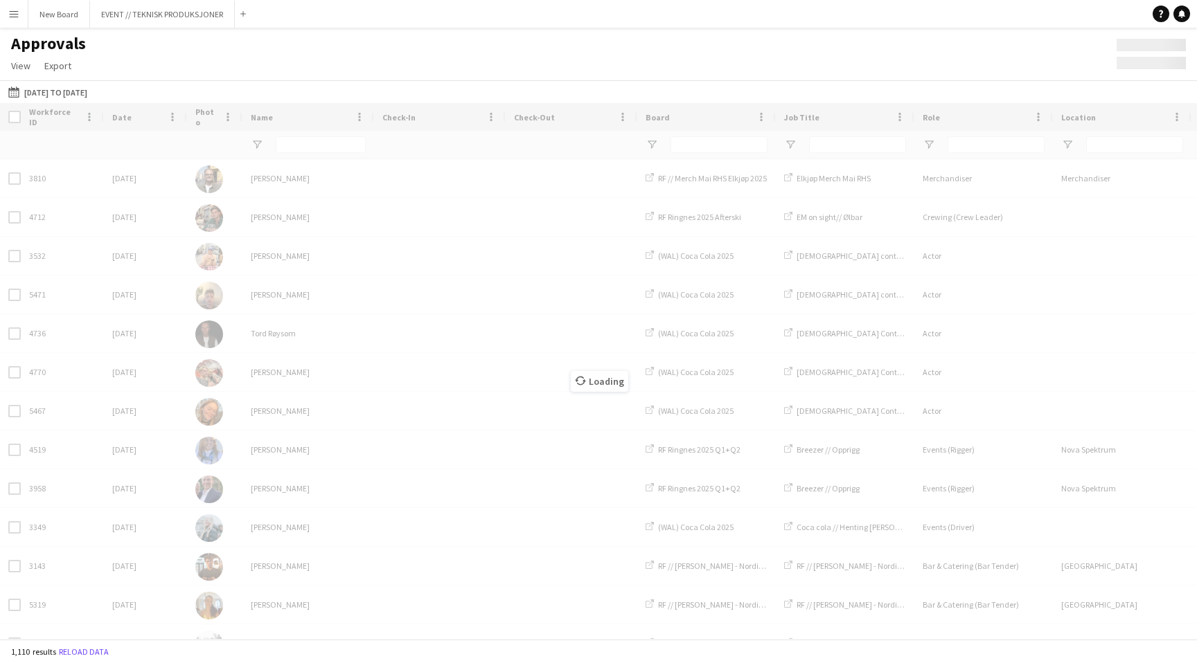
type input "******"
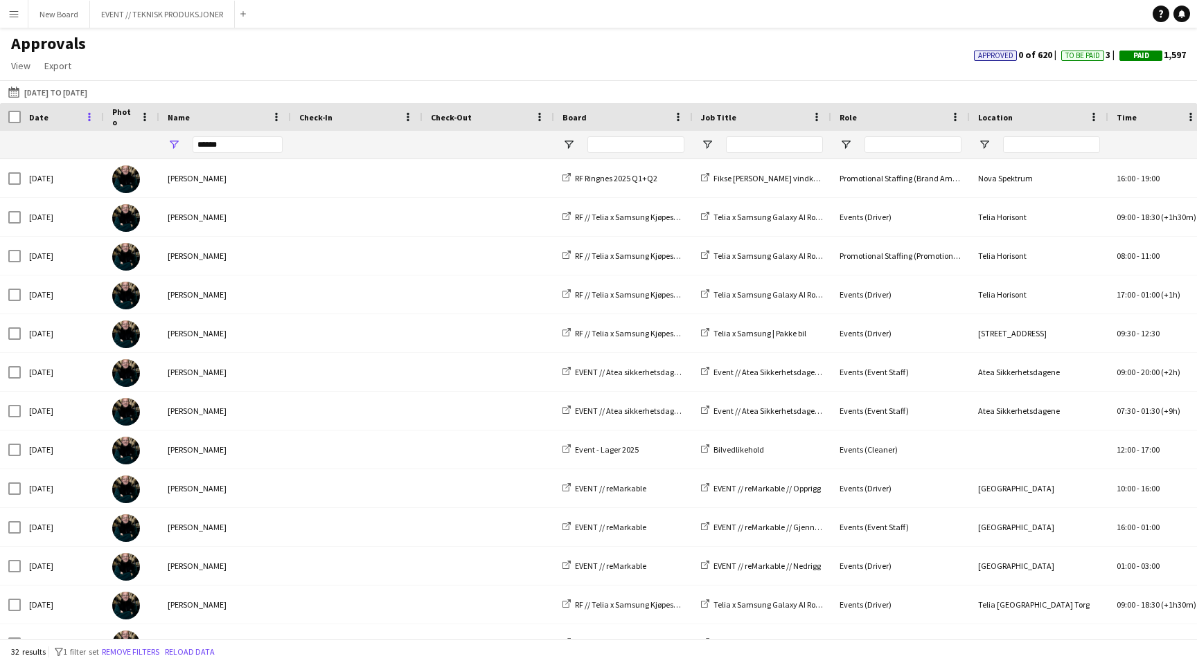
click at [91, 117] on span at bounding box center [89, 117] width 12 height 12
click at [55, 126] on div "Date" at bounding box center [54, 117] width 50 height 21
click at [57, 120] on span at bounding box center [59, 117] width 12 height 12
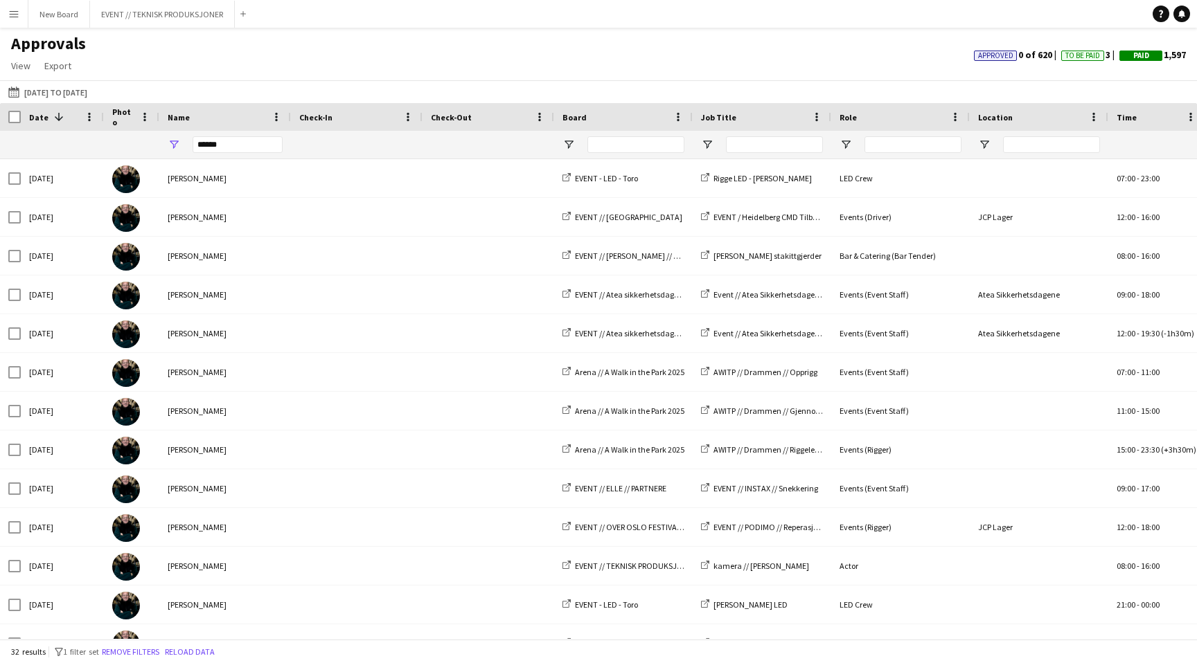
click at [57, 120] on span at bounding box center [59, 117] width 12 height 12
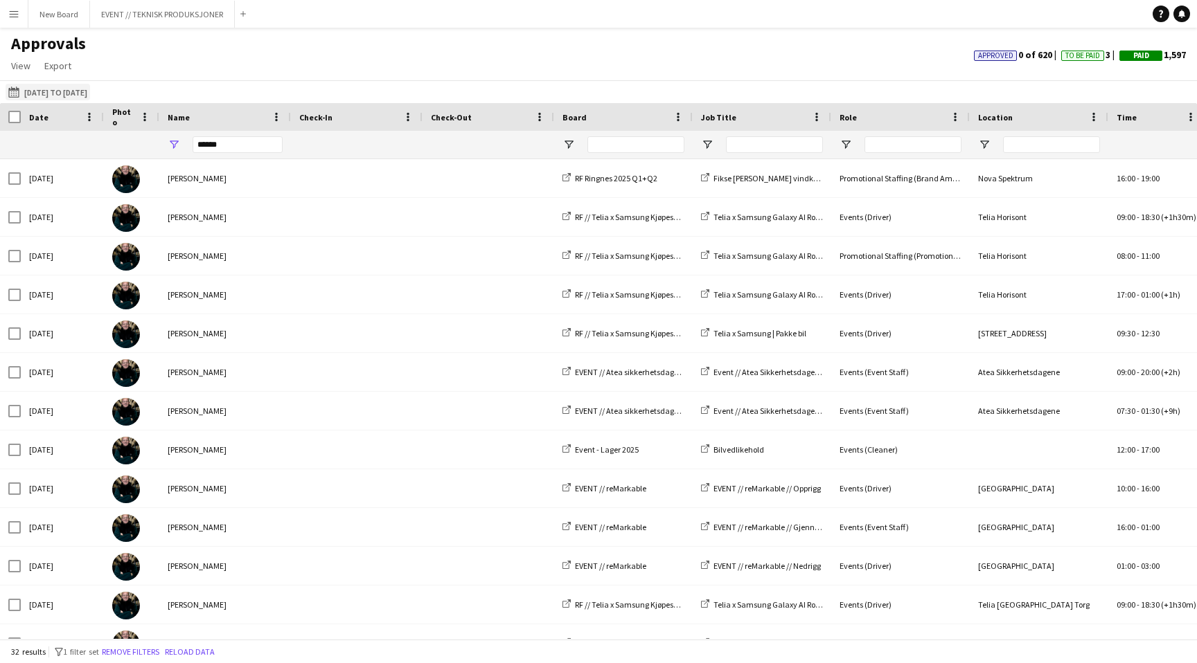
click at [89, 96] on button "01-05-2025 to 31-05-2025 01-05-2025 to 31-05-2025" at bounding box center [48, 92] width 84 height 17
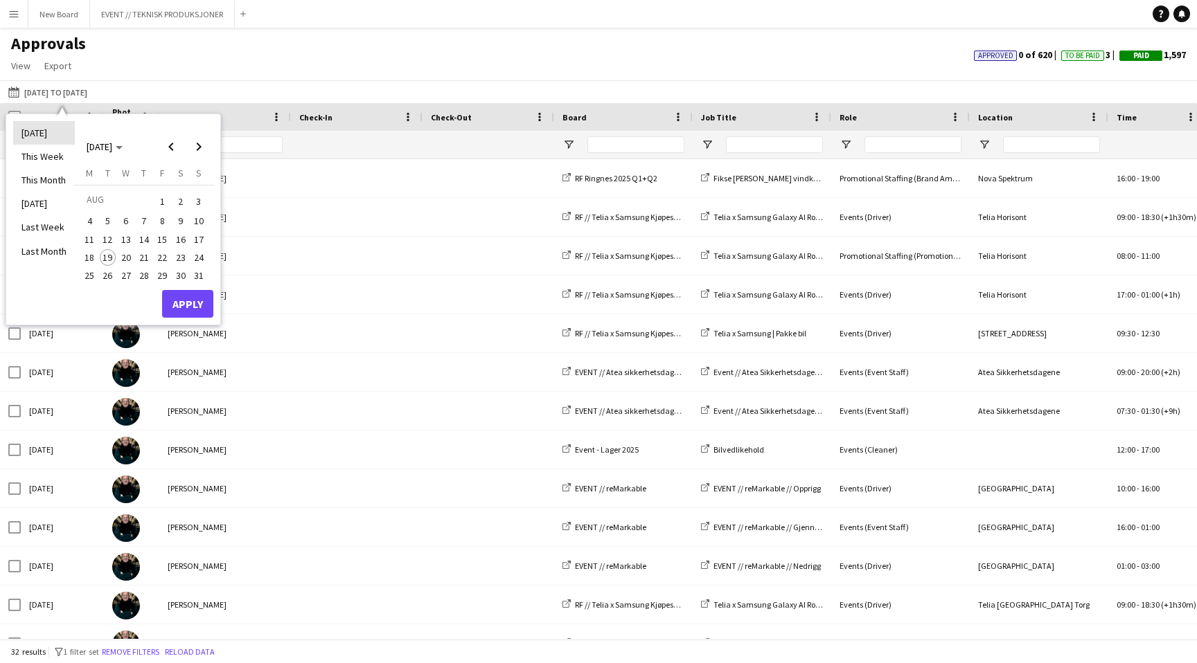
click at [53, 135] on li "Today" at bounding box center [44, 133] width 62 height 24
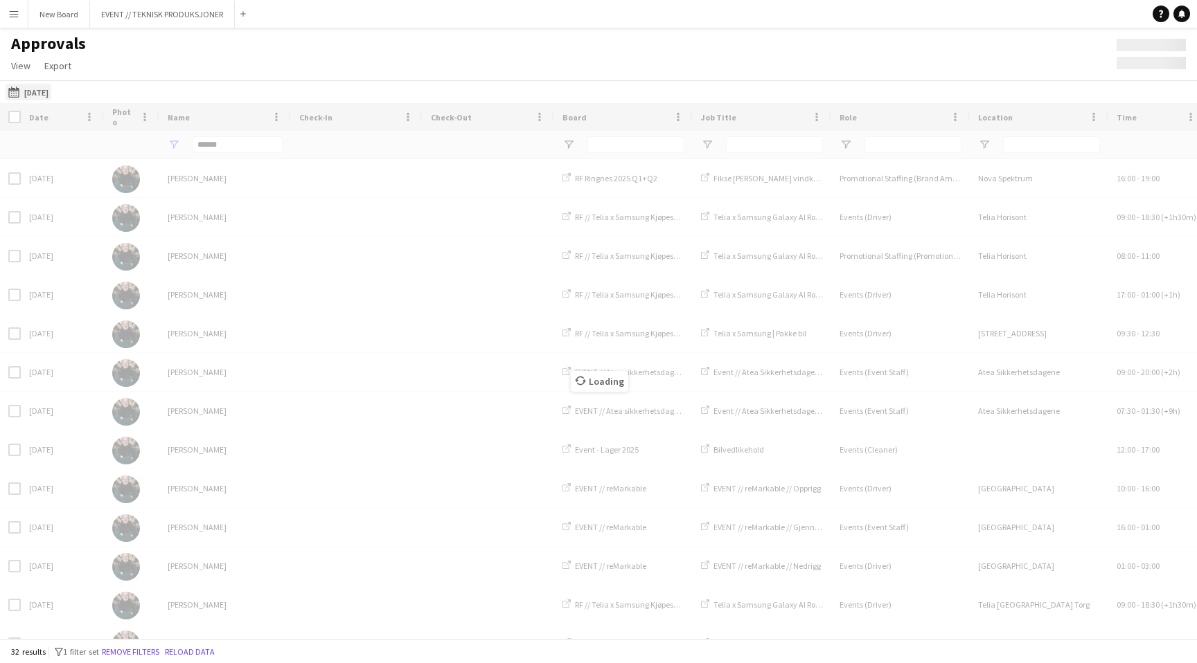
click at [39, 89] on button "01-05-2025 to 31-05-2025 Today" at bounding box center [29, 92] width 46 height 17
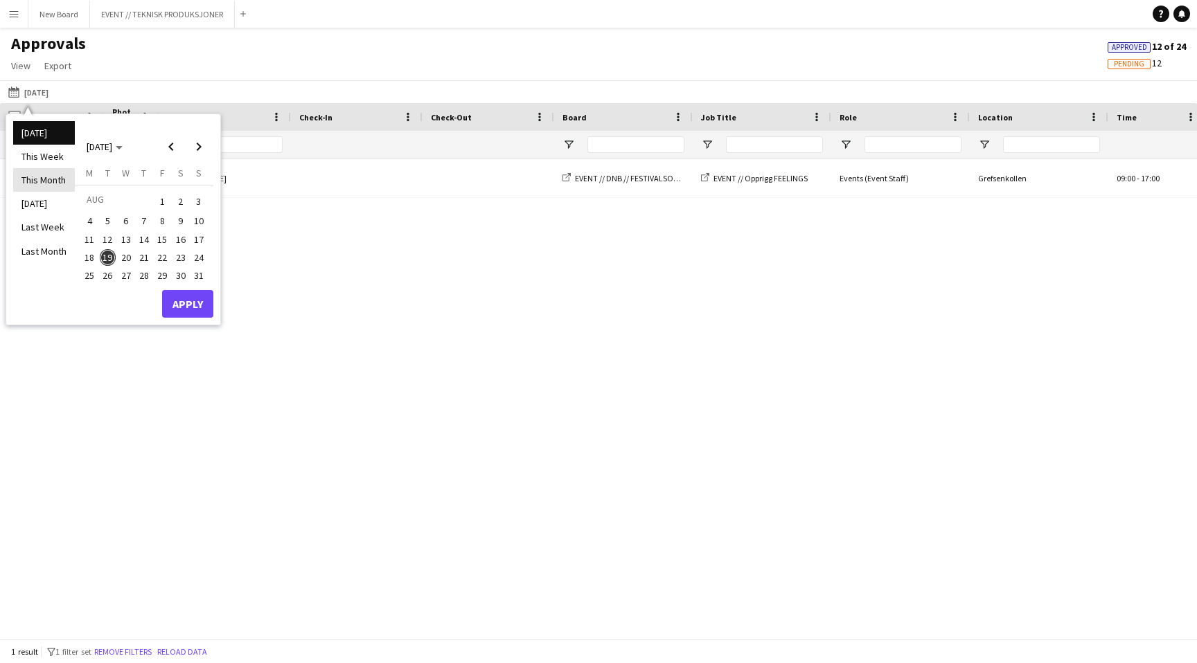
click at [46, 174] on li "This Month" at bounding box center [44, 180] width 62 height 24
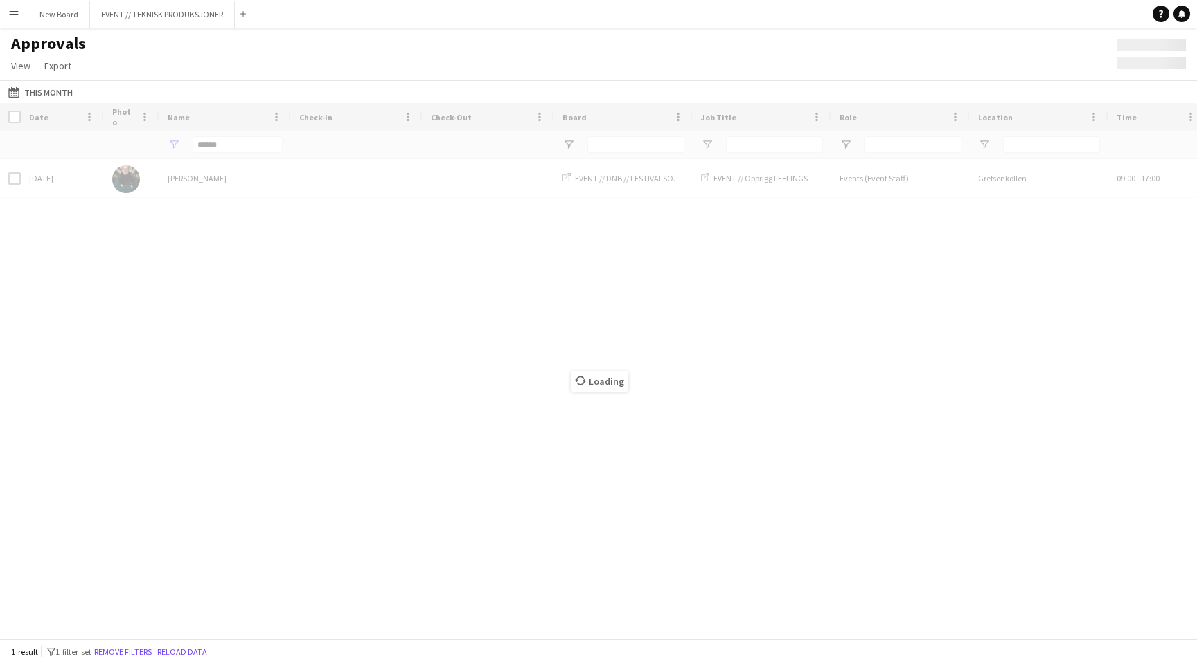
click at [46, 174] on div "Loading" at bounding box center [598, 371] width 1197 height 536
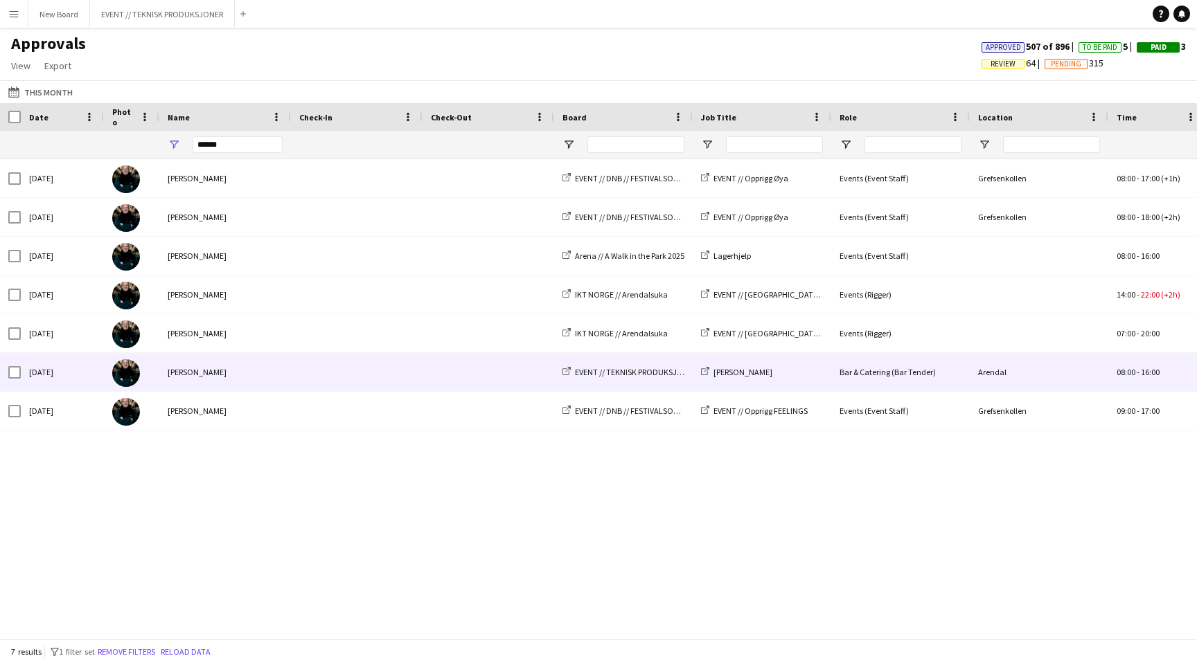
click at [432, 385] on span at bounding box center [488, 372] width 115 height 38
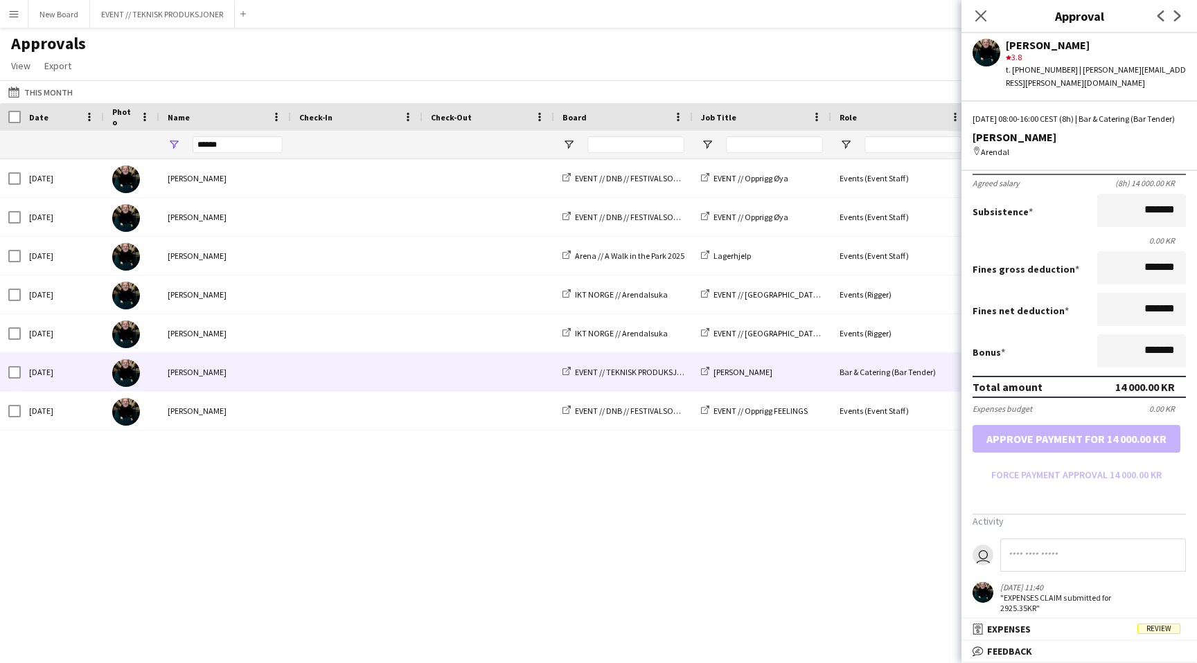
scroll to position [140, 0]
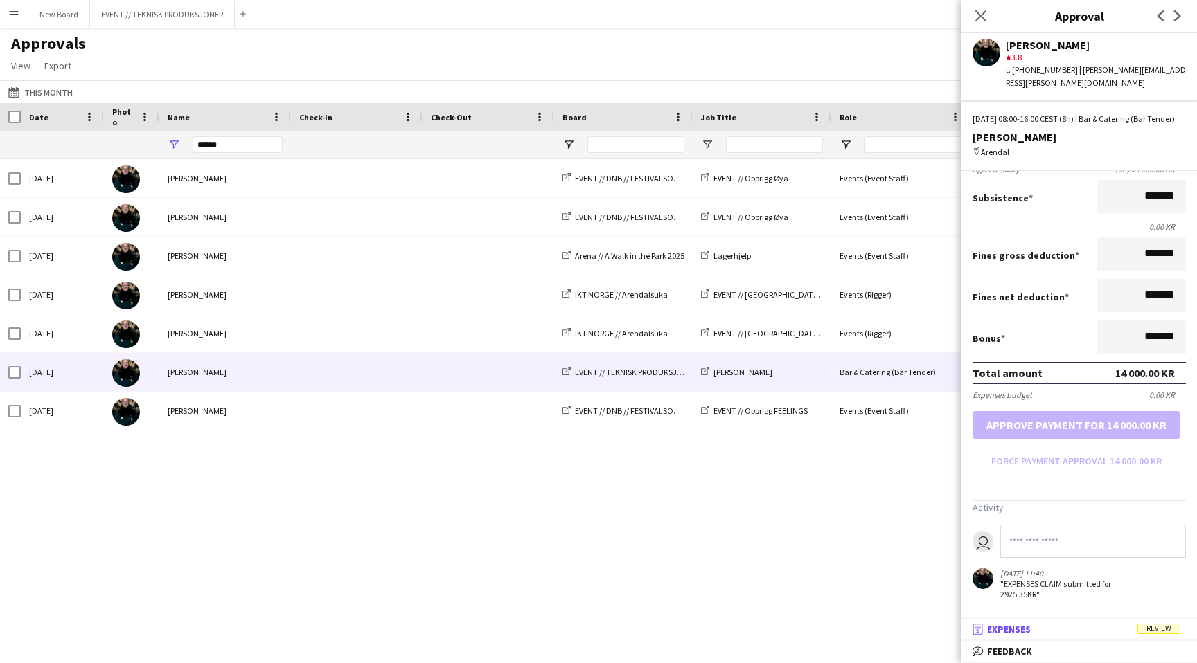
click at [1035, 629] on mat-panel-title "receipt Expenses Review" at bounding box center [1076, 629] width 230 height 12
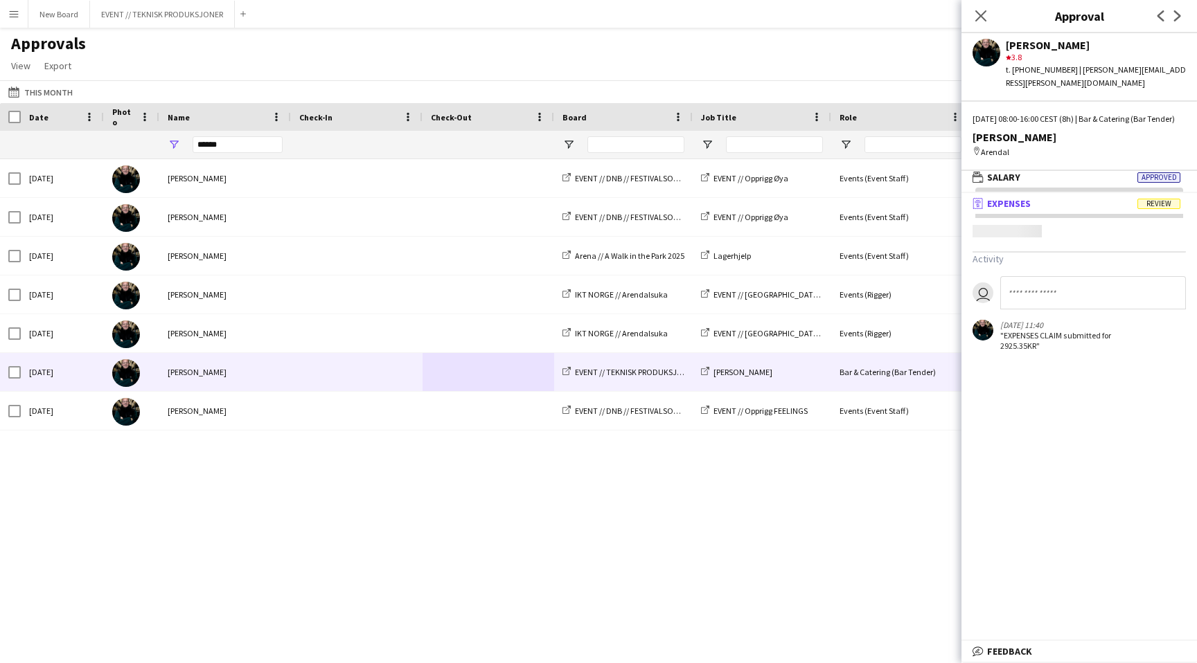
scroll to position [4, 0]
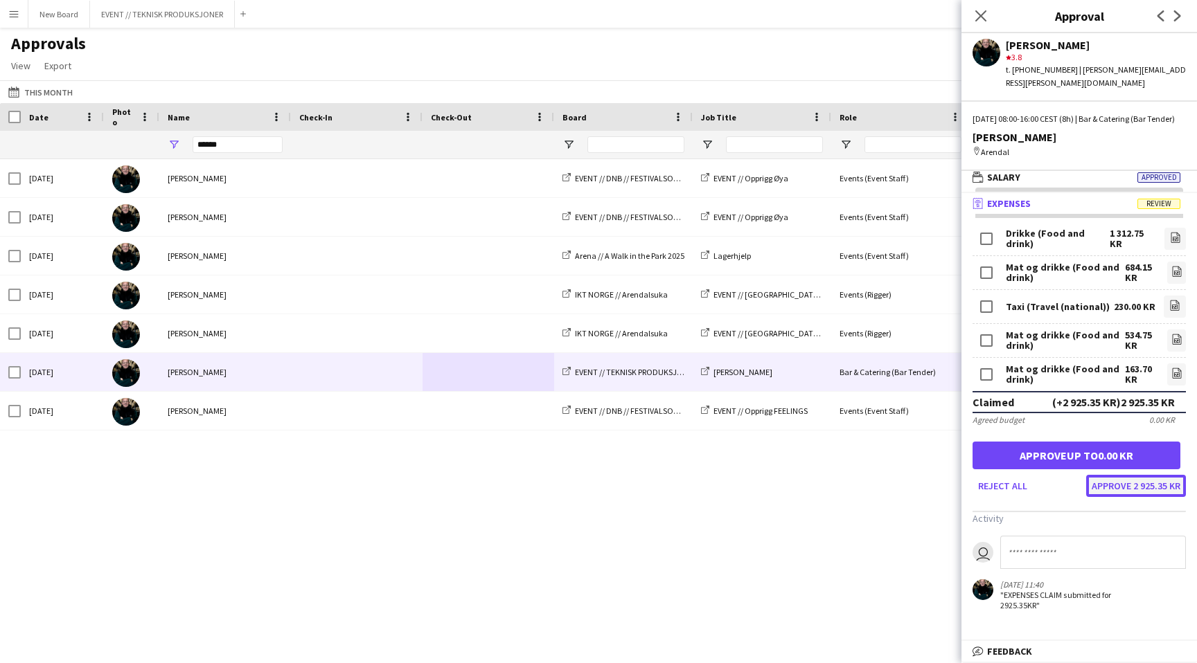
click at [1147, 488] on button "Approve 2 925.35 KR" at bounding box center [1136, 486] width 100 height 22
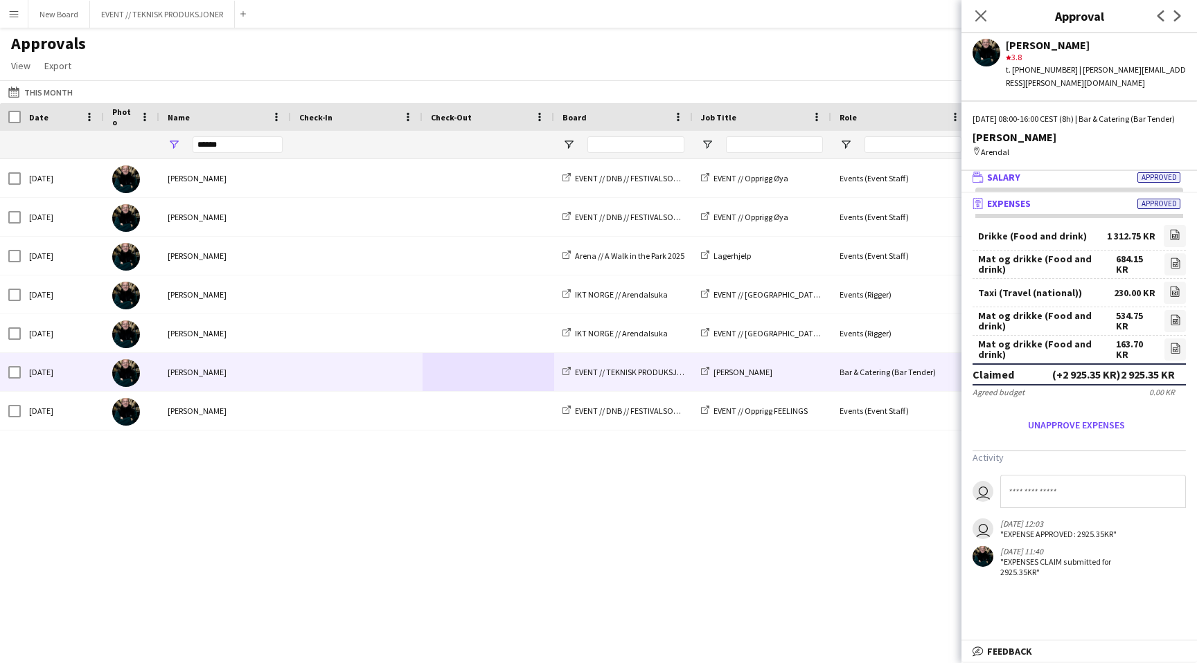
click at [1039, 177] on mat-panel-title "wallet Salary Approved" at bounding box center [1076, 177] width 230 height 12
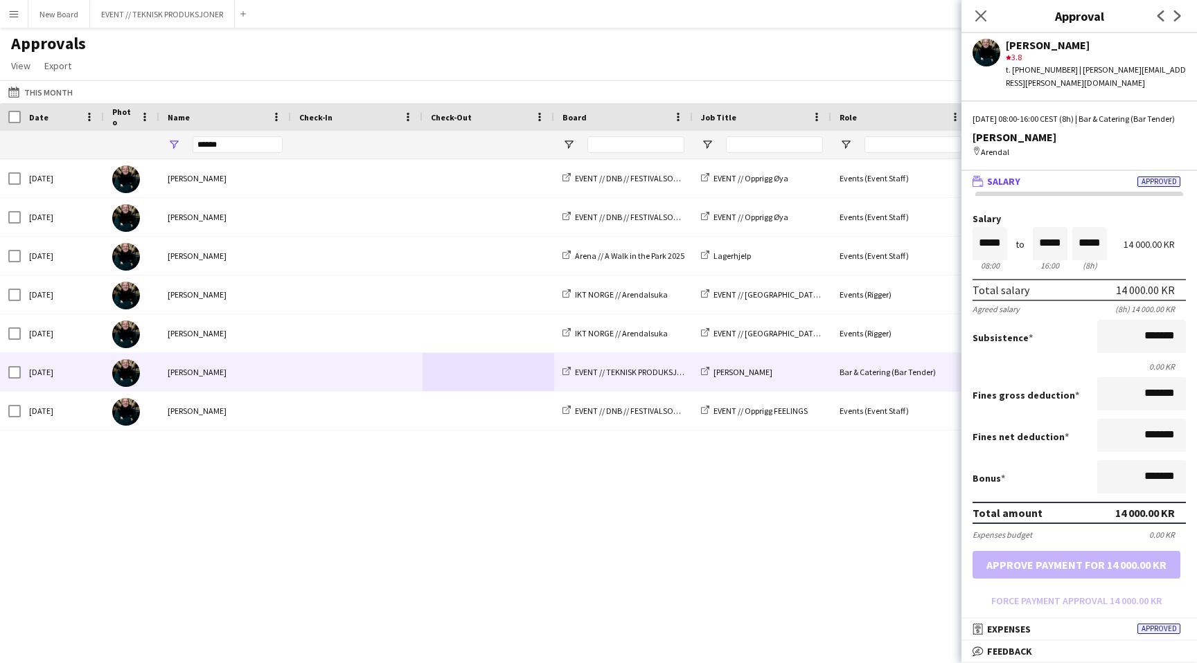
click at [1039, 177] on mat-panel-title "wallet Salary Approved" at bounding box center [1076, 181] width 230 height 12
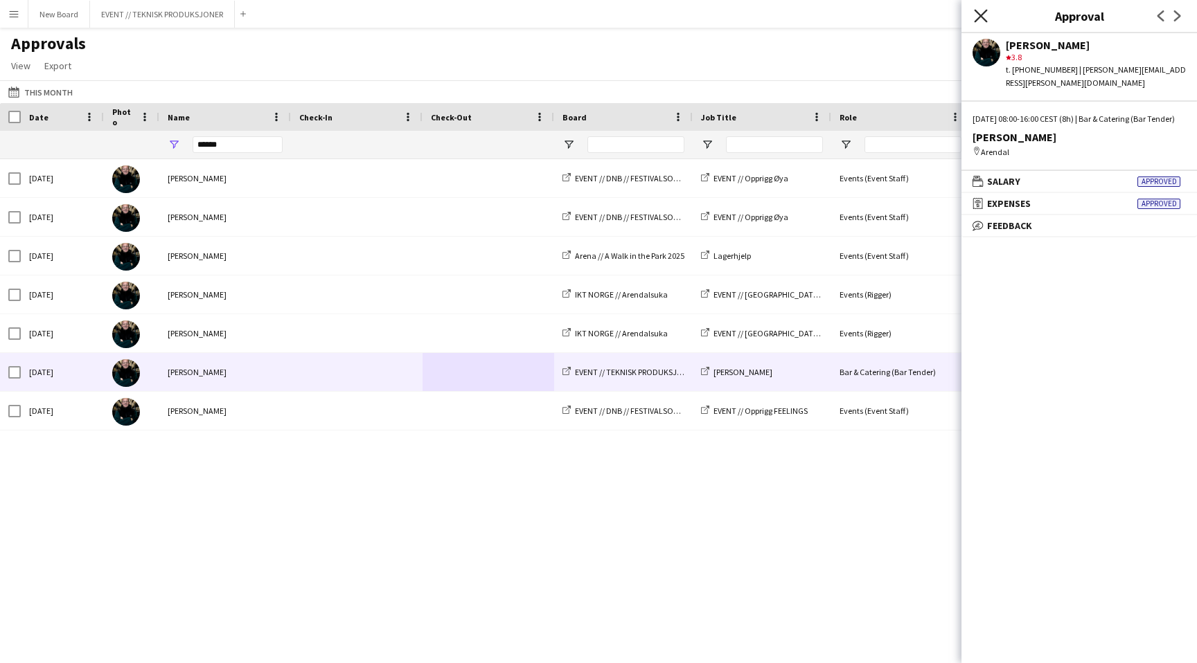
click at [977, 13] on icon "Close pop-in" at bounding box center [980, 15] width 13 height 13
